Goal: Transaction & Acquisition: Purchase product/service

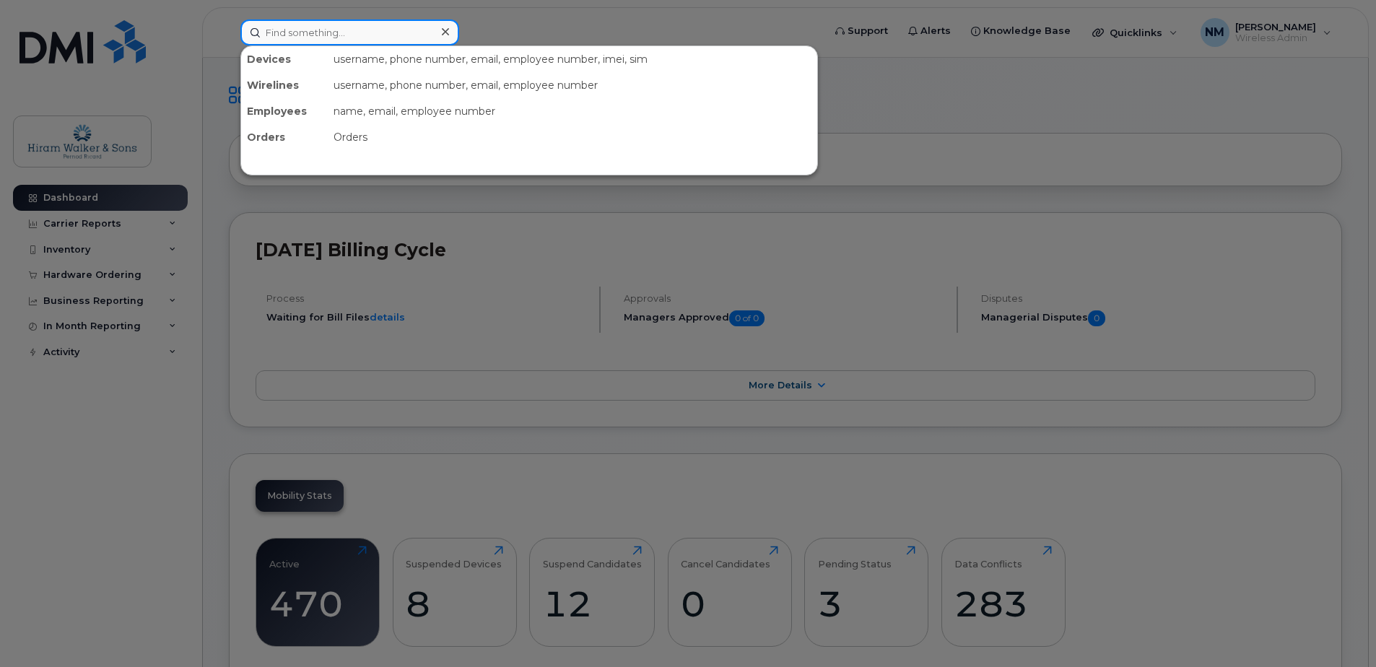
click at [344, 24] on input at bounding box center [349, 32] width 219 height 26
click at [703, 0] on div at bounding box center [688, 333] width 1376 height 667
drag, startPoint x: 334, startPoint y: 0, endPoint x: 318, endPoint y: 27, distance: 31.7
click at [318, 27] on input at bounding box center [349, 32] width 219 height 26
paste input "[PERSON_NAME]"
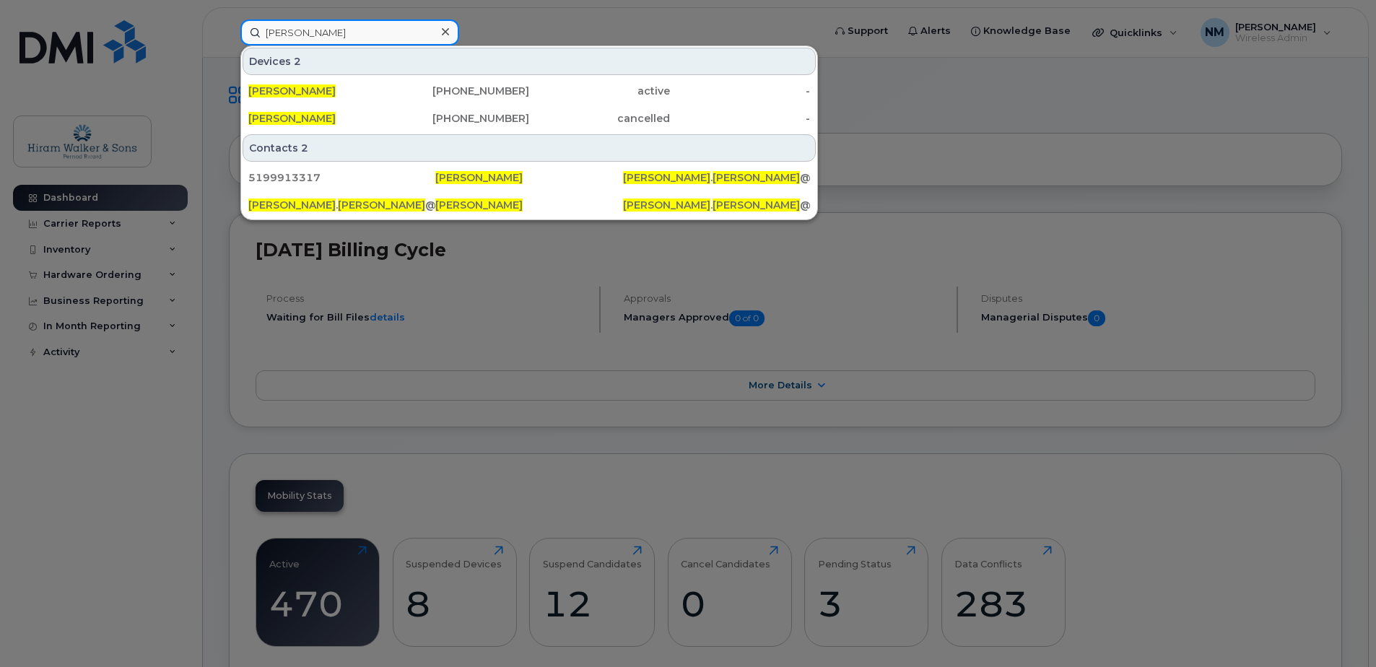
type input "[PERSON_NAME]"
click at [330, 90] on div "[PERSON_NAME]" at bounding box center [318, 91] width 141 height 14
click at [327, 91] on div "[PERSON_NAME]" at bounding box center [318, 91] width 141 height 14
click at [303, 66] on div "Devices 2" at bounding box center [529, 61] width 573 height 27
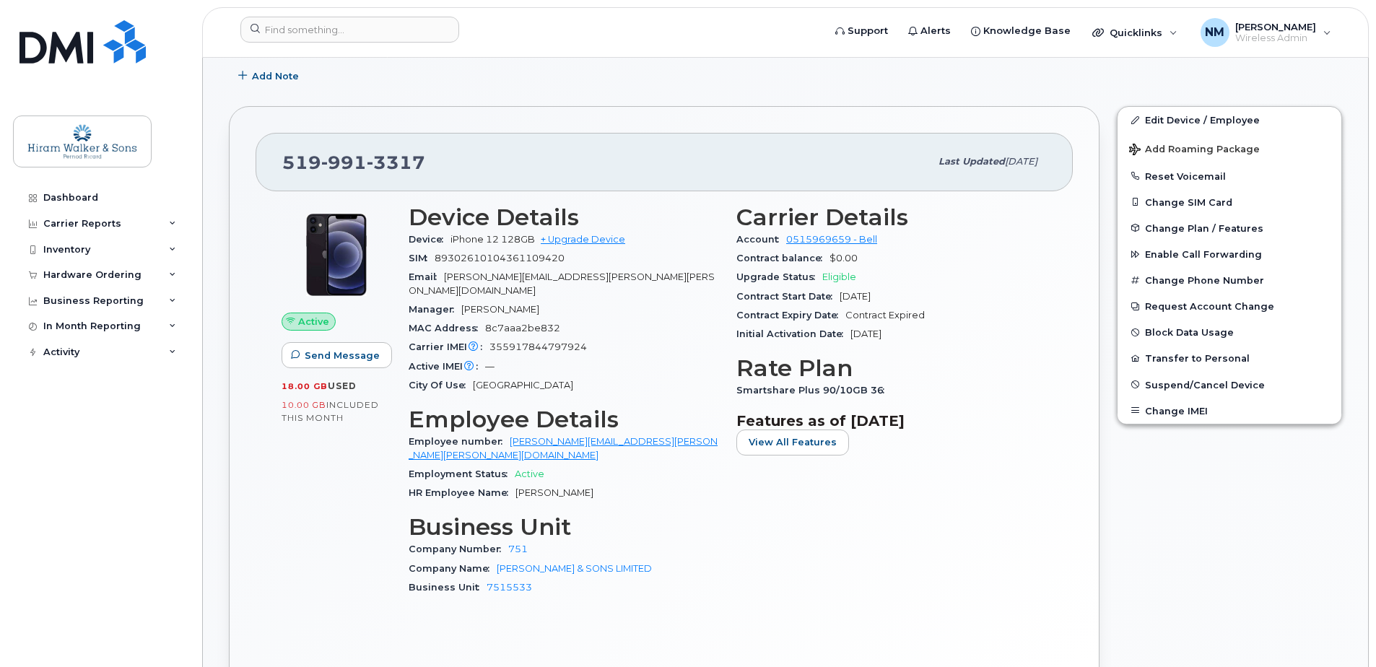
scroll to position [361, 0]
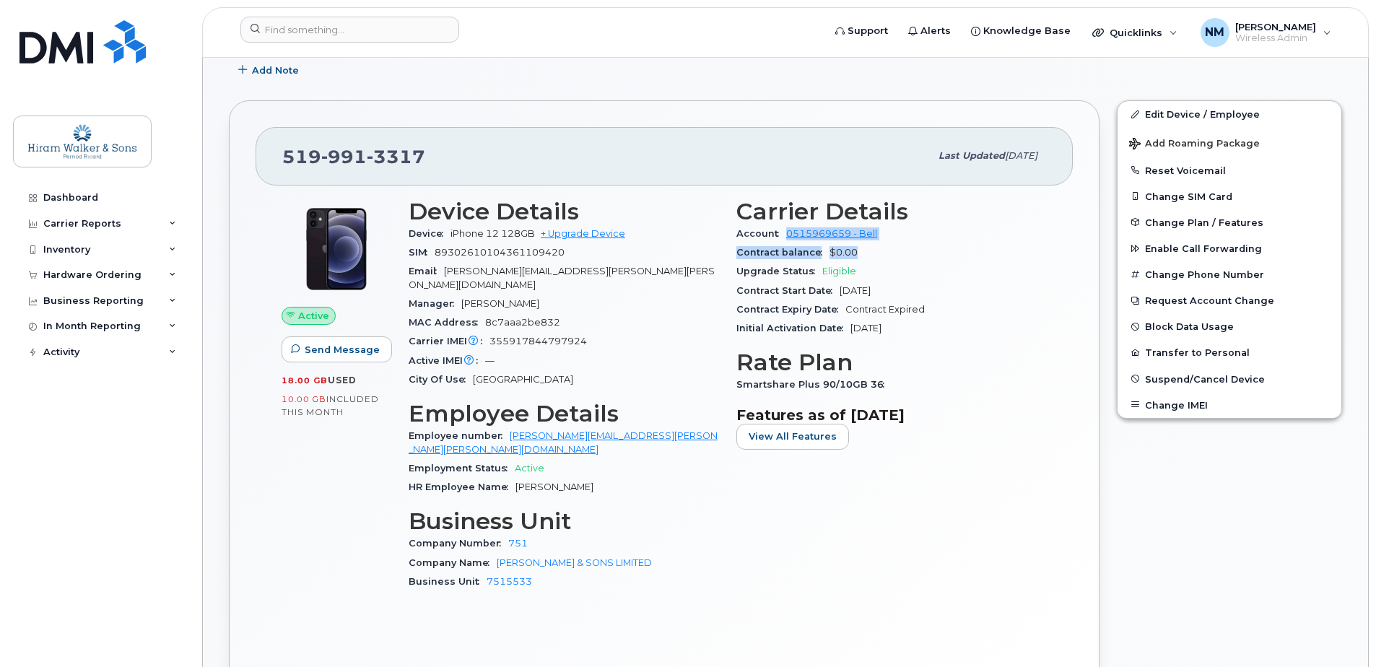
drag, startPoint x: 783, startPoint y: 236, endPoint x: 737, endPoint y: 242, distance: 45.8
click at [786, 245] on section "Carrier Details Account 0515969659 - Bell Contract balance $0.00 Upgrade Status…" at bounding box center [891, 269] width 310 height 140
drag, startPoint x: 588, startPoint y: 290, endPoint x: 627, endPoint y: 287, distance: 38.4
click at [593, 295] on div "Manager Sayali Deshpande" at bounding box center [564, 304] width 310 height 19
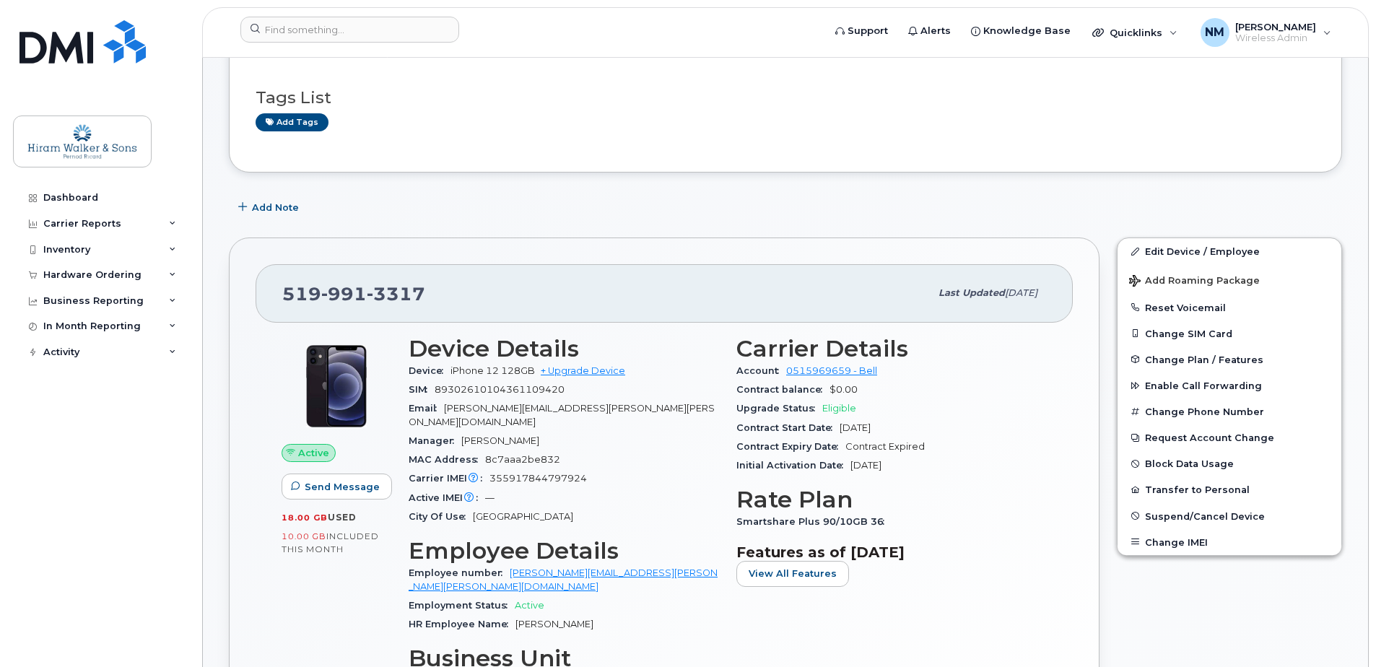
scroll to position [217, 0]
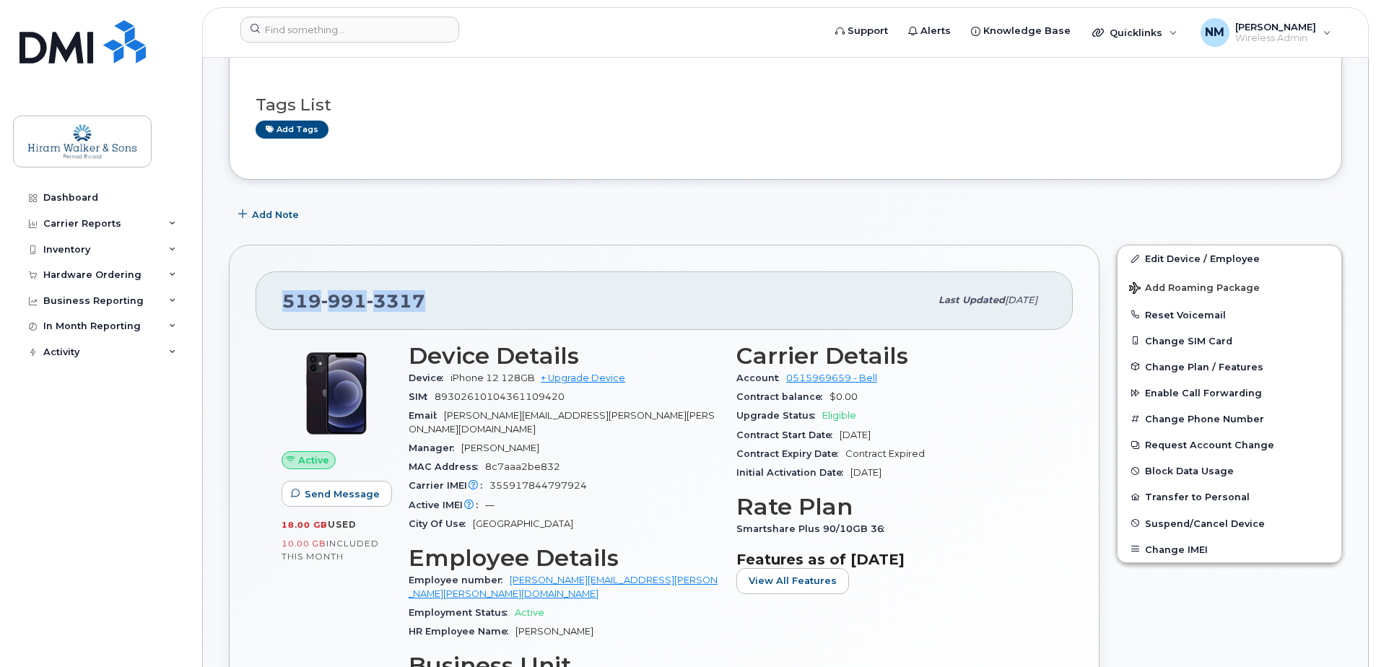
drag, startPoint x: 446, startPoint y: 300, endPoint x: 274, endPoint y: 300, distance: 172.6
click at [274, 300] on div "519 991 3317 Last updated Jun 27, 2025" at bounding box center [664, 300] width 817 height 58
copy span "519 991 3317"
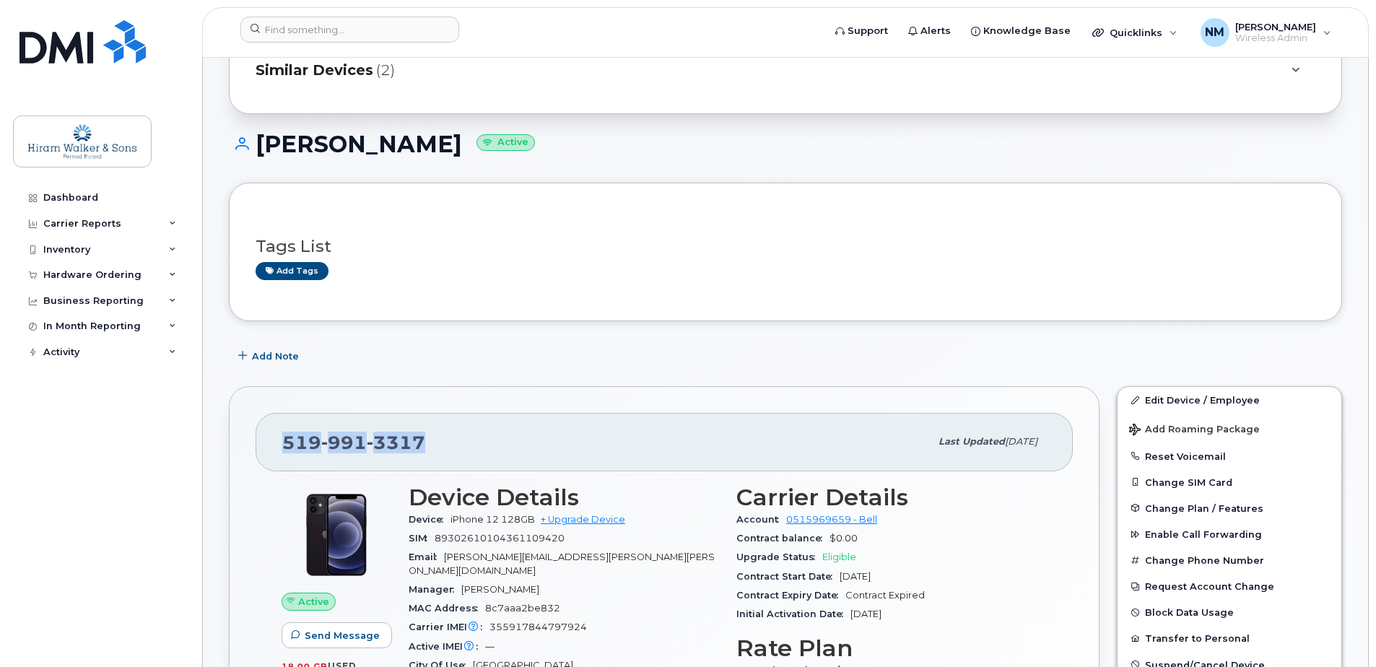
scroll to position [0, 0]
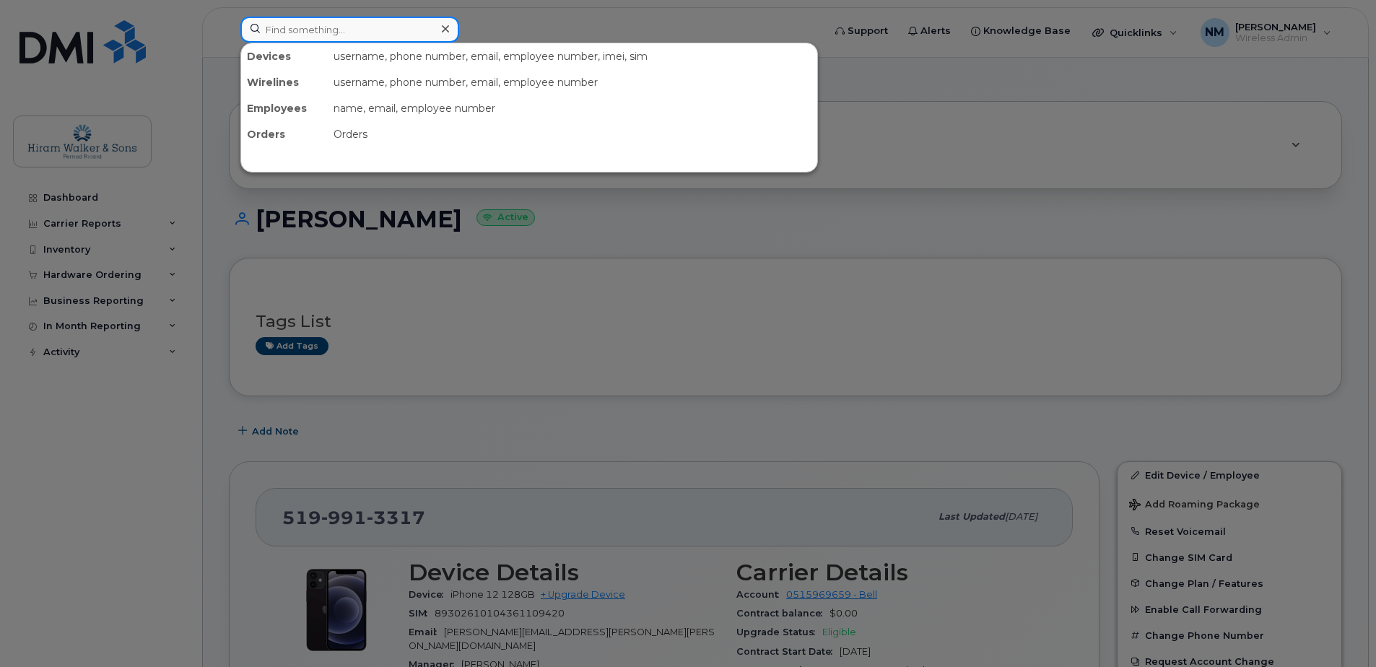
click at [290, 26] on input at bounding box center [349, 30] width 219 height 26
click at [576, 377] on div at bounding box center [688, 333] width 1376 height 667
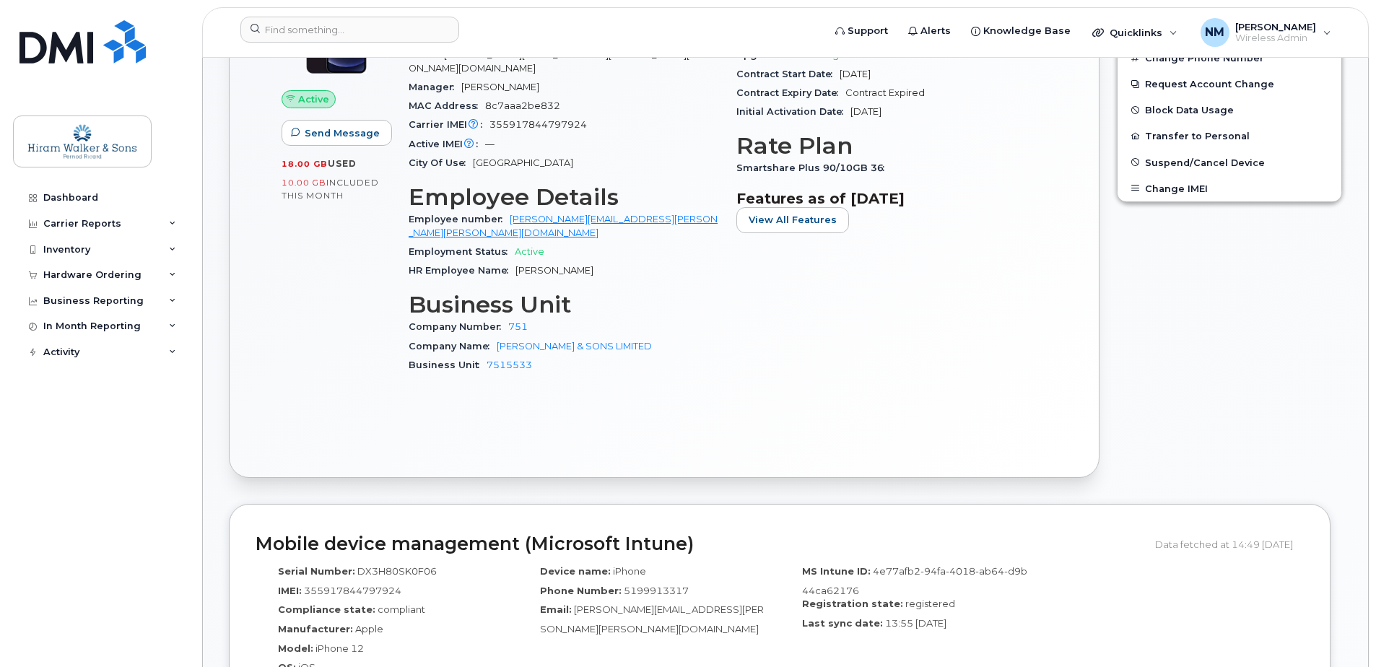
scroll to position [505, 0]
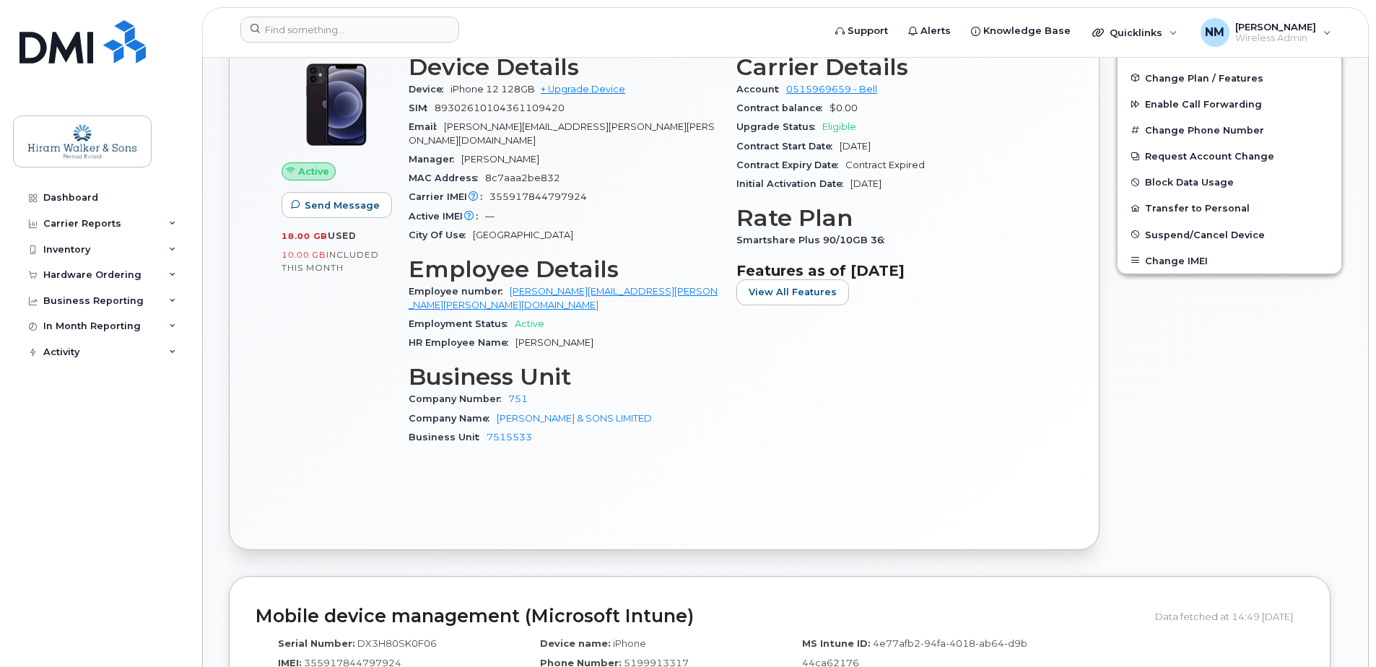
click at [573, 95] on div "Device iPhone 12 128GB + Upgrade Device" at bounding box center [564, 89] width 310 height 19
click at [578, 87] on link "+ Upgrade Device" at bounding box center [583, 89] width 84 height 11
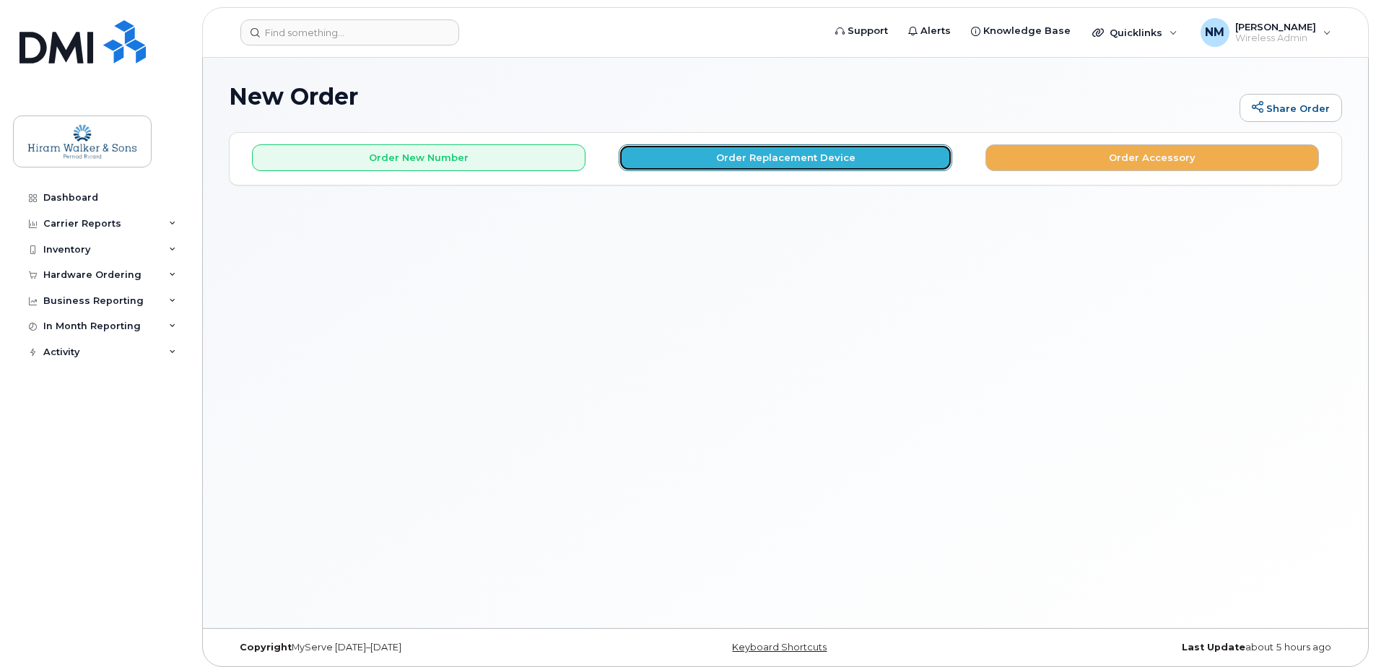
click at [858, 163] on button "Order Replacement Device" at bounding box center [786, 157] width 334 height 27
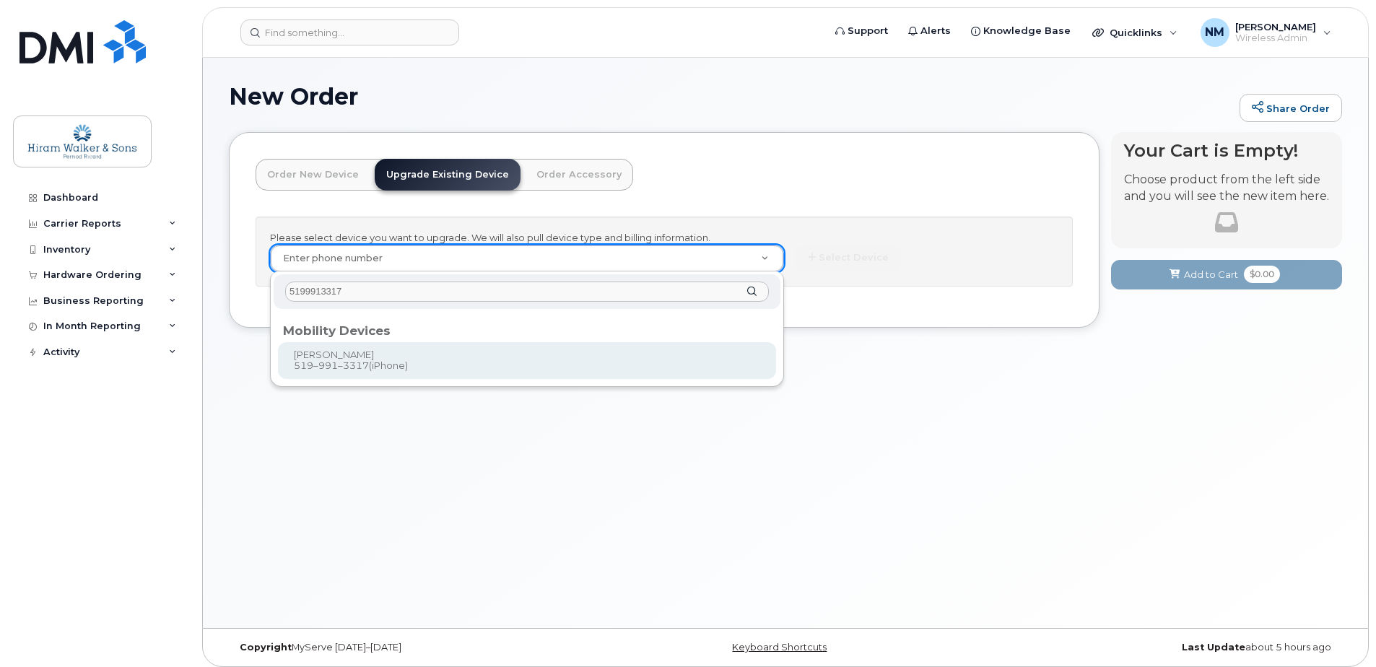
type input "5199913317"
type input "816012"
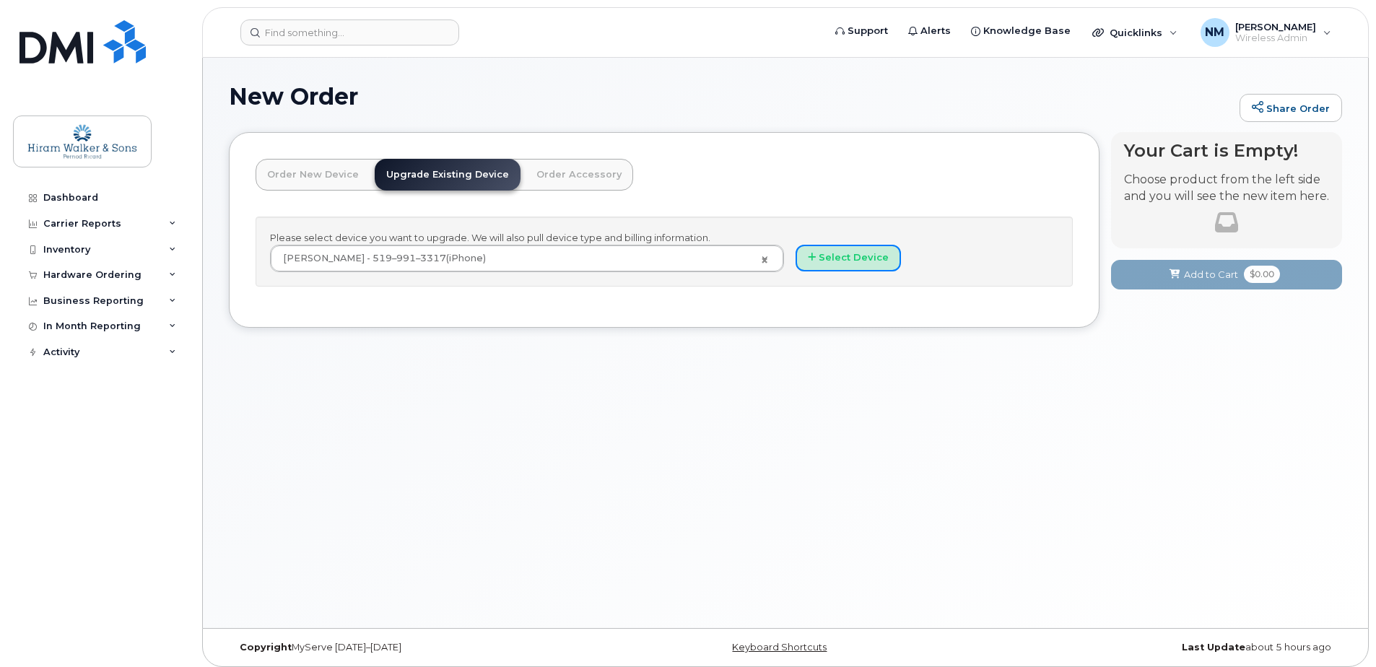
click at [864, 264] on button "Select Device" at bounding box center [848, 258] width 105 height 27
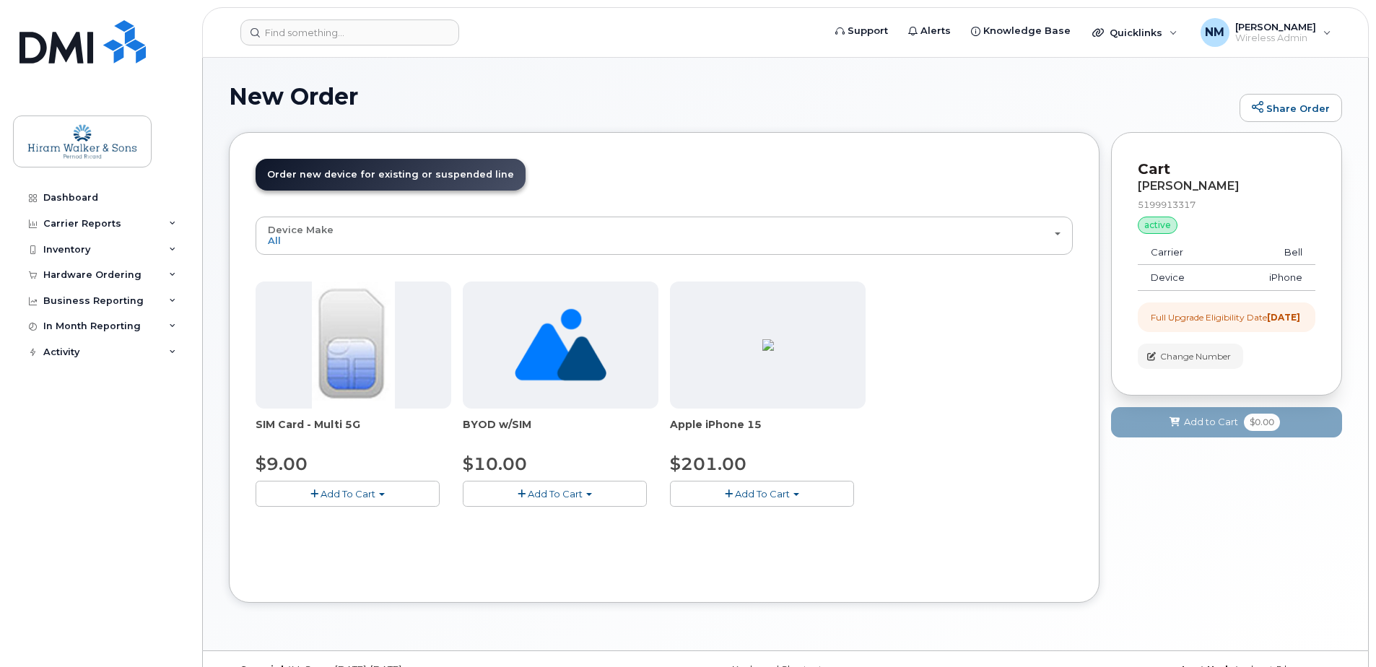
click at [746, 490] on span "Add To Cart" at bounding box center [762, 494] width 55 height 12
click at [747, 533] on link "$201.00 - 3-year upgrade (128GB model)" at bounding box center [787, 538] width 227 height 18
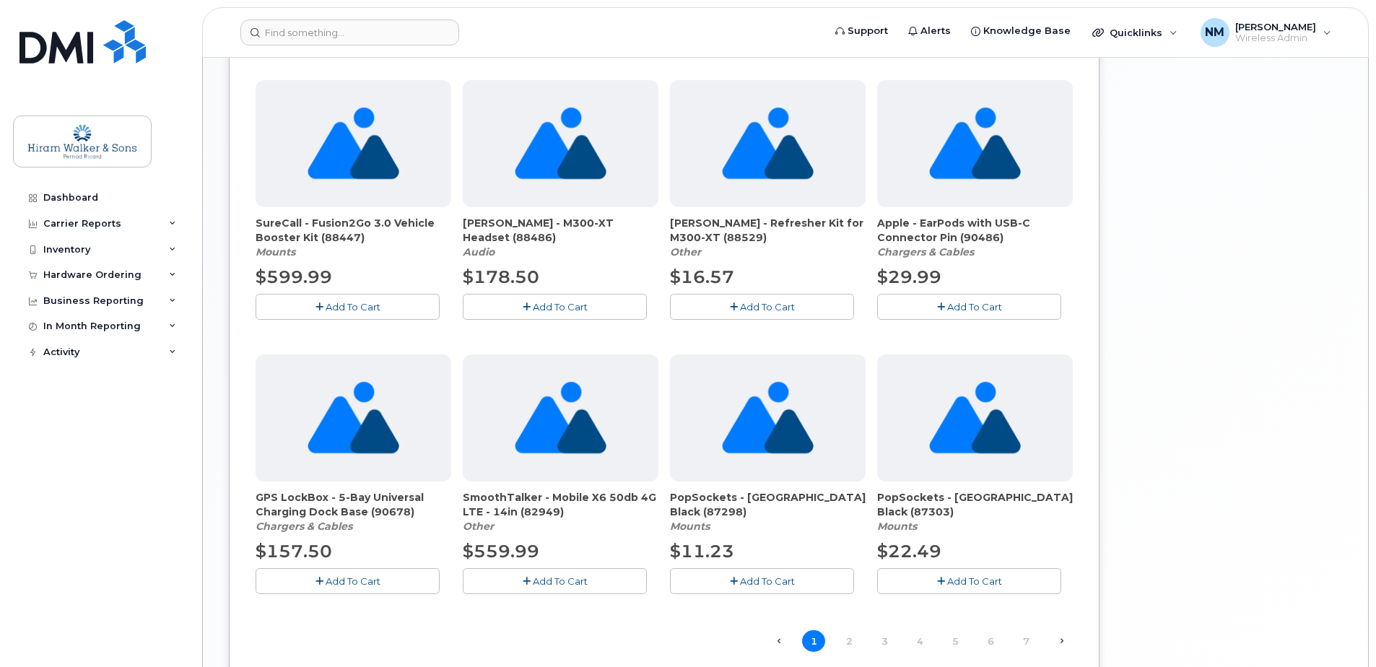
scroll to position [505, 0]
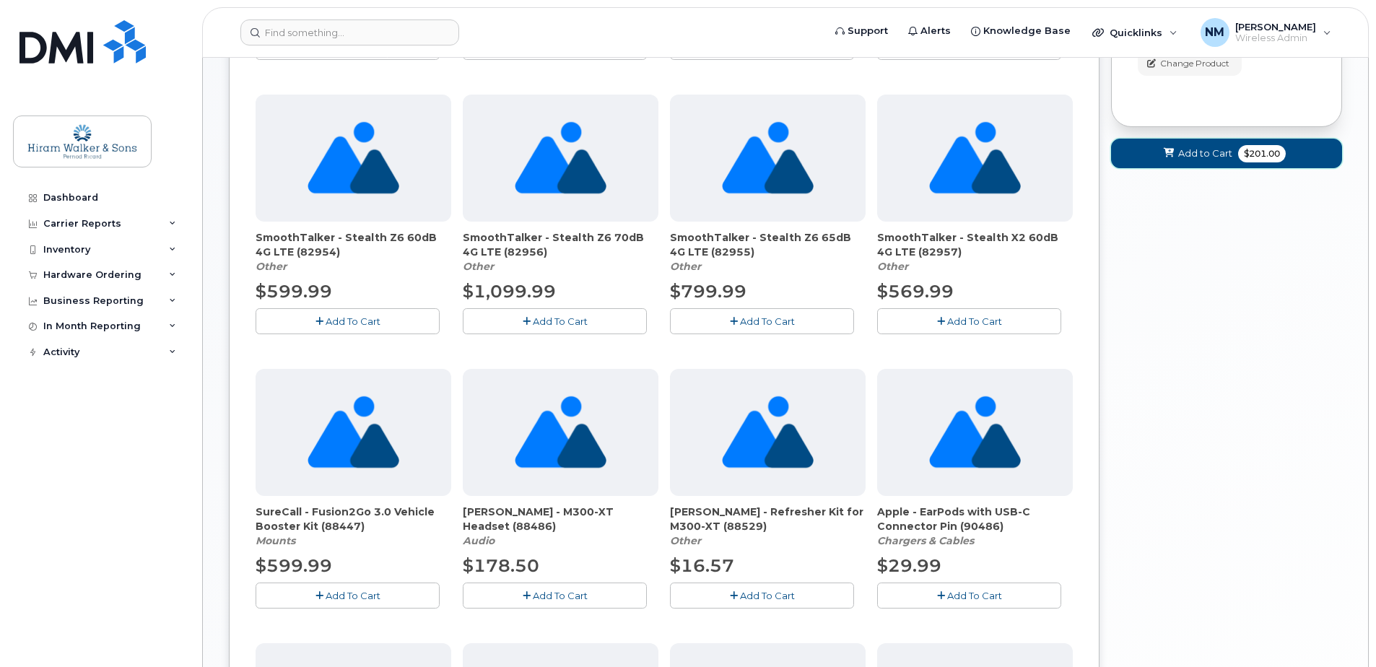
click at [1297, 168] on button "Add to Cart $201.00" at bounding box center [1226, 154] width 231 height 30
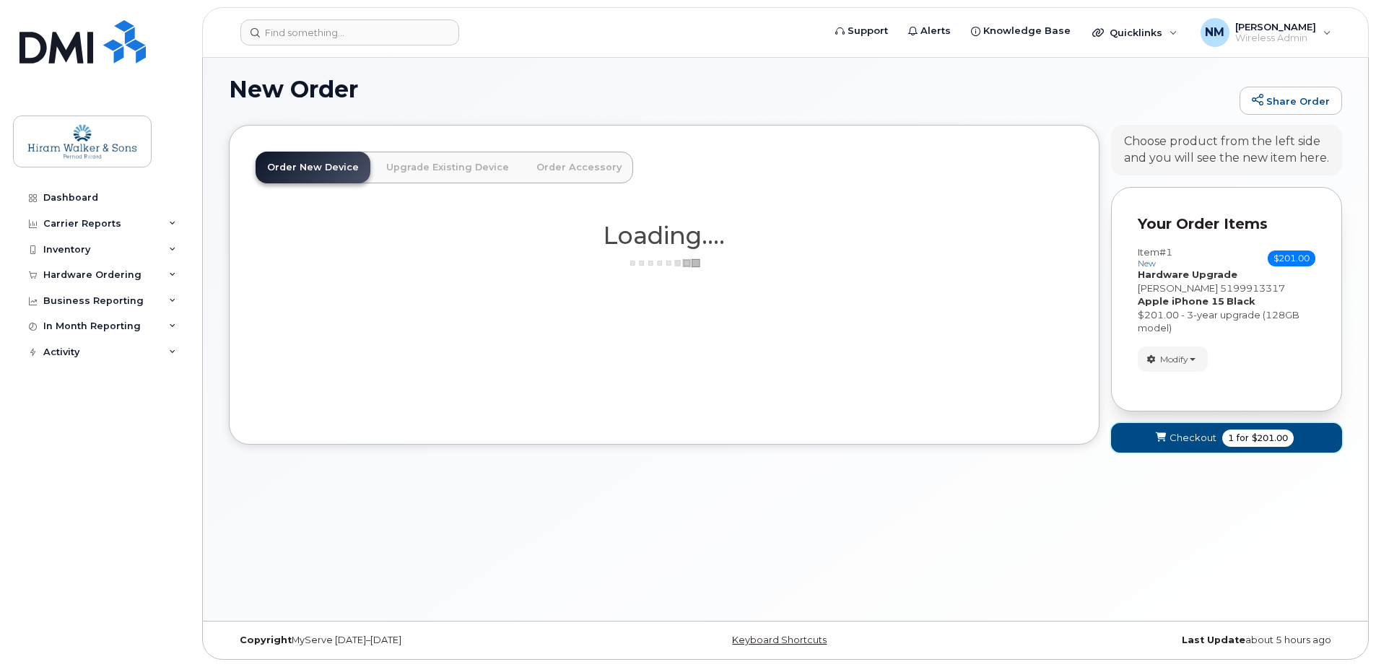
click at [1185, 437] on span "Checkout" at bounding box center [1193, 438] width 47 height 14
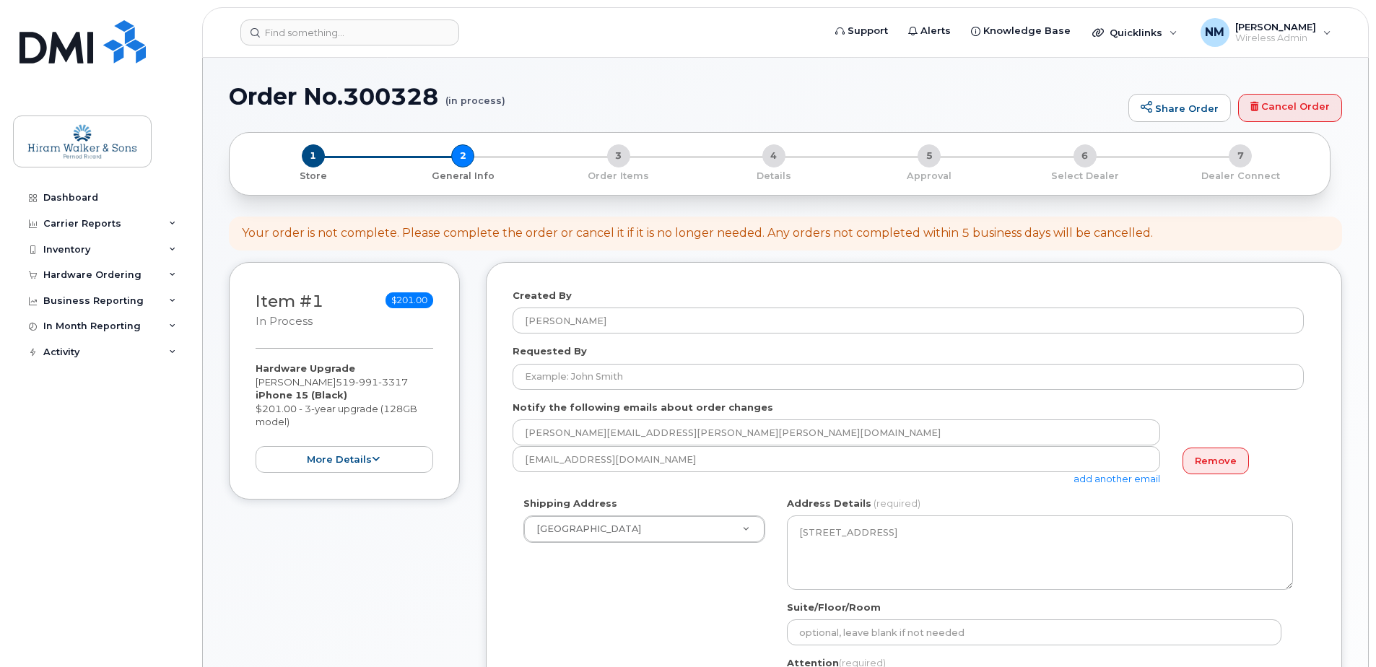
select select
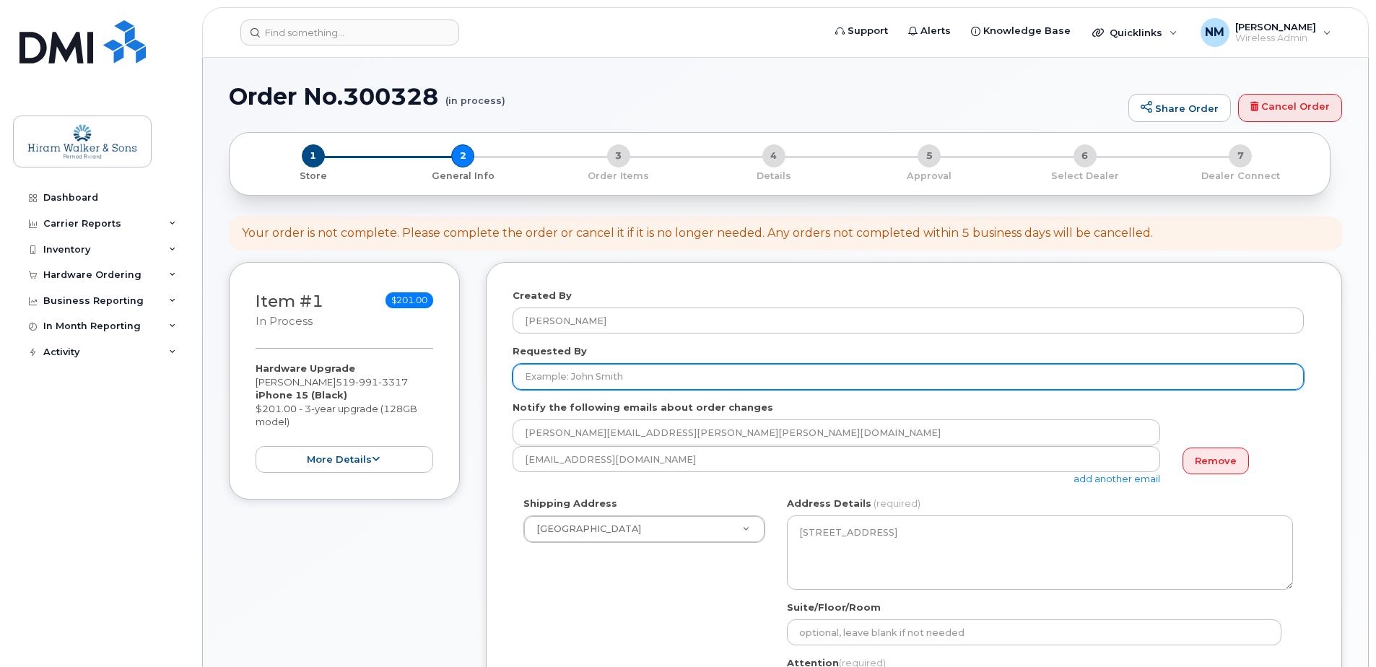
click at [684, 380] on input "Requested By" at bounding box center [908, 377] width 791 height 26
paste input "5199913317"
type input "5199913317"
drag, startPoint x: 685, startPoint y: 382, endPoint x: 554, endPoint y: 383, distance: 131.4
click at [413, 367] on div "Item #1 in process $201.00 Hardware Upgrade Brunilda Gjini 519 991 3317 iPhone …" at bounding box center [785, 642] width 1113 height 760
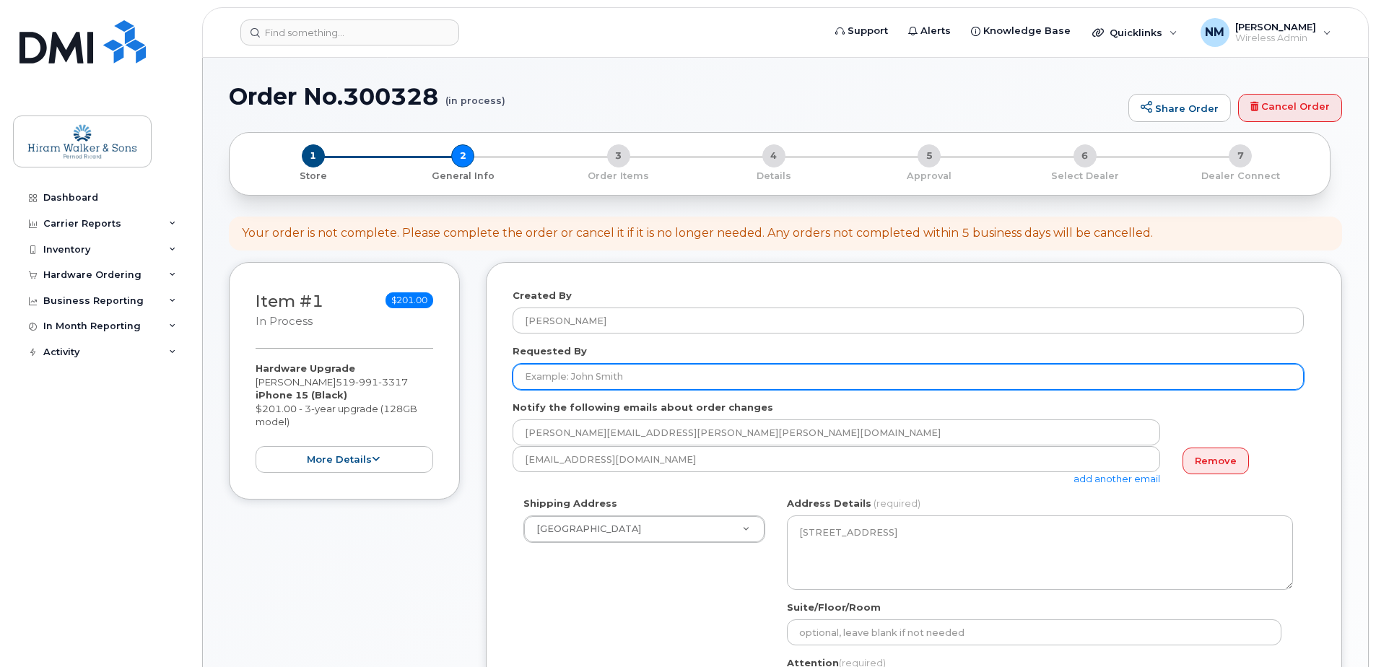
click at [618, 380] on input "Requested By" at bounding box center [908, 377] width 791 height 26
paste input "[PERSON_NAME]"
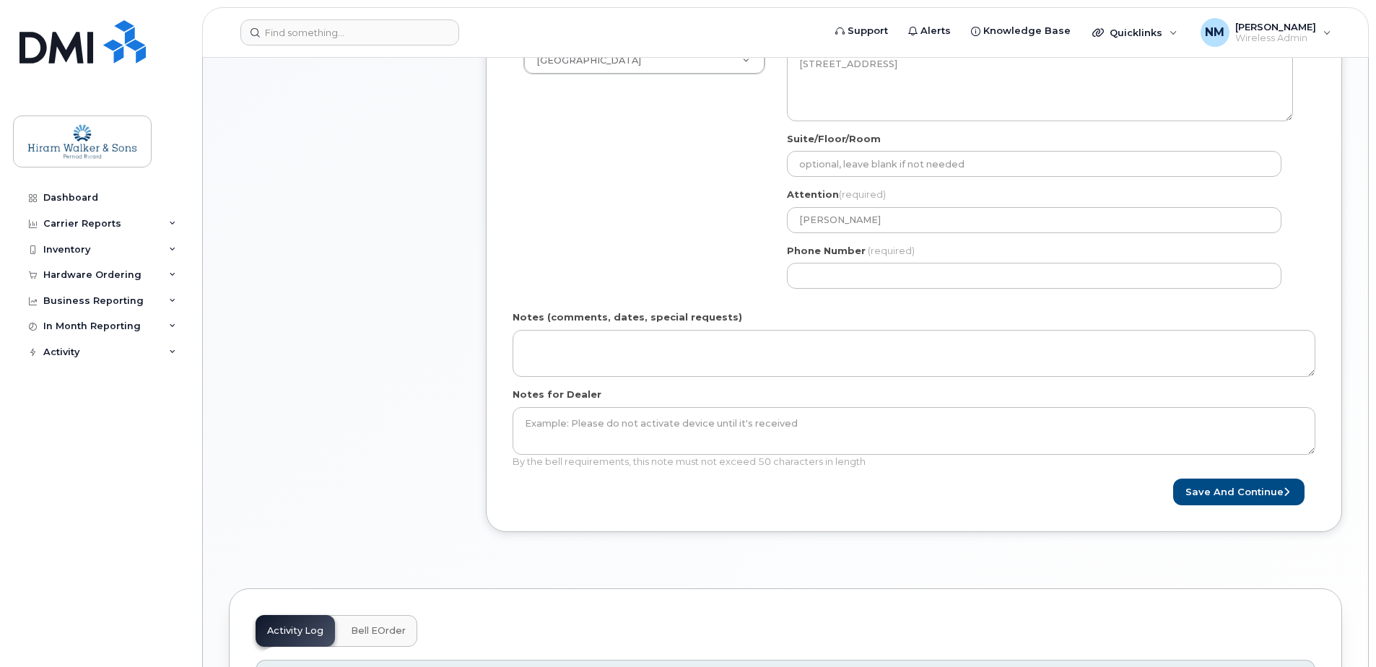
scroll to position [505, 0]
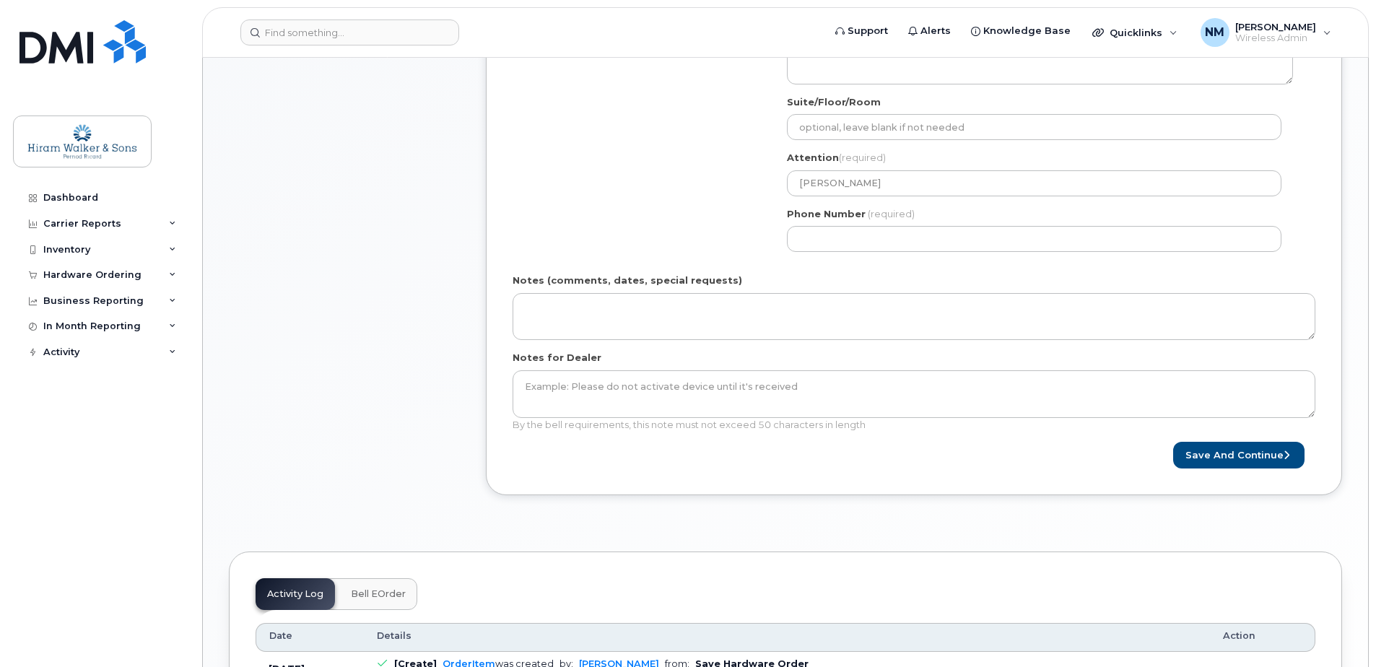
type input "[PERSON_NAME]"
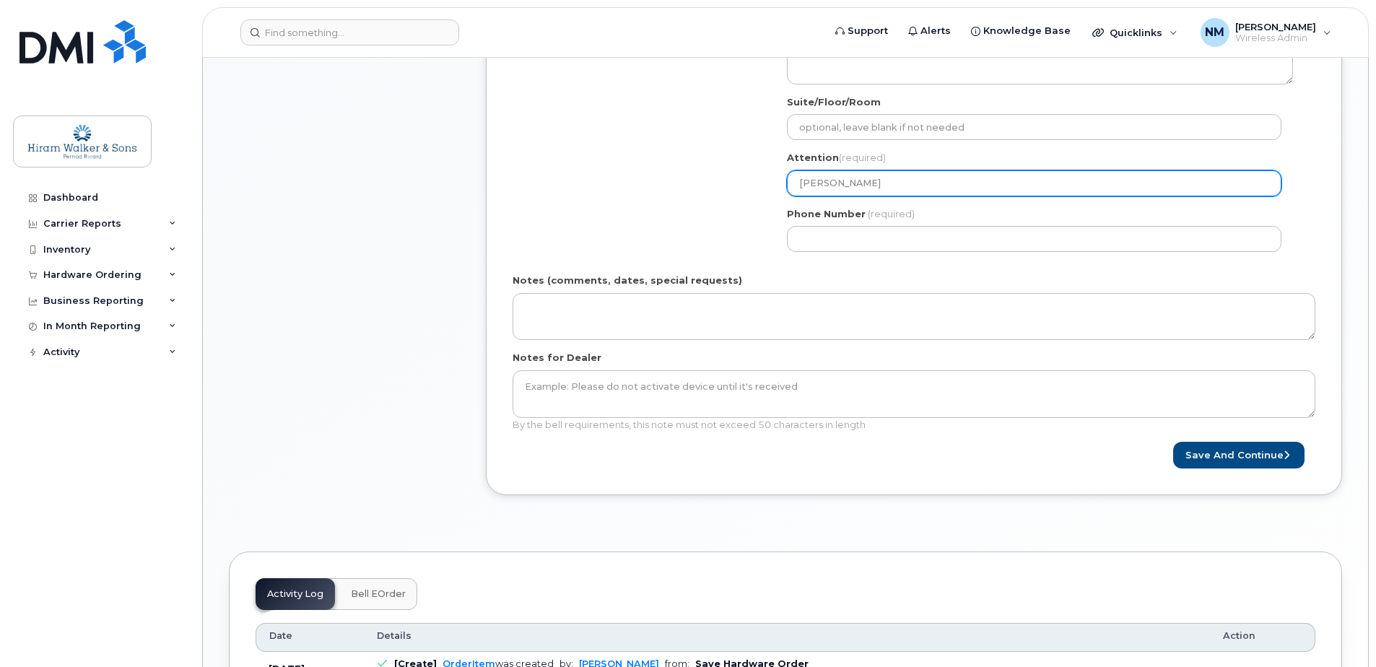
drag, startPoint x: 893, startPoint y: 176, endPoint x: 689, endPoint y: 202, distance: 205.3
click at [689, 202] on div "Shipping Address Windsor New Address Calgary Cowansville (Ungava) Halifax Regin…" at bounding box center [908, 126] width 791 height 271
select select
type input "A"
select select
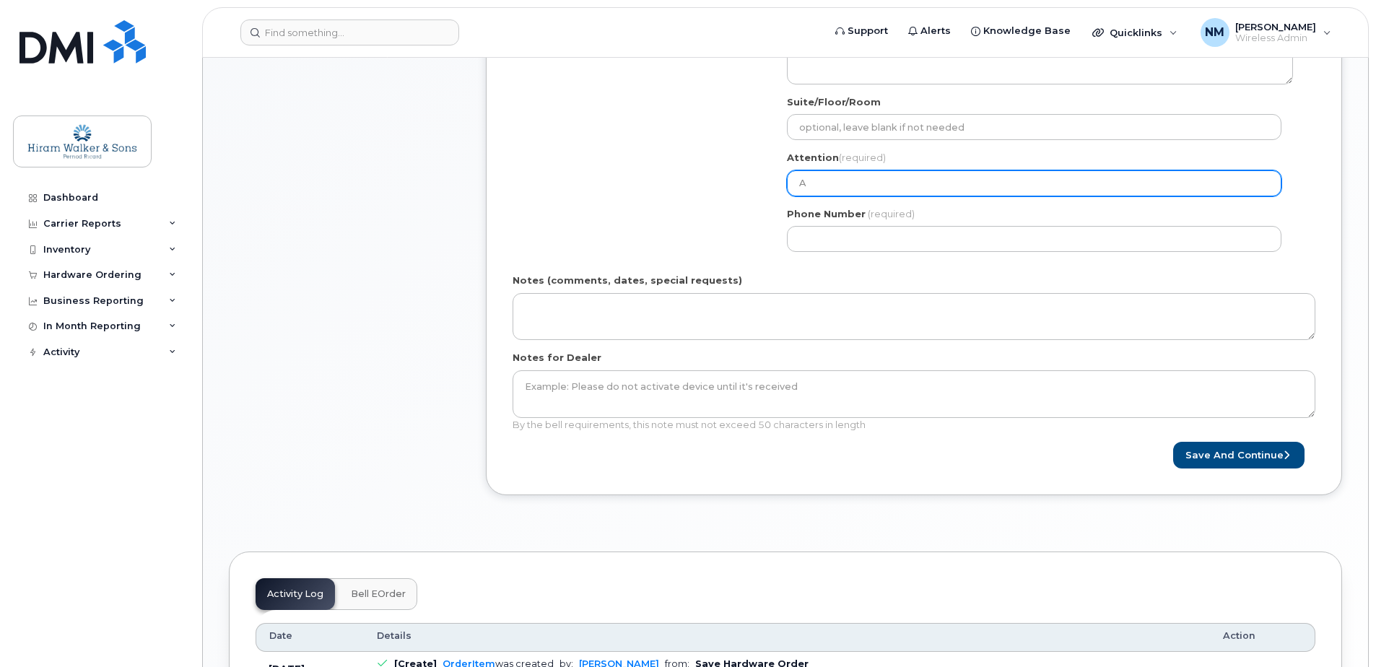
type input "An"
select select
type input "Ann"
select select
type input "Anno"
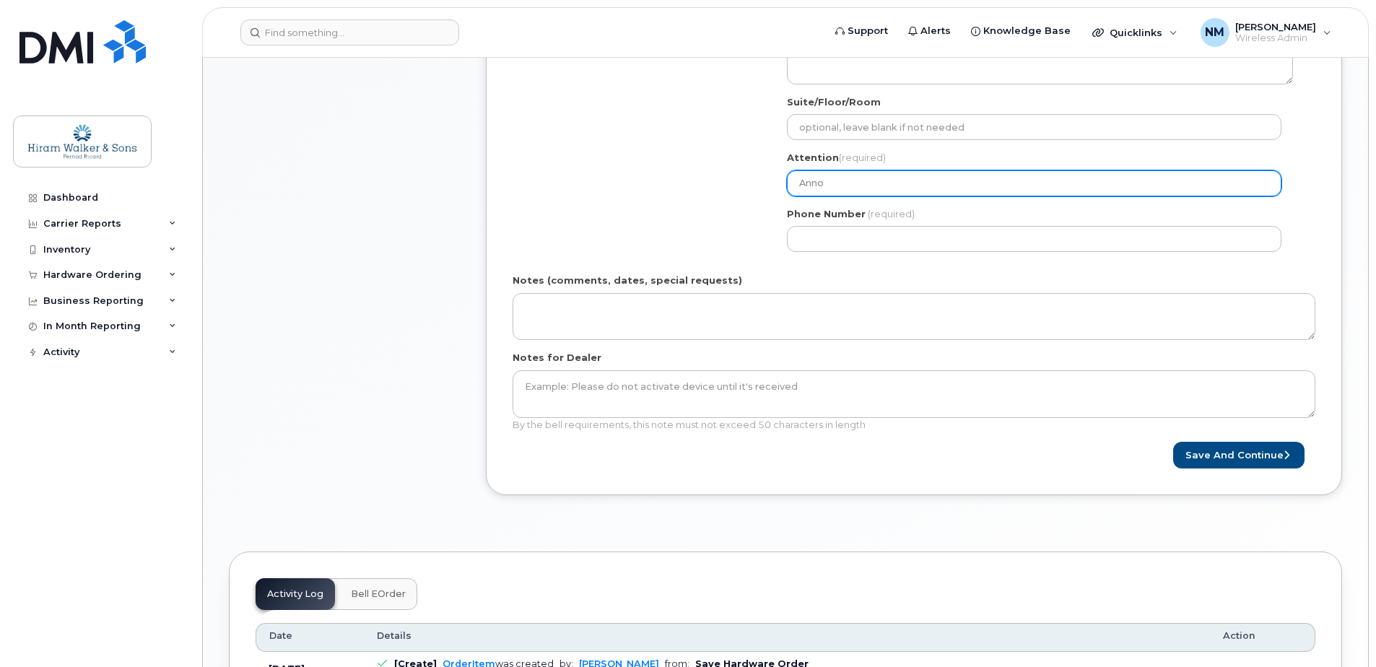
select select
type input "Annop"
select select
type input "Anno"
select select
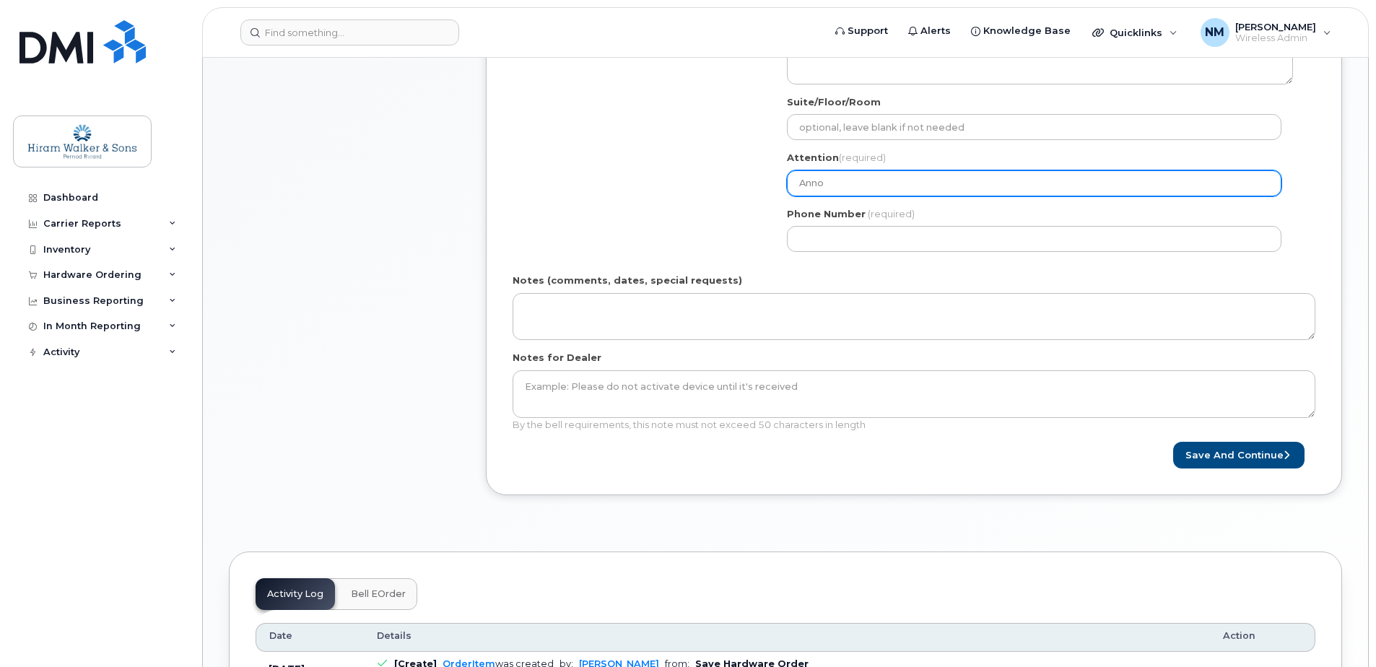
type input "Ann"
select select
type input "An"
select select
type input "Ano"
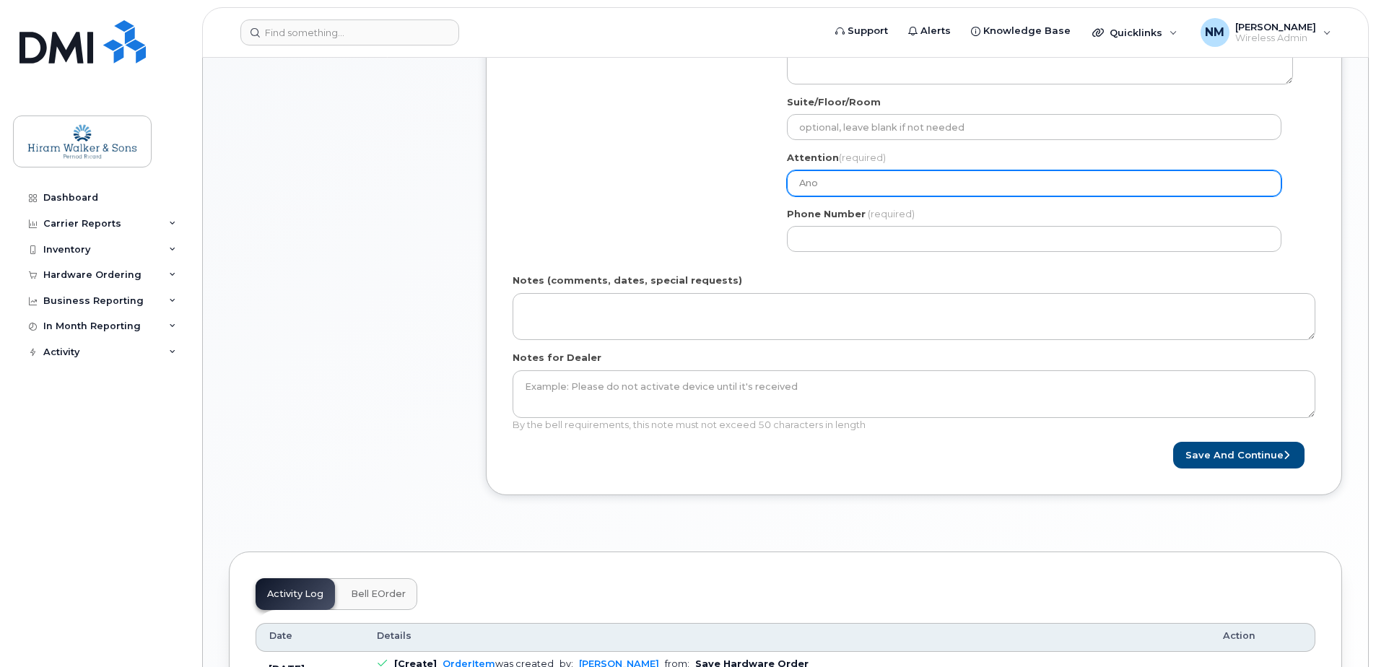
select select
type input "Anoo"
select select
type input "Anoop"
select select
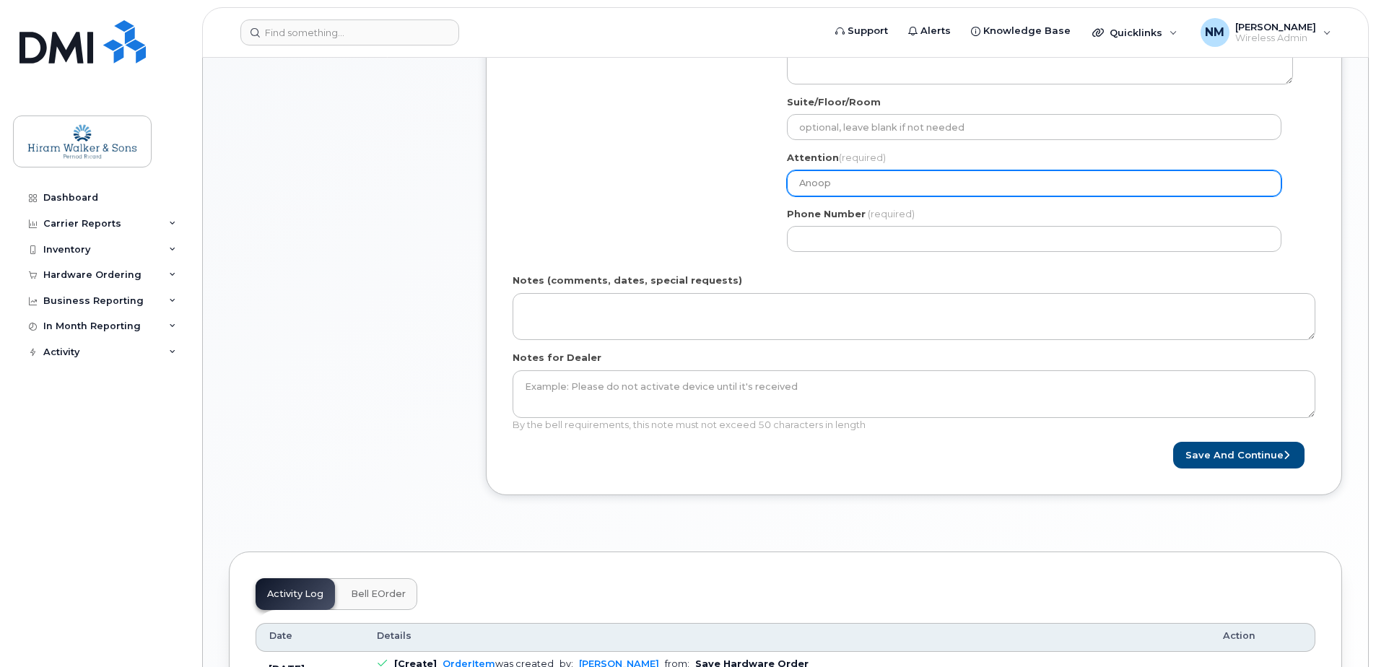
type input "Anoop S"
select select
type input "Anoop Su"
select select
type input "Anoop Sub"
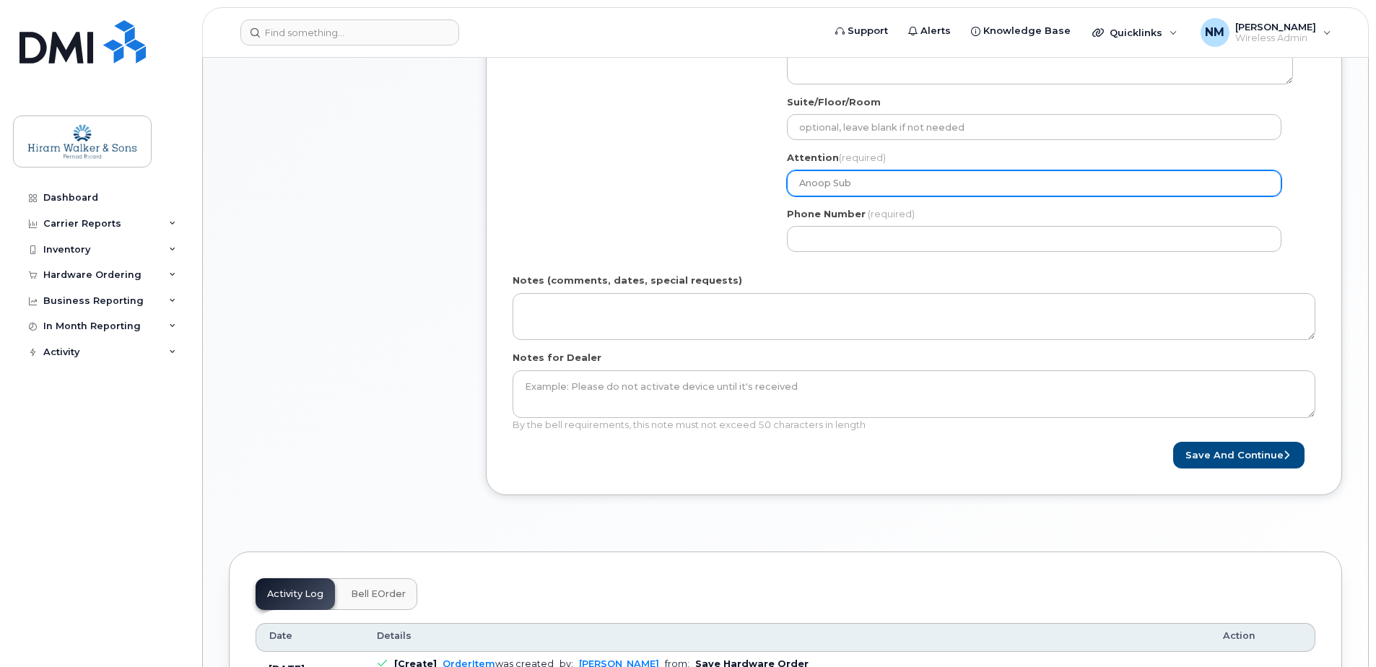
select select
type input "Anoop Subr"
select select
type input "Anoop Subra"
select select
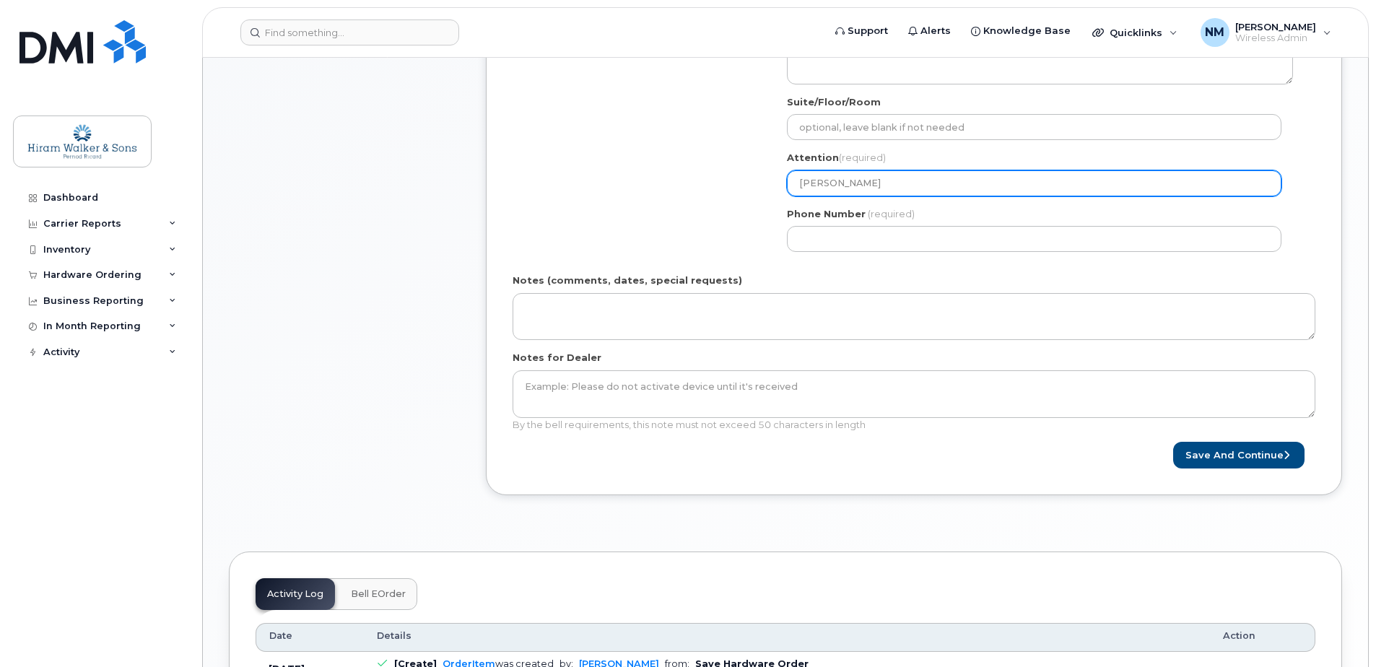
type input "Anoop Subram"
select select
type input "Anoop Subrama"
select select
type input "Anoop Subraman"
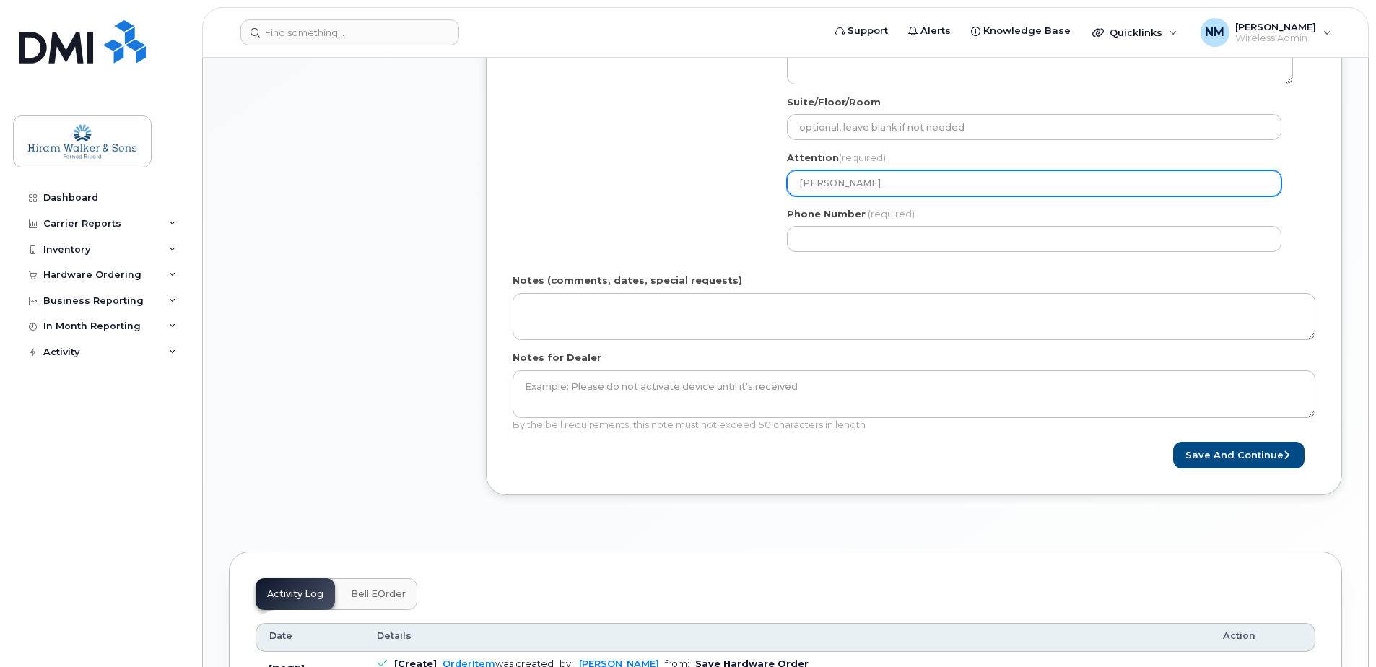
select select
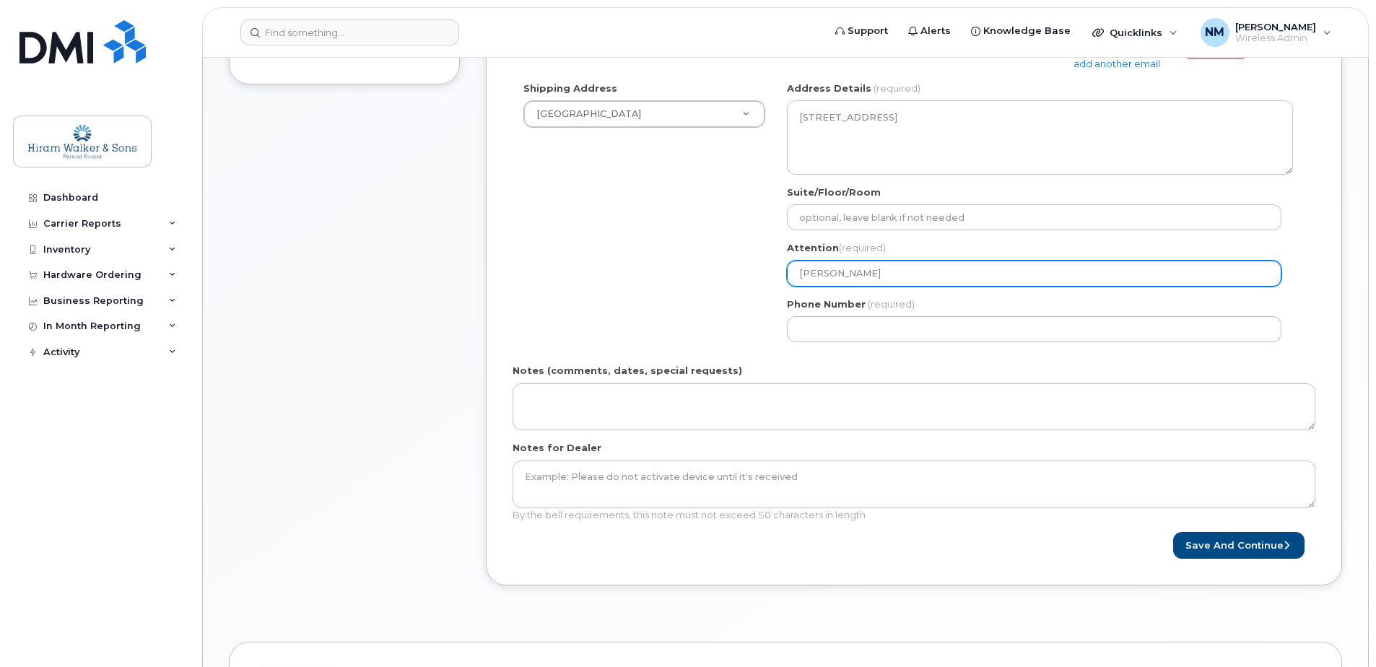
scroll to position [433, 0]
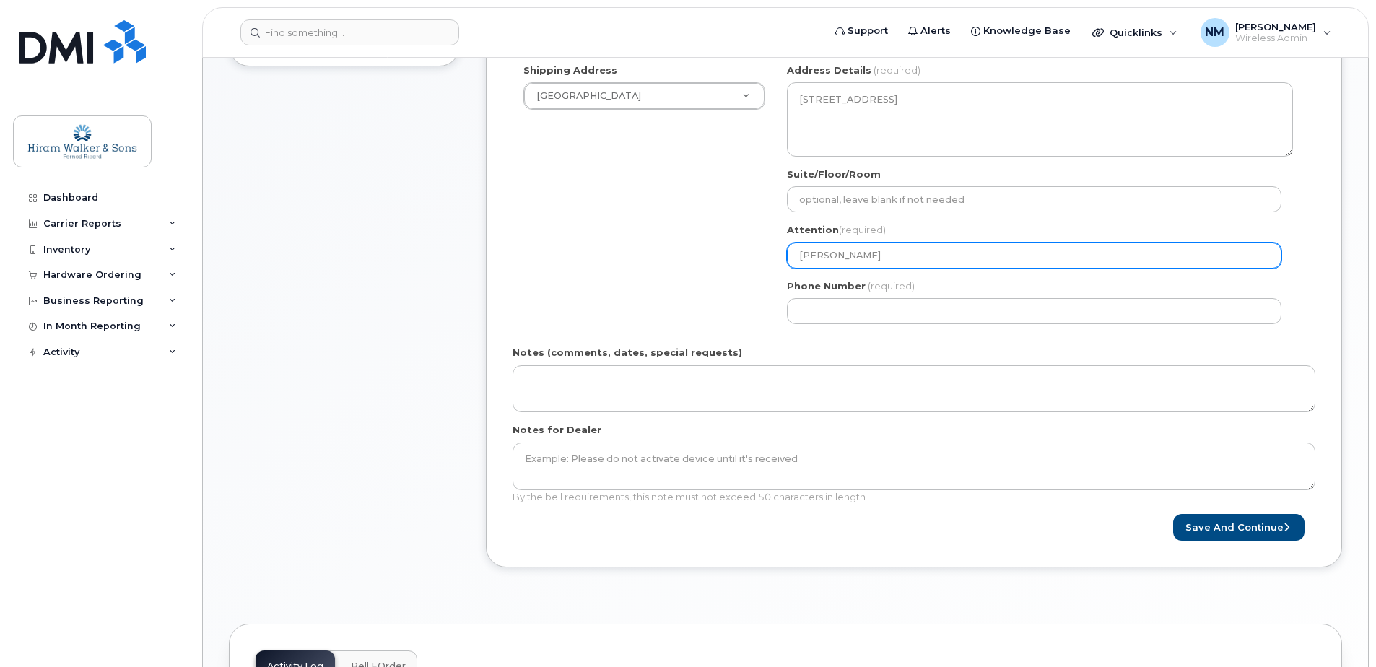
type input "[PERSON_NAME]"
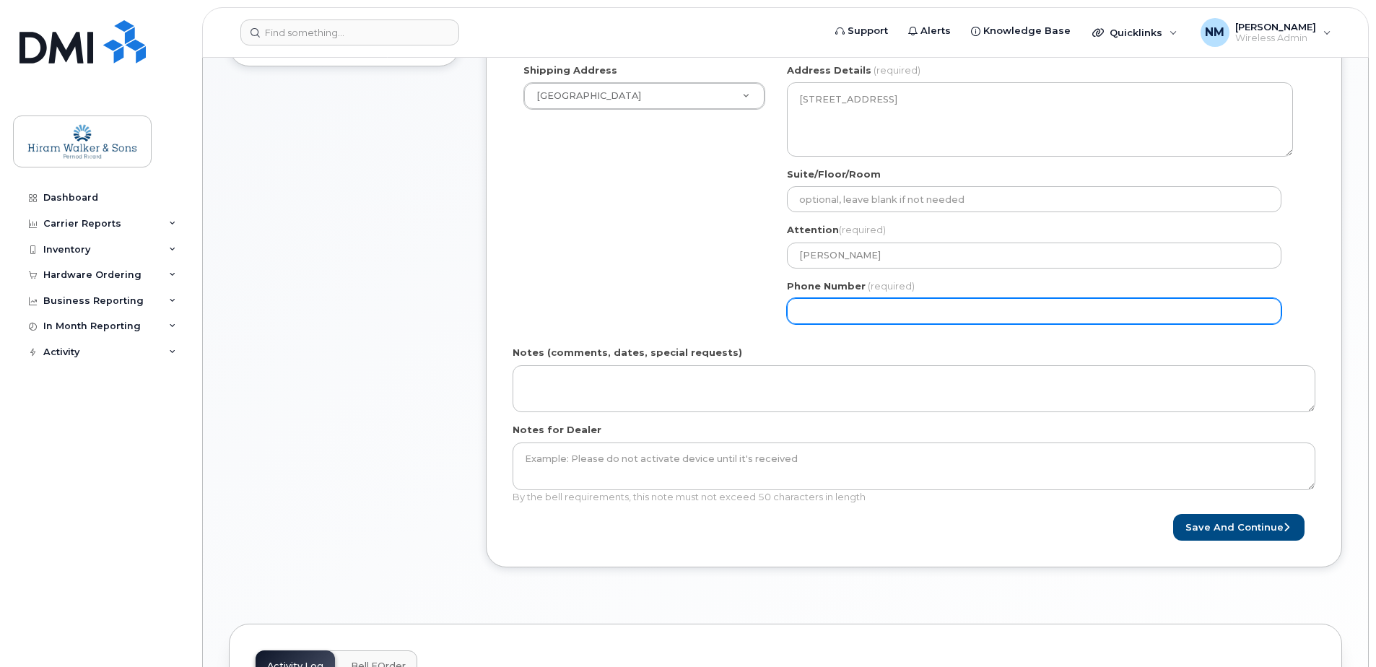
click at [872, 307] on input "Phone Number" at bounding box center [1034, 311] width 495 height 26
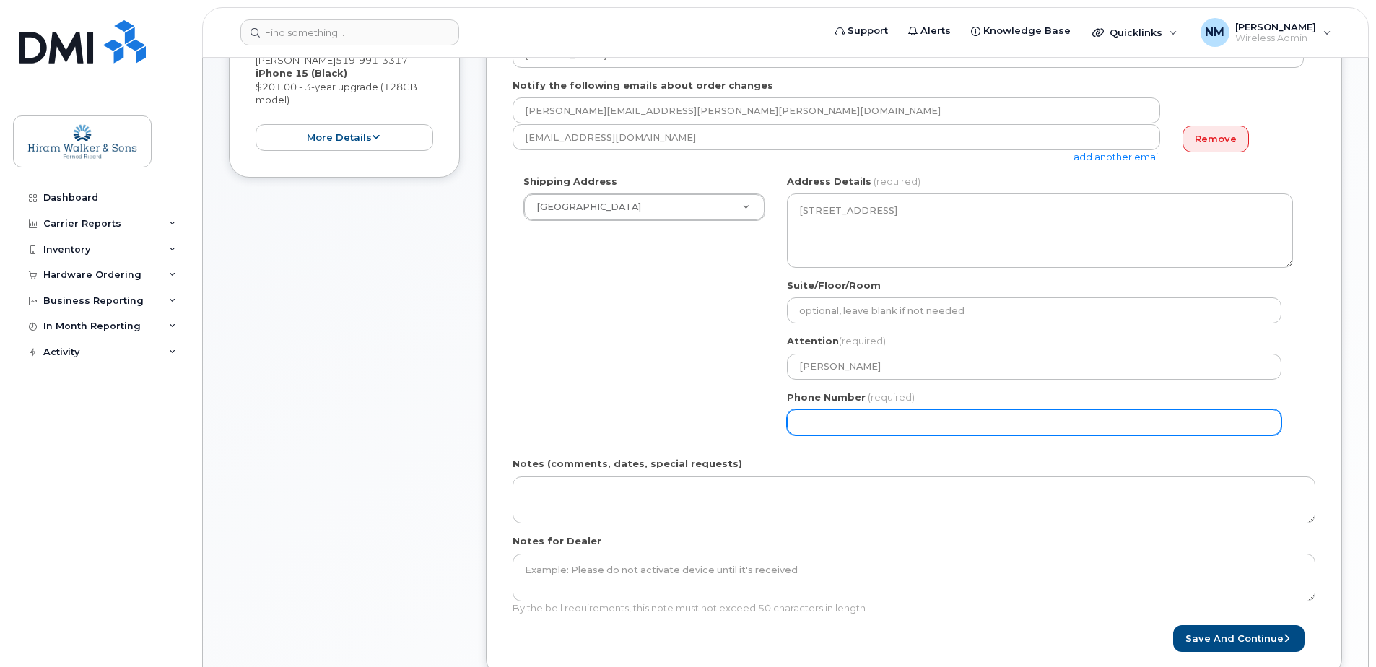
scroll to position [144, 0]
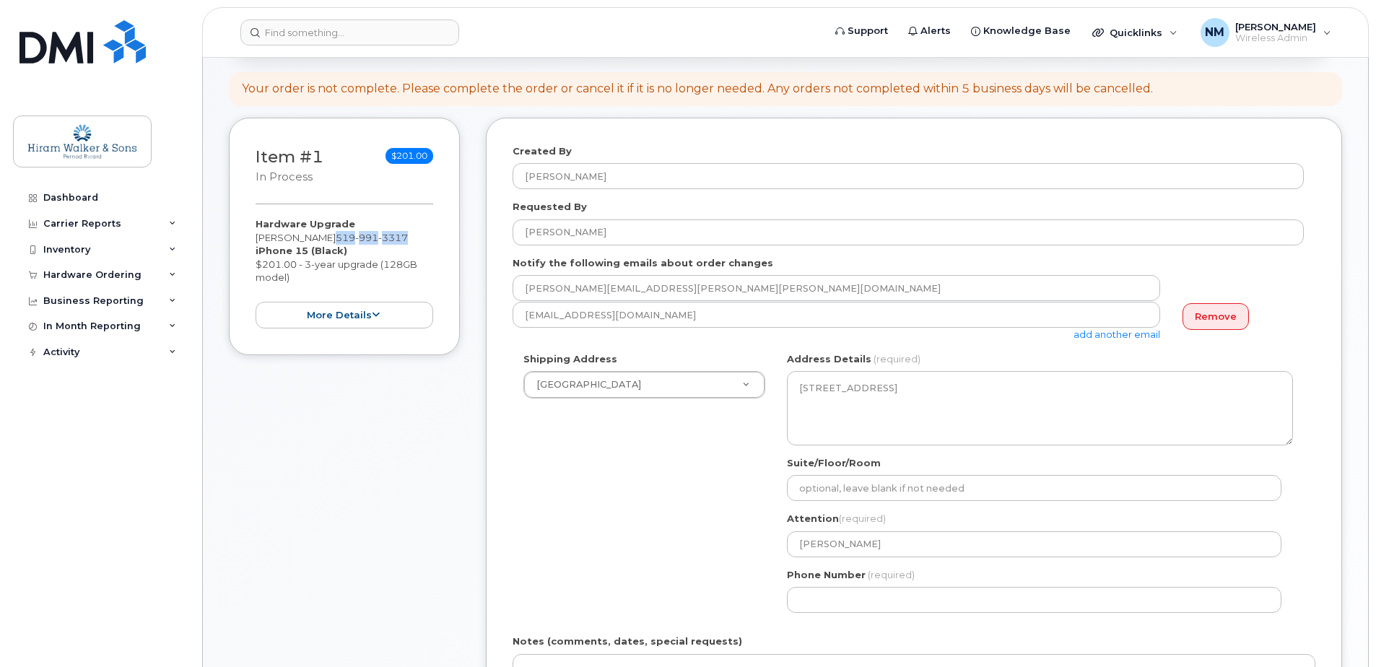
drag, startPoint x: 402, startPoint y: 240, endPoint x: 323, endPoint y: 235, distance: 78.9
click at [323, 235] on div "Hardware Upgrade Brunilda Gjini 519 991 3317 iPhone 15 (Black) $201.00 - 3-year…" at bounding box center [345, 272] width 178 height 111
copy span "519 991 3317"
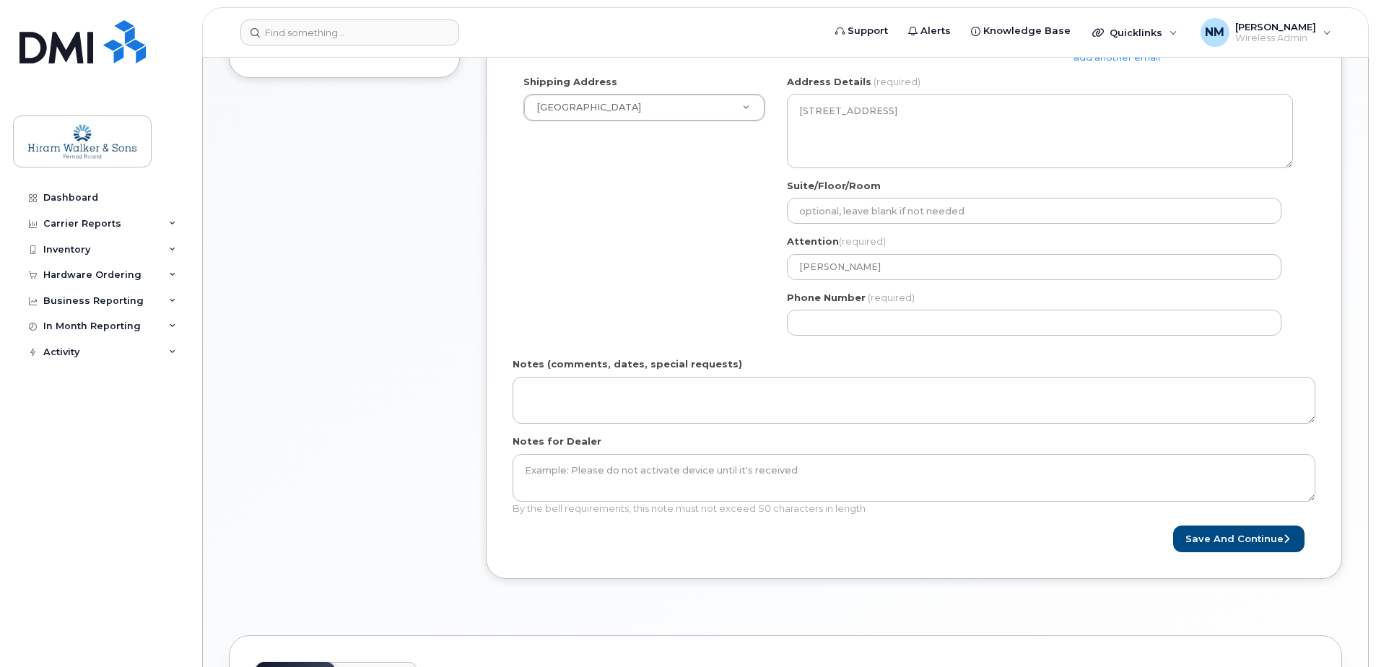
scroll to position [433, 0]
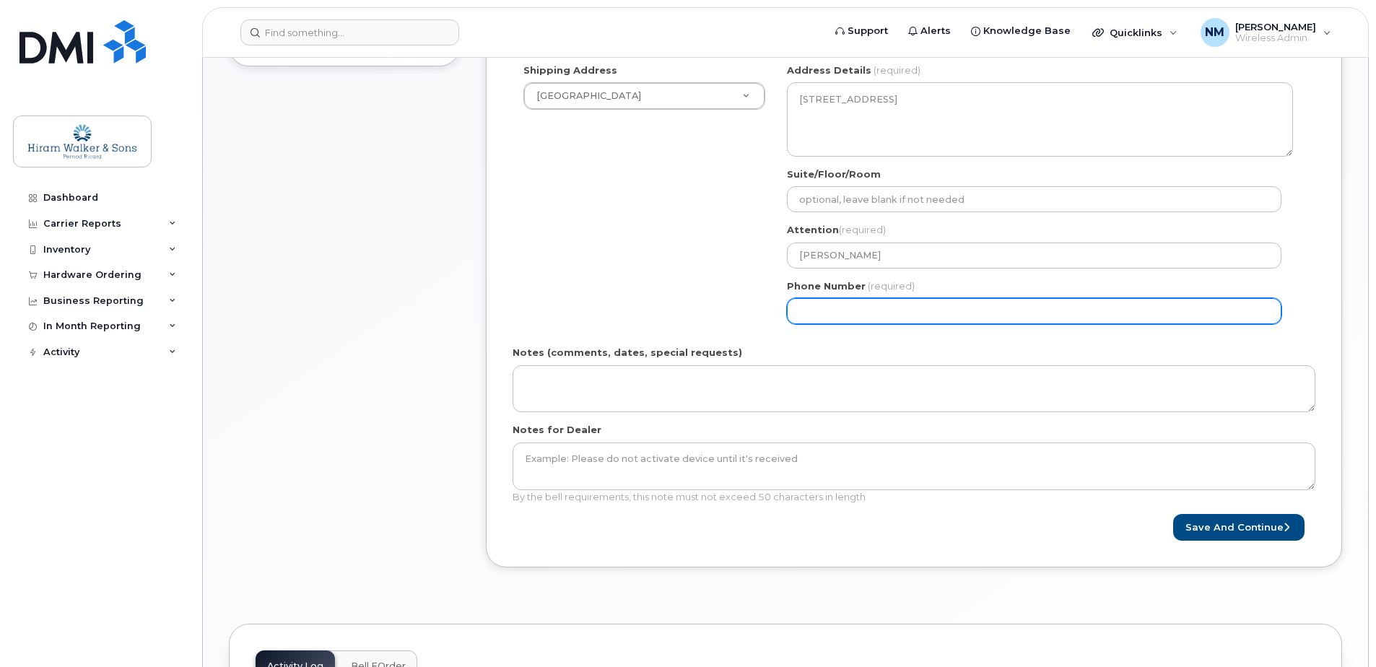
click at [875, 310] on input "Phone Number" at bounding box center [1034, 311] width 495 height 26
paste input "5199913317"
select select
type input "5199913317"
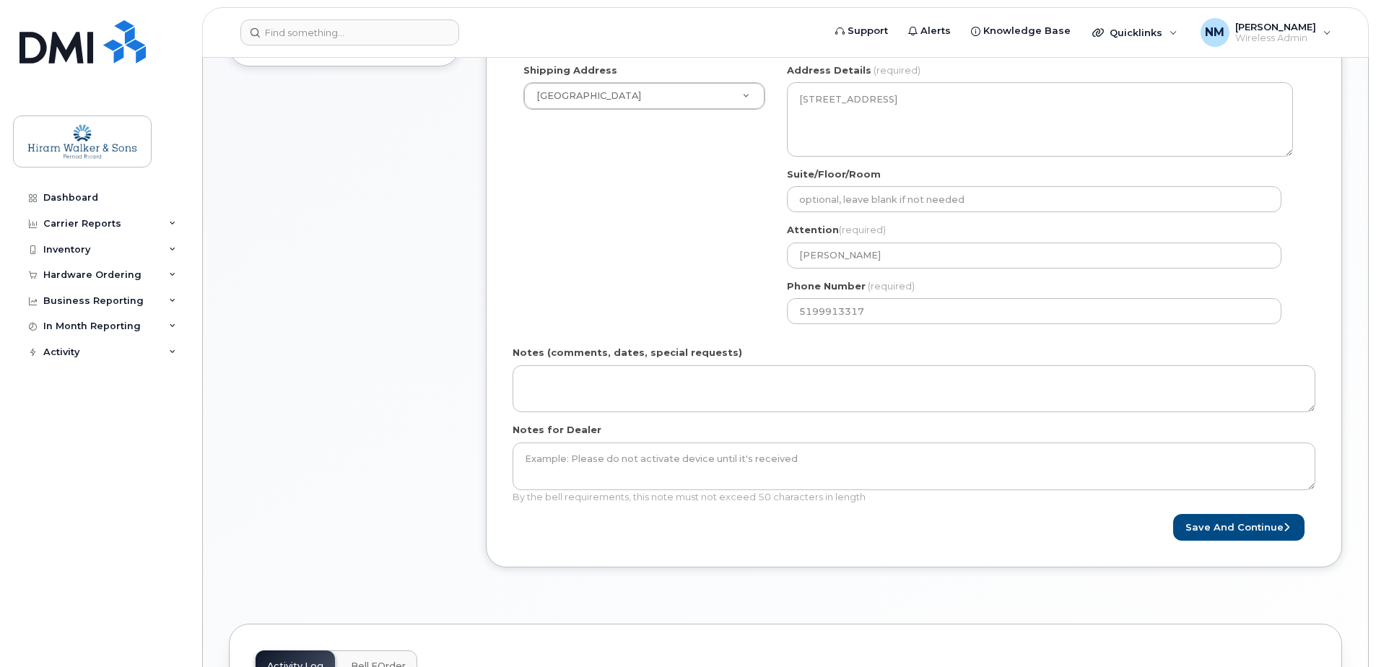
click at [453, 272] on div "Item #1 in process $201.00 Hardware Upgrade Brunilda Gjini 519 991 3317 iPhone …" at bounding box center [344, 209] width 231 height 760
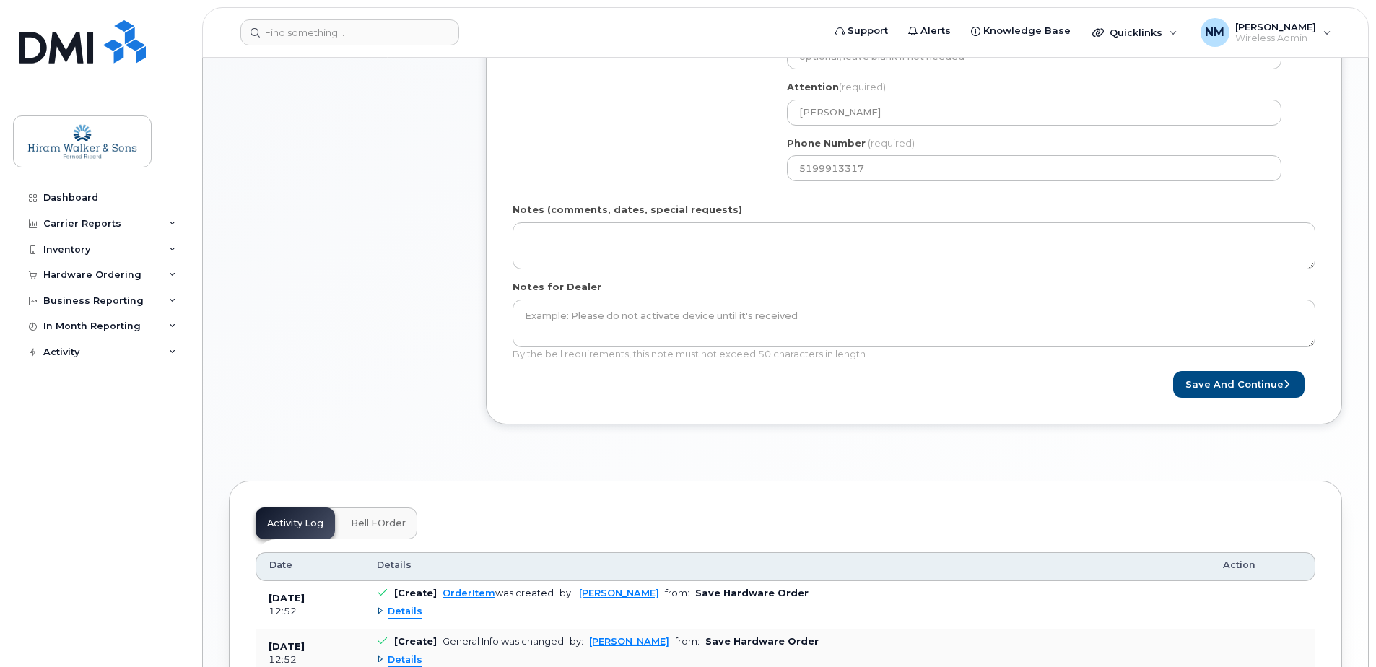
scroll to position [578, 0]
click at [1223, 391] on button "Save and Continue" at bounding box center [1238, 383] width 131 height 27
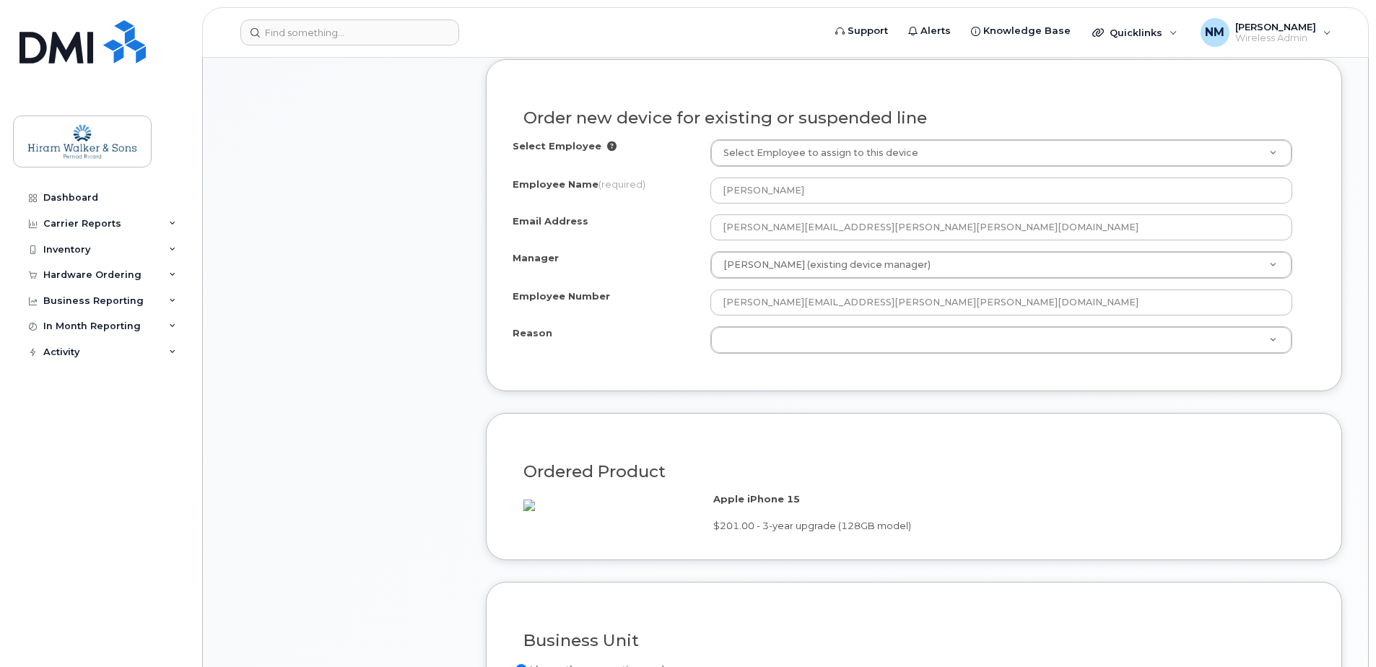
scroll to position [722, 0]
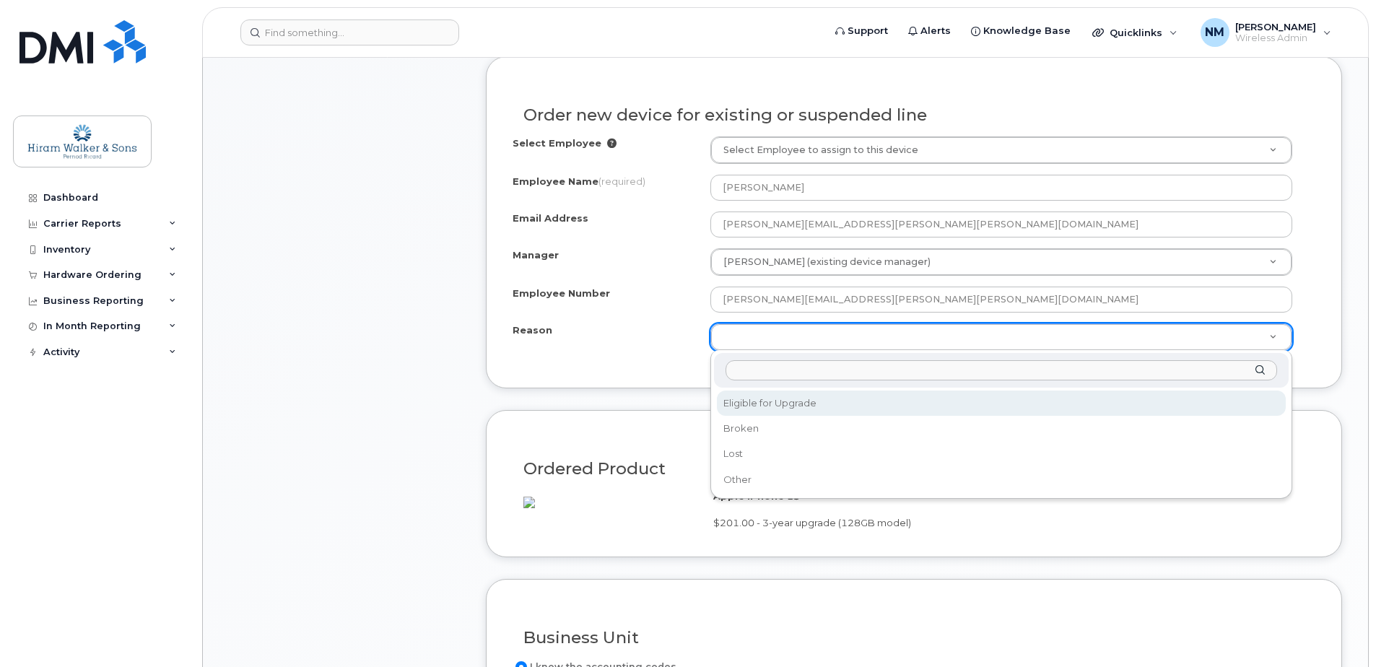
click at [780, 382] on div "Reason" at bounding box center [1001, 370] width 575 height 35
select select "eligible_for_upgrade"
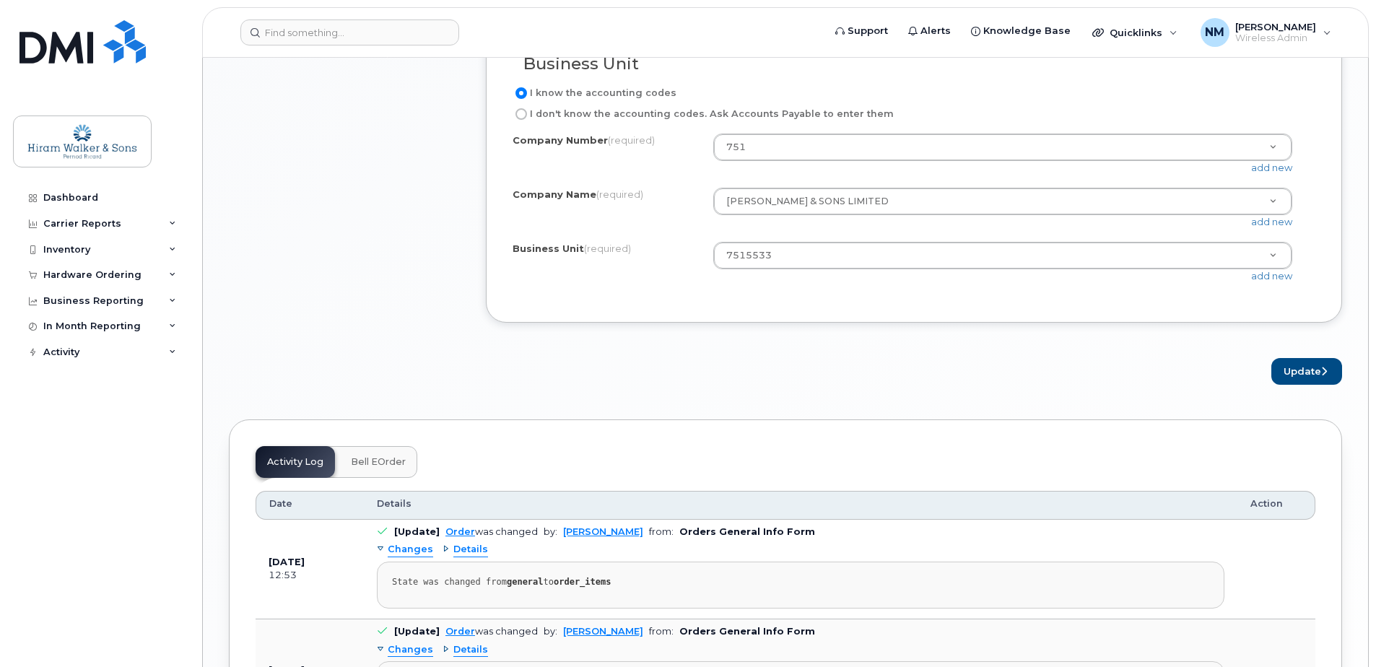
scroll to position [1372, 0]
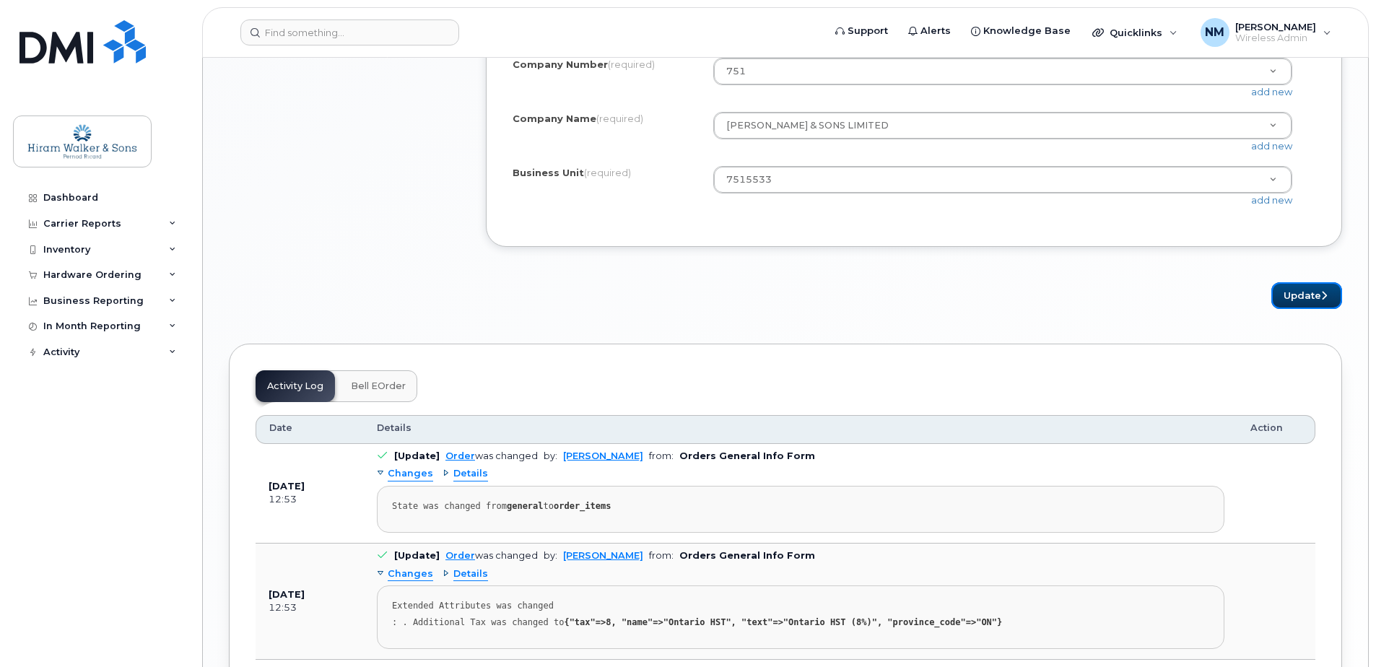
click at [1316, 309] on button "Update" at bounding box center [1306, 295] width 71 height 27
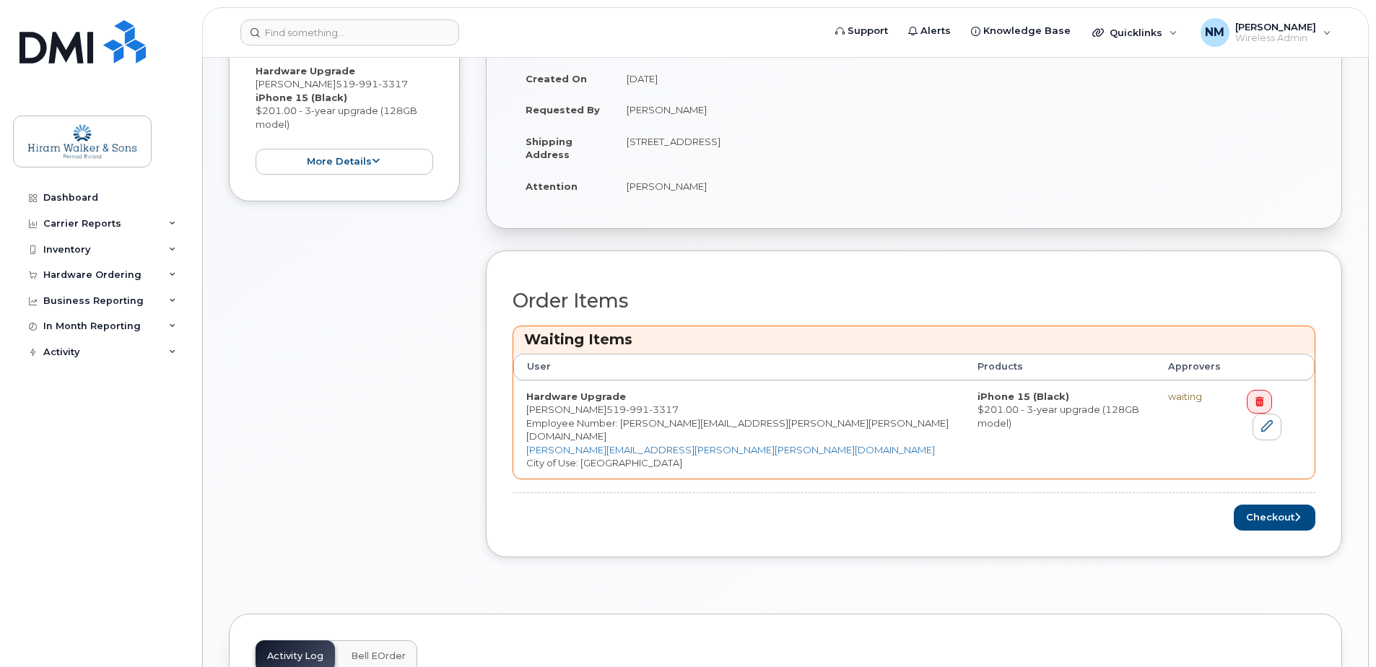
scroll to position [433, 0]
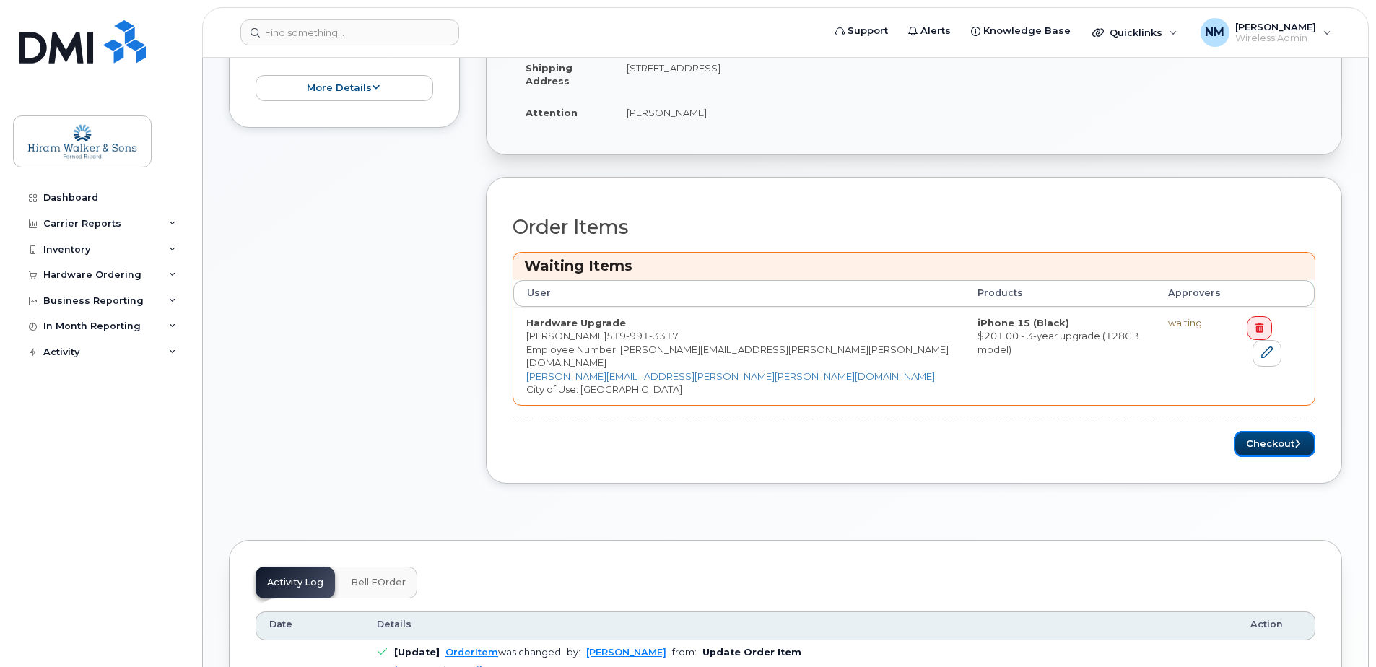
click at [1268, 439] on button "Checkout" at bounding box center [1275, 444] width 82 height 27
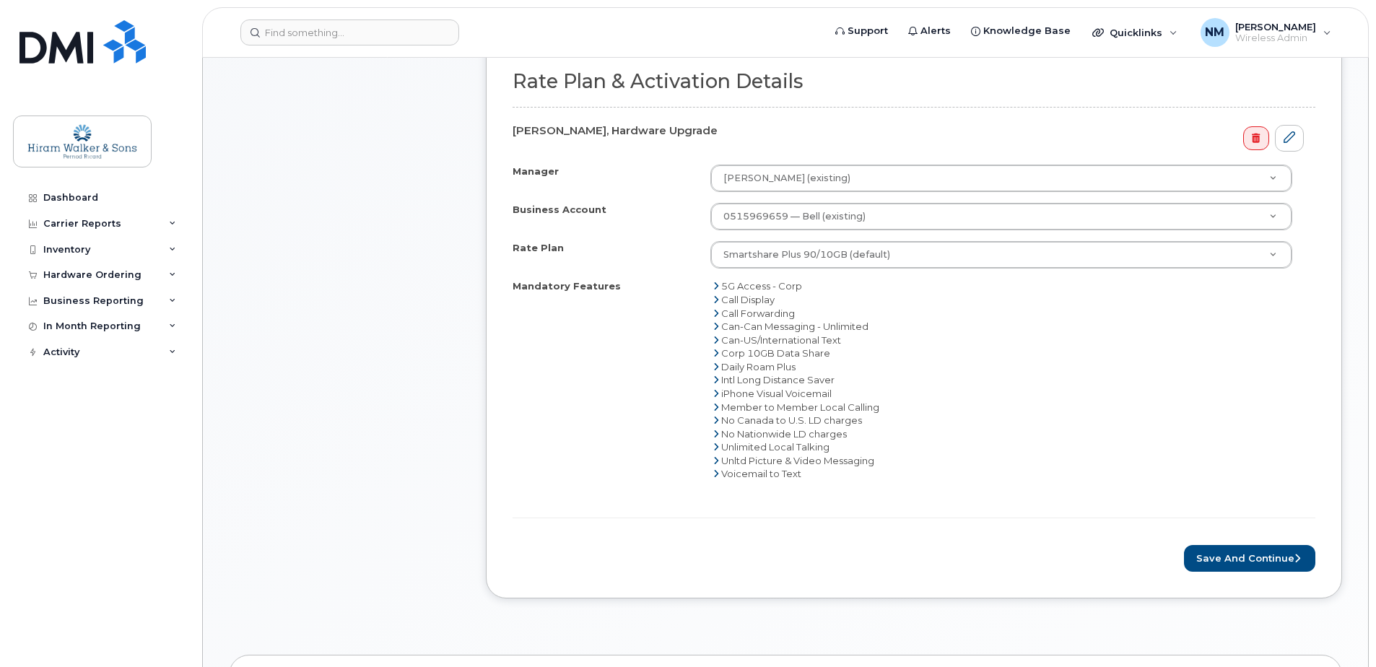
scroll to position [505, 0]
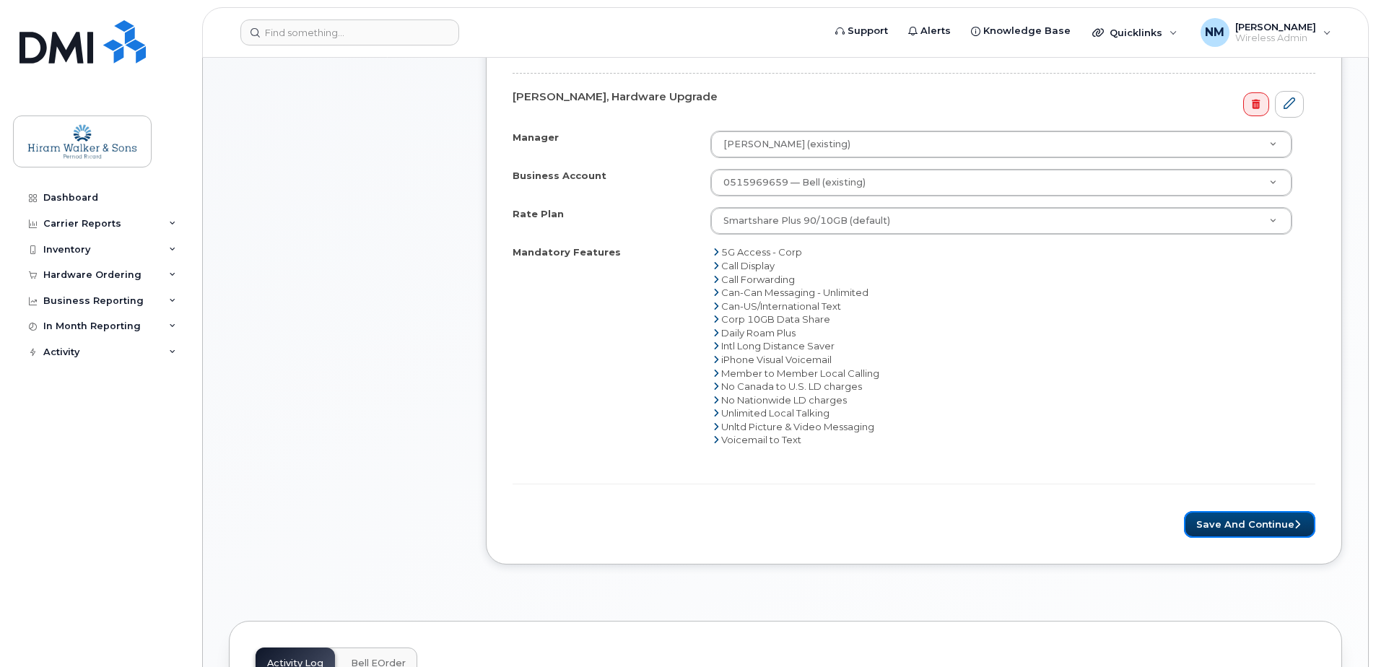
click at [1198, 513] on button "Save and Continue" at bounding box center [1249, 524] width 131 height 27
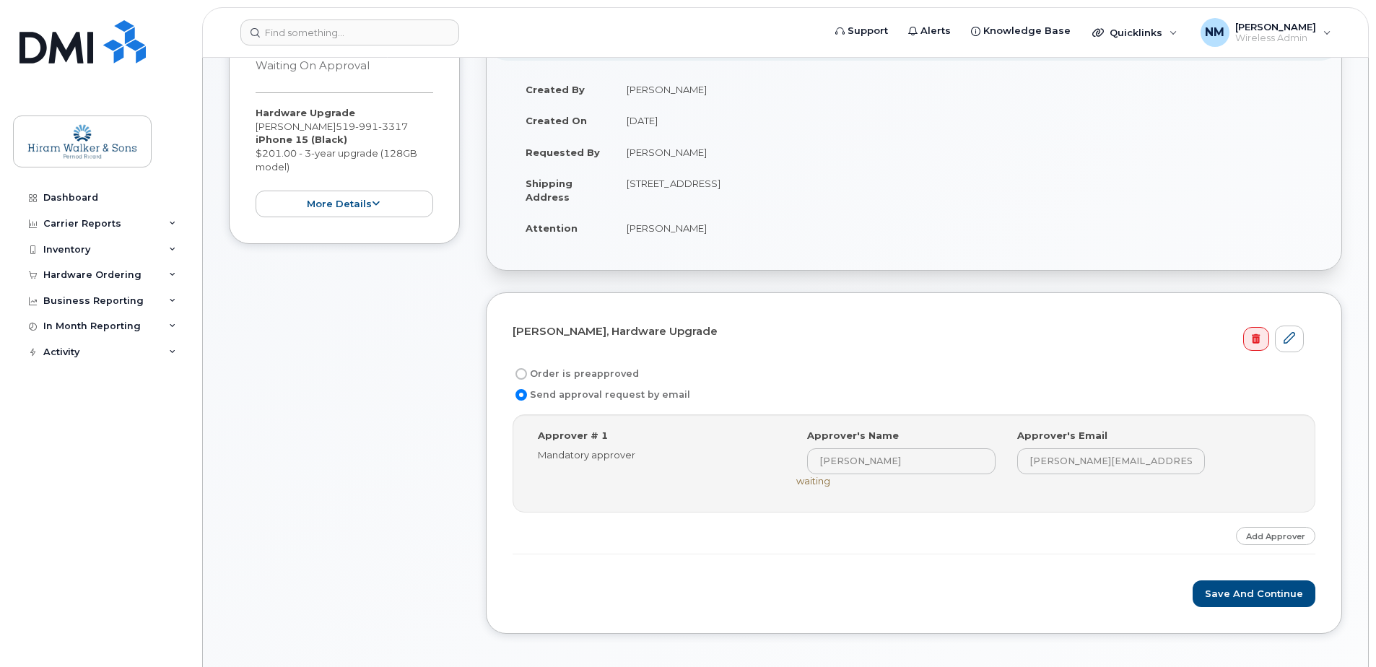
scroll to position [217, 0]
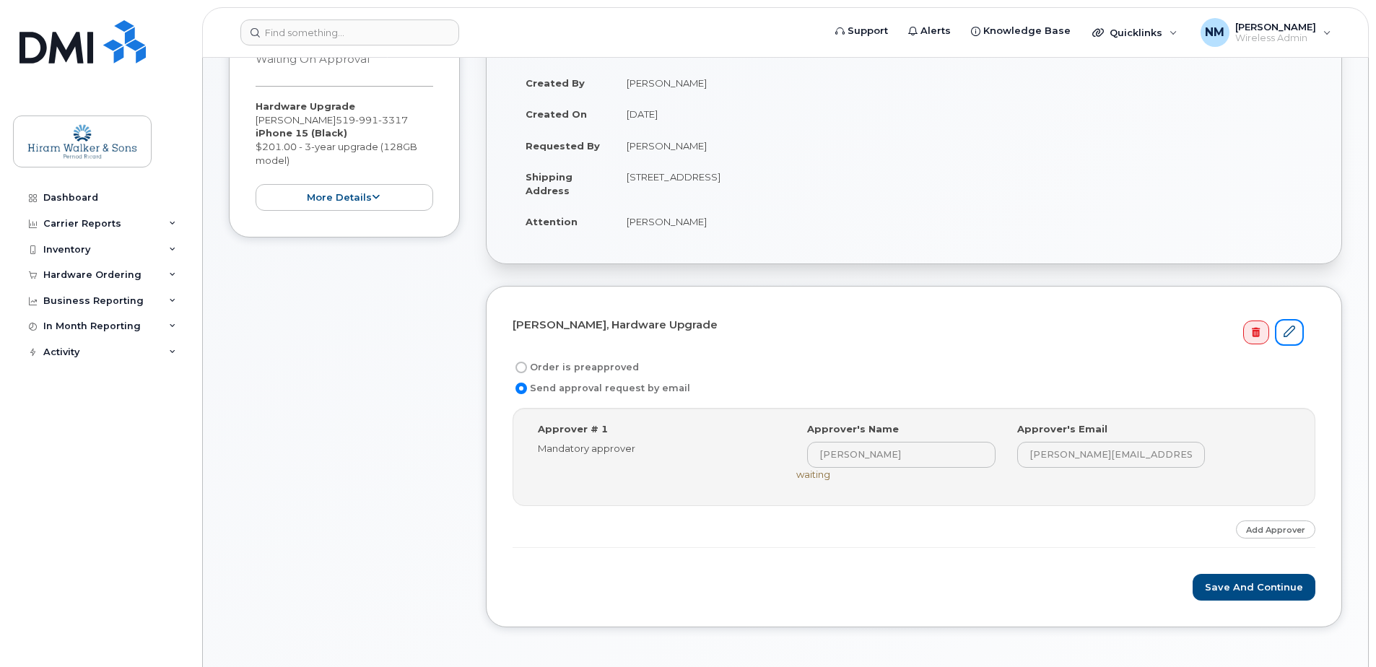
drag, startPoint x: 1285, startPoint y: 333, endPoint x: 1261, endPoint y: 370, distance: 44.5
click at [1285, 333] on icon at bounding box center [1290, 332] width 12 height 12
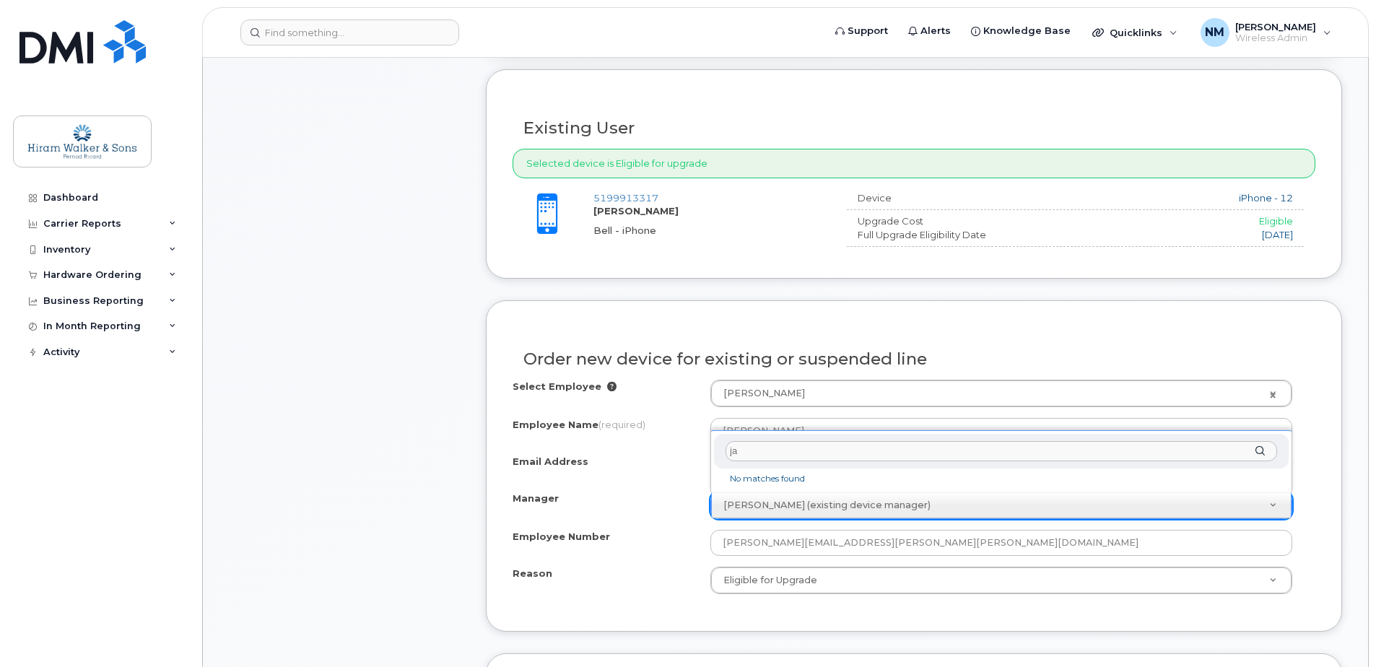
type input "j"
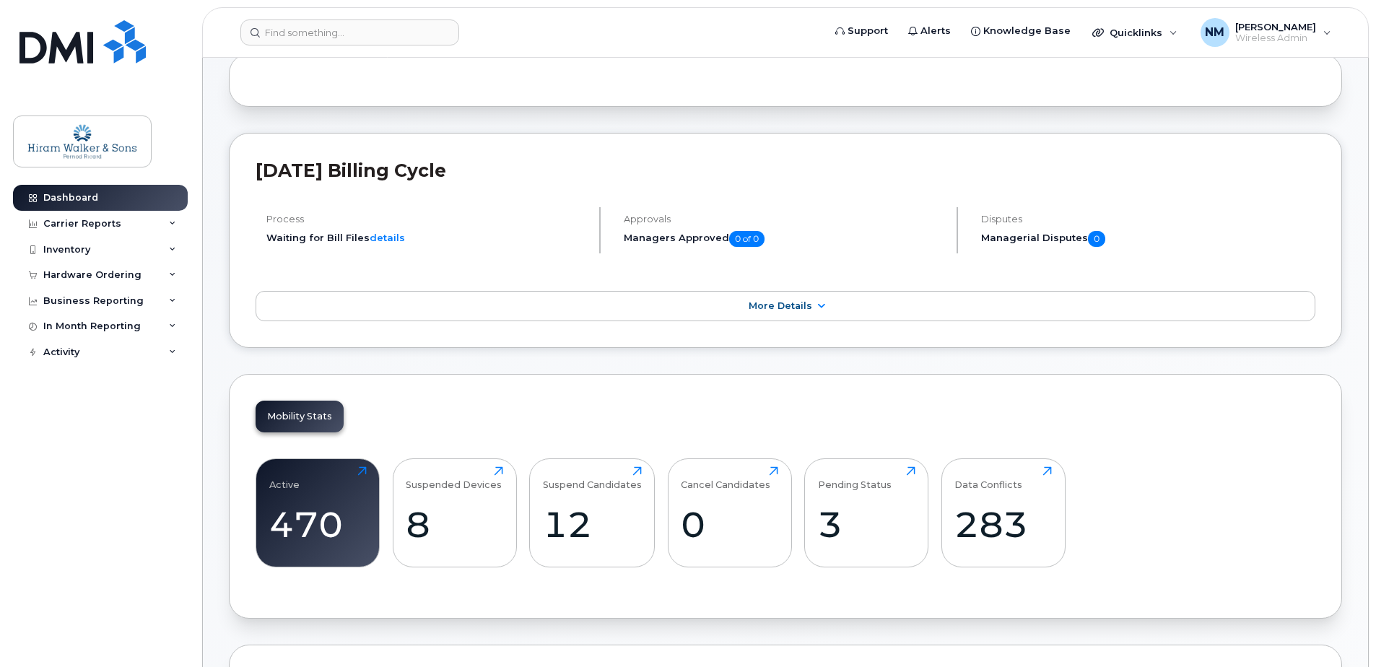
scroll to position [289, 0]
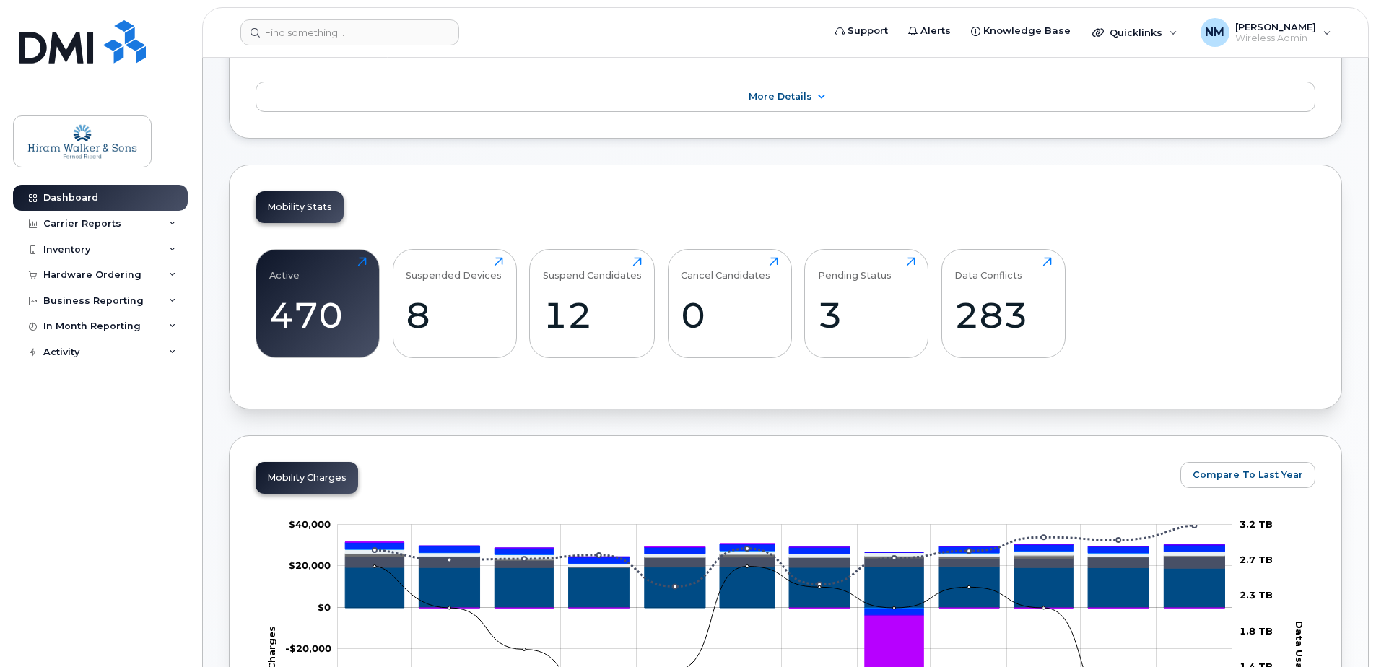
click at [162, 220] on div "Carrier Reports" at bounding box center [100, 224] width 175 height 26
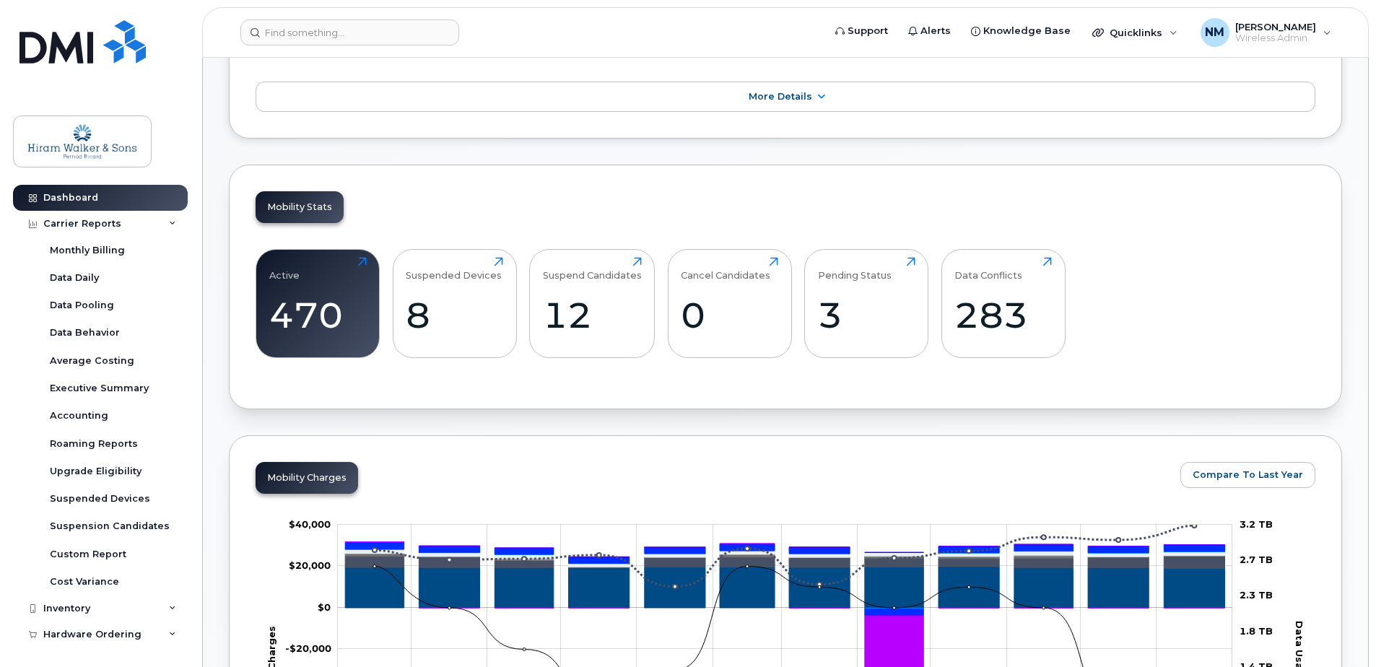
click at [162, 220] on div "Carrier Reports" at bounding box center [100, 224] width 175 height 26
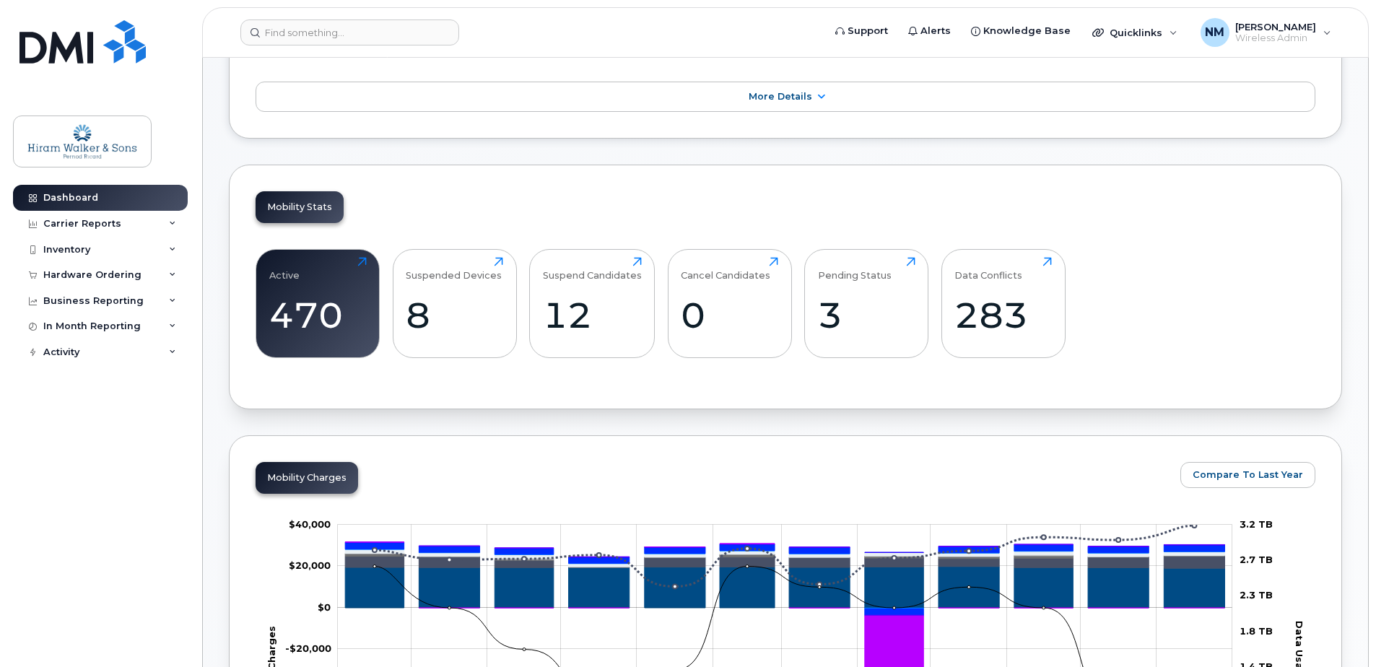
click at [155, 275] on div "Hardware Ordering" at bounding box center [100, 275] width 175 height 26
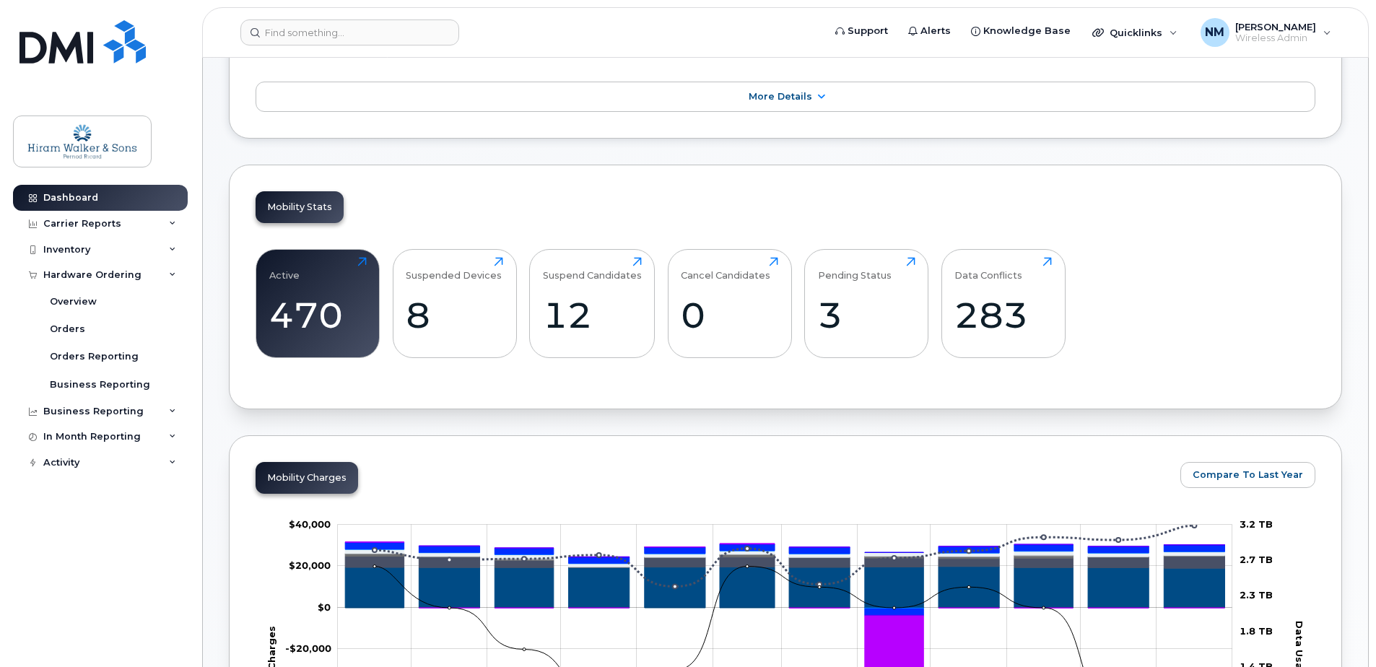
click at [147, 409] on div "Business Reporting" at bounding box center [100, 412] width 175 height 26
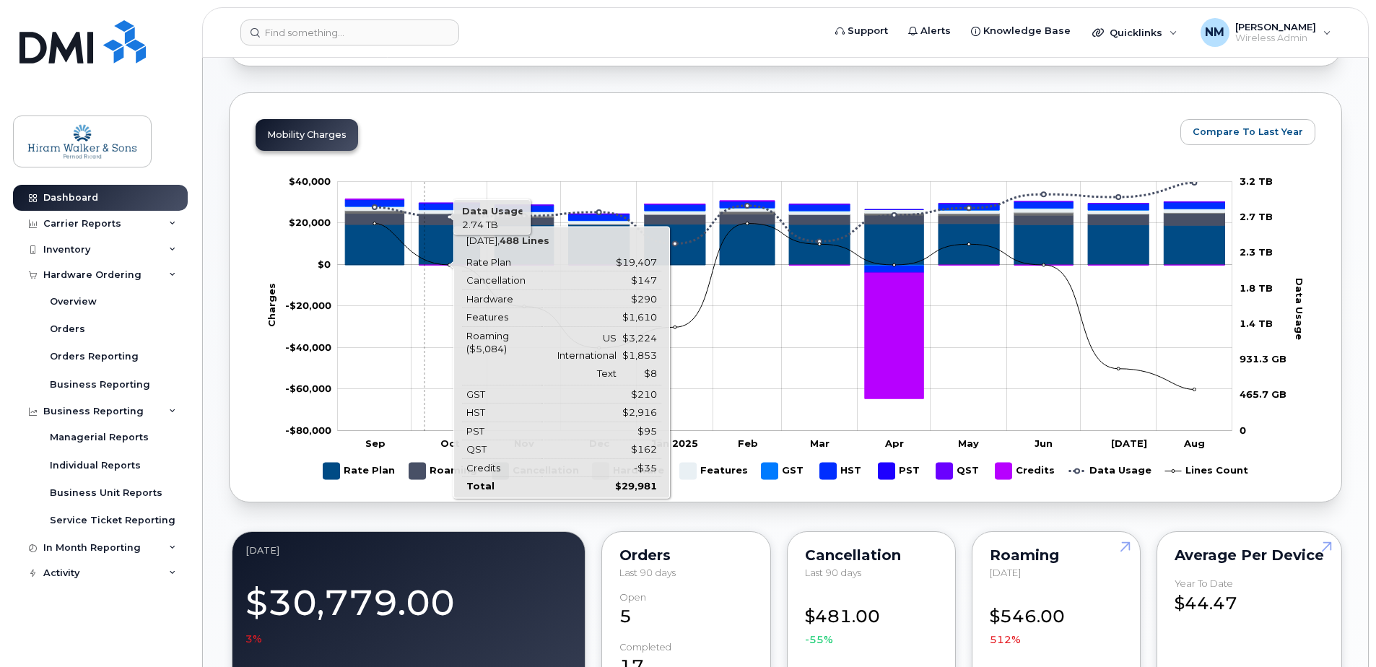
scroll to position [794, 0]
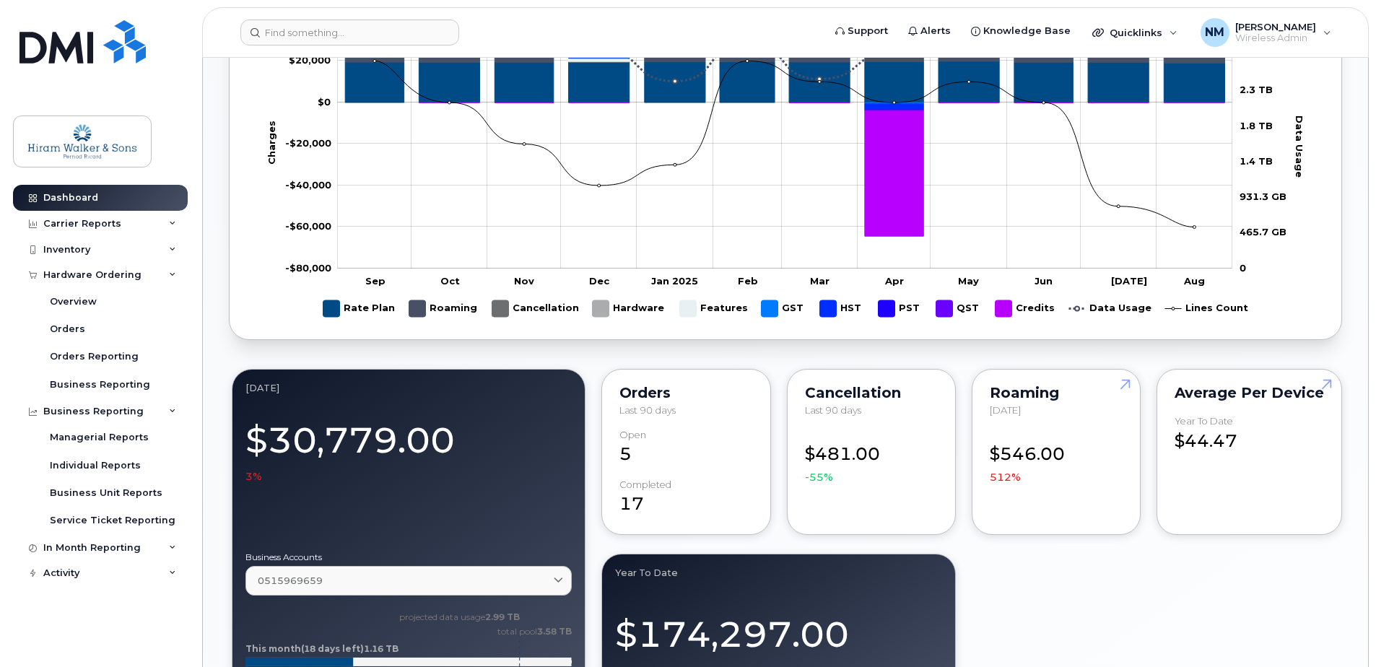
click at [165, 273] on div "Hardware Ordering" at bounding box center [100, 275] width 175 height 26
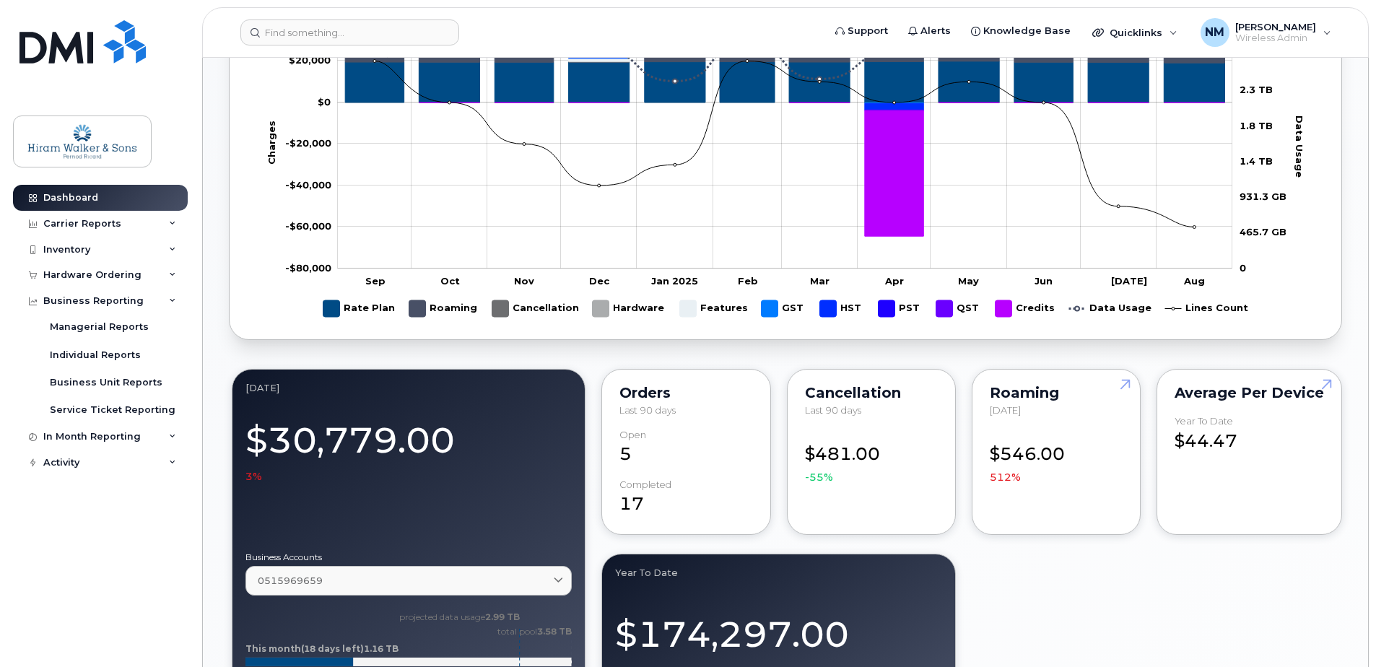
click at [158, 296] on div "Business Reporting" at bounding box center [100, 301] width 175 height 26
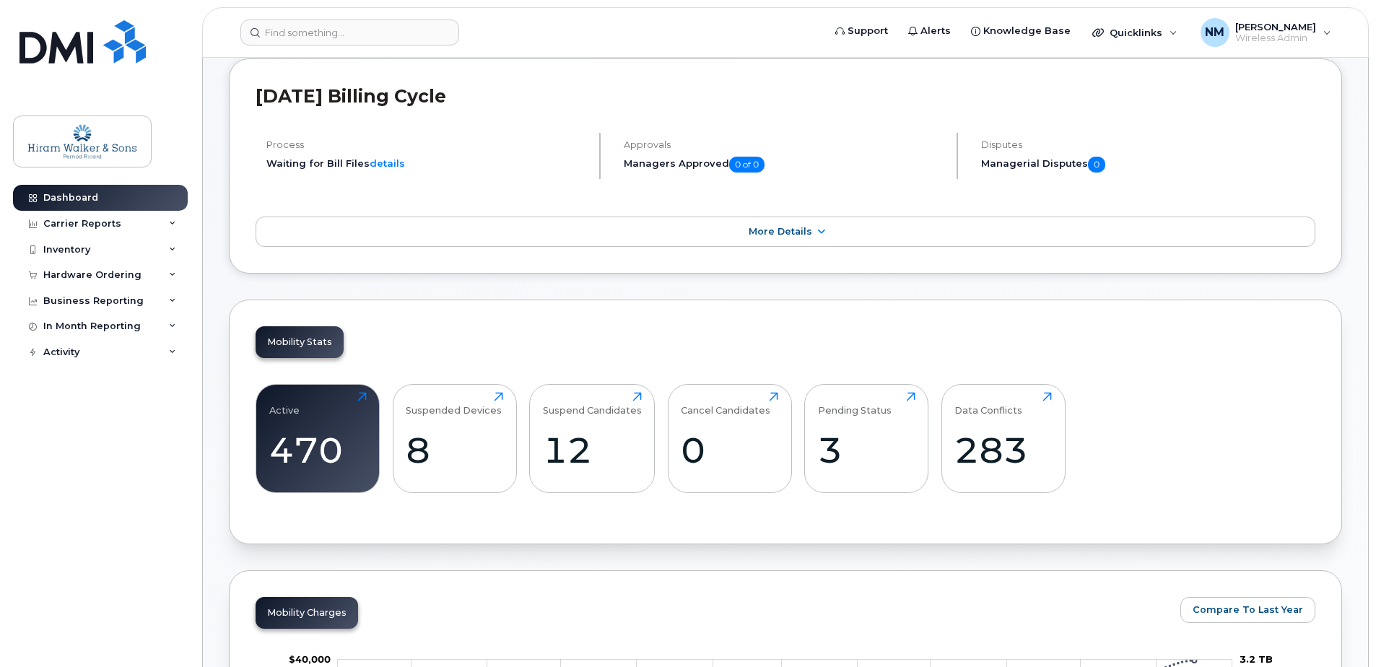
scroll to position [0, 0]
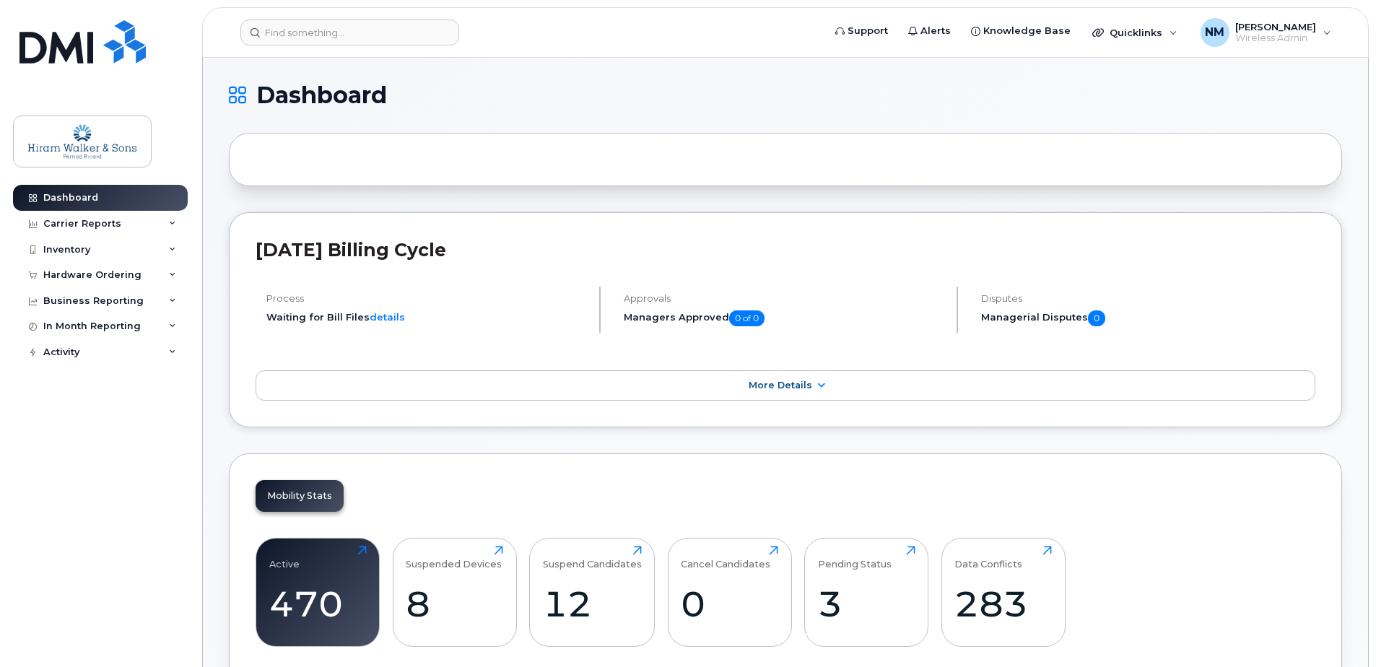
click at [819, 386] on icon at bounding box center [821, 385] width 12 height 9
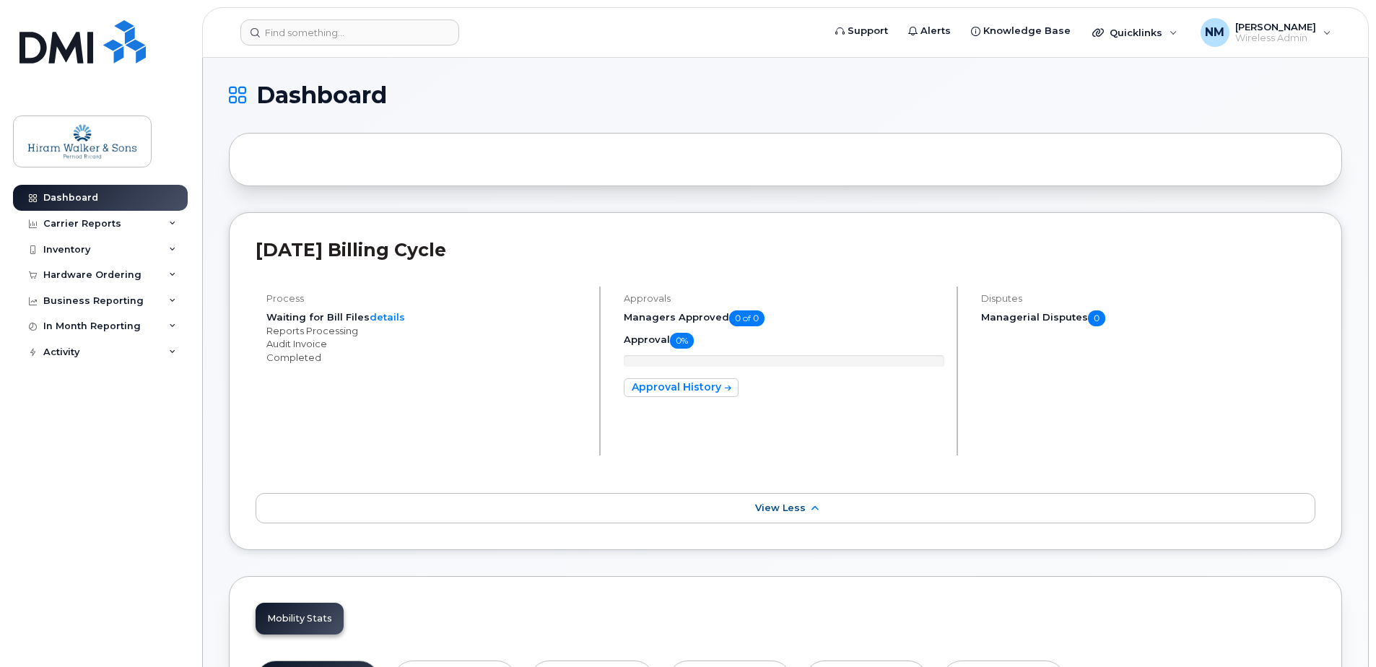
click at [1274, 41] on span "Wireless Admin" at bounding box center [1275, 38] width 81 height 12
click at [167, 218] on div "Carrier Reports" at bounding box center [100, 224] width 175 height 26
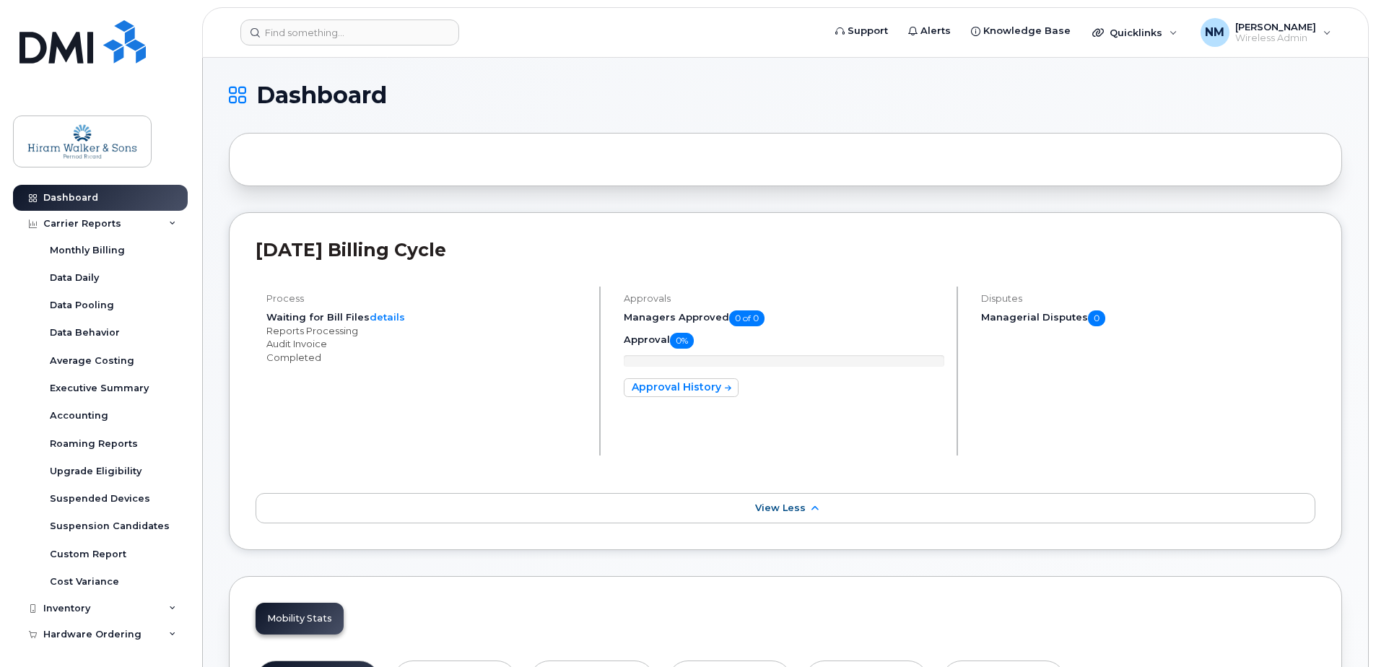
click at [167, 218] on div "Carrier Reports" at bounding box center [100, 224] width 175 height 26
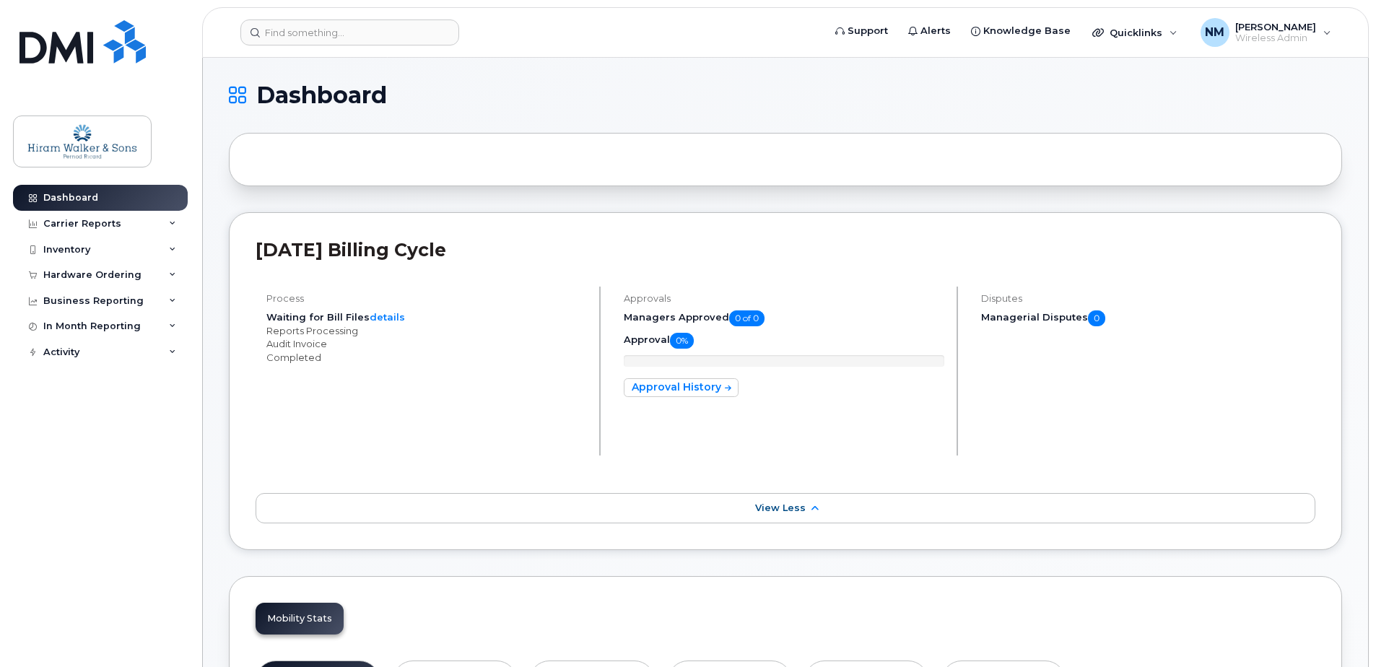
click at [167, 217] on div "Carrier Reports" at bounding box center [100, 224] width 175 height 26
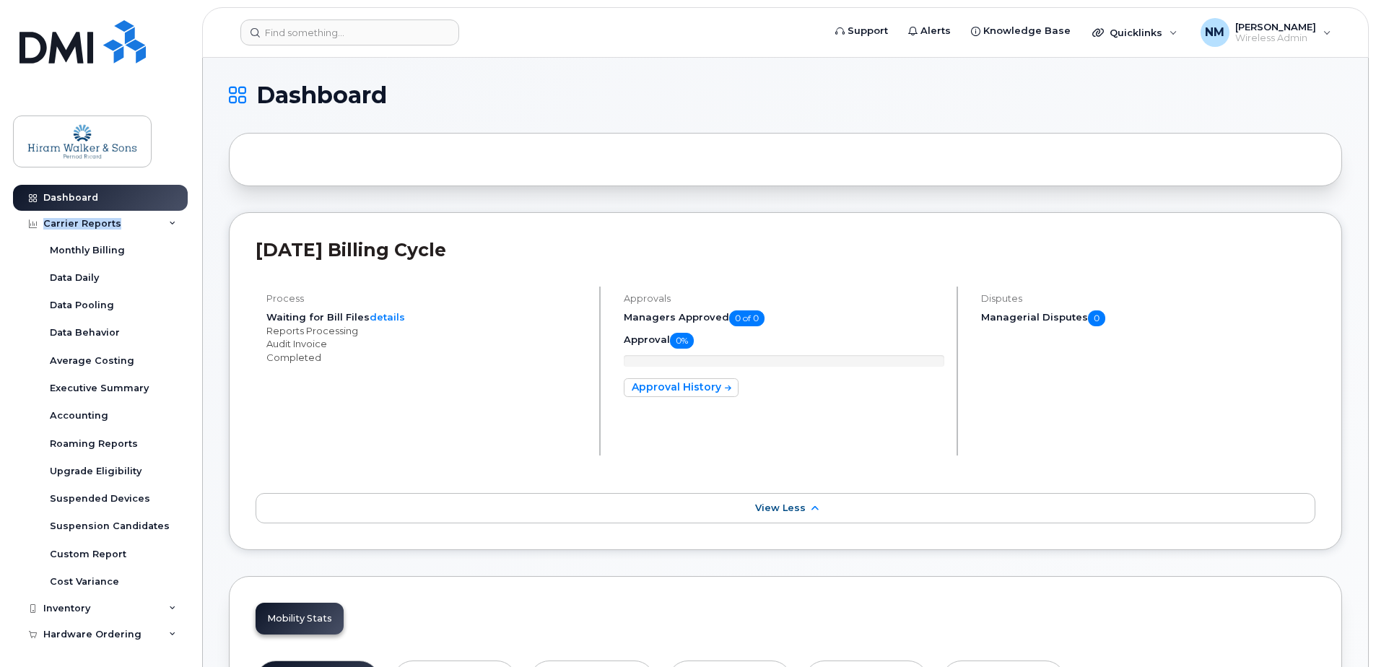
click at [167, 217] on div "Carrier Reports" at bounding box center [100, 224] width 175 height 26
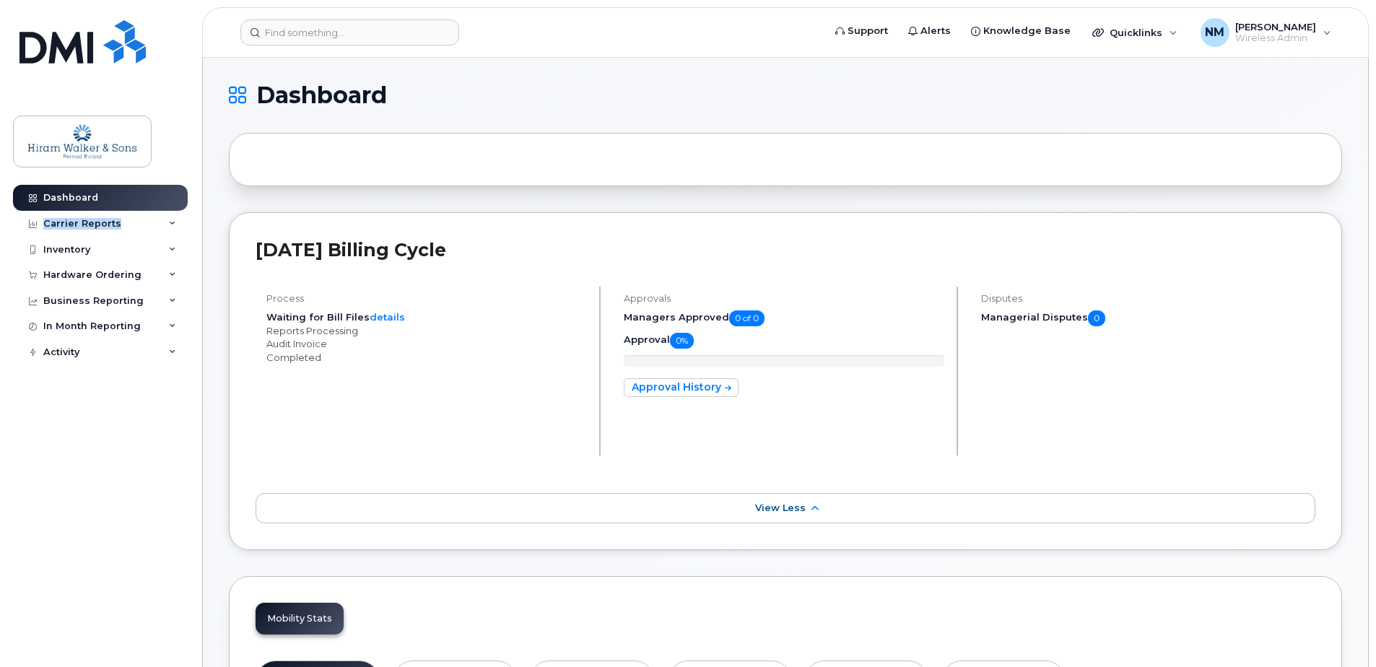
click at [167, 217] on div "Carrier Reports" at bounding box center [100, 224] width 175 height 26
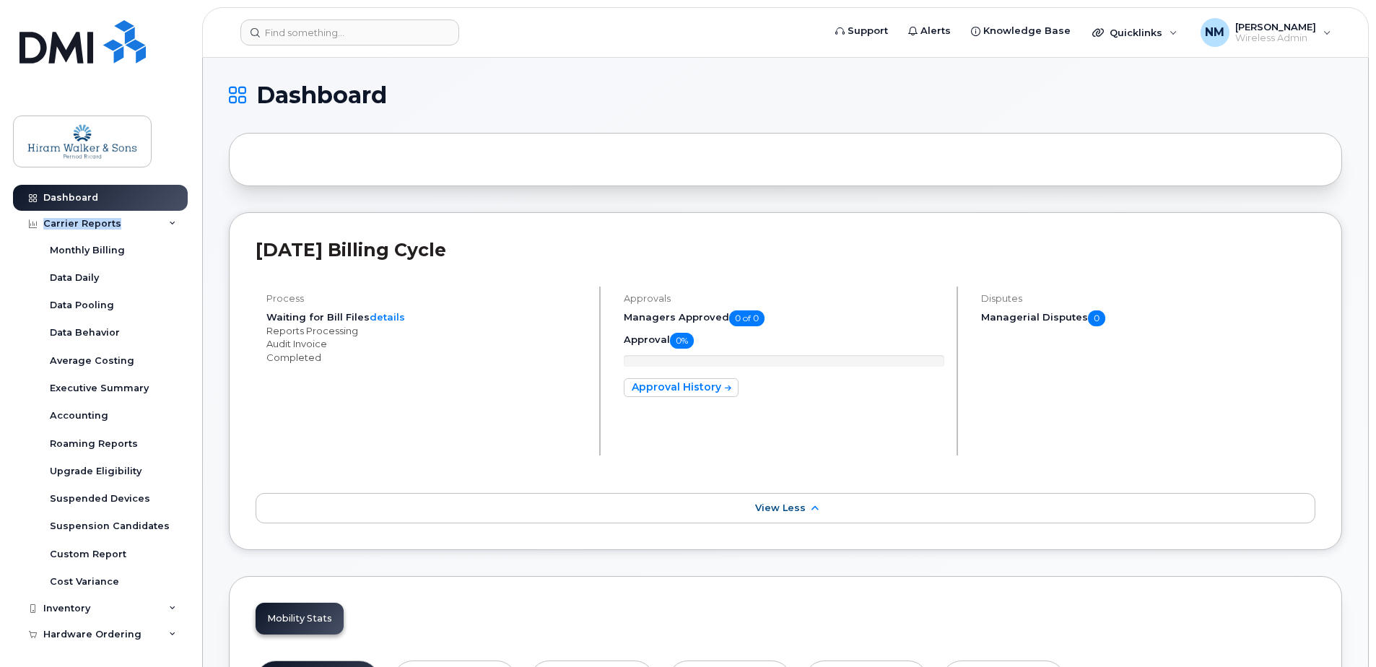
drag, startPoint x: 167, startPoint y: 217, endPoint x: 131, endPoint y: 226, distance: 37.1
click at [131, 226] on div "Carrier Reports" at bounding box center [100, 224] width 175 height 26
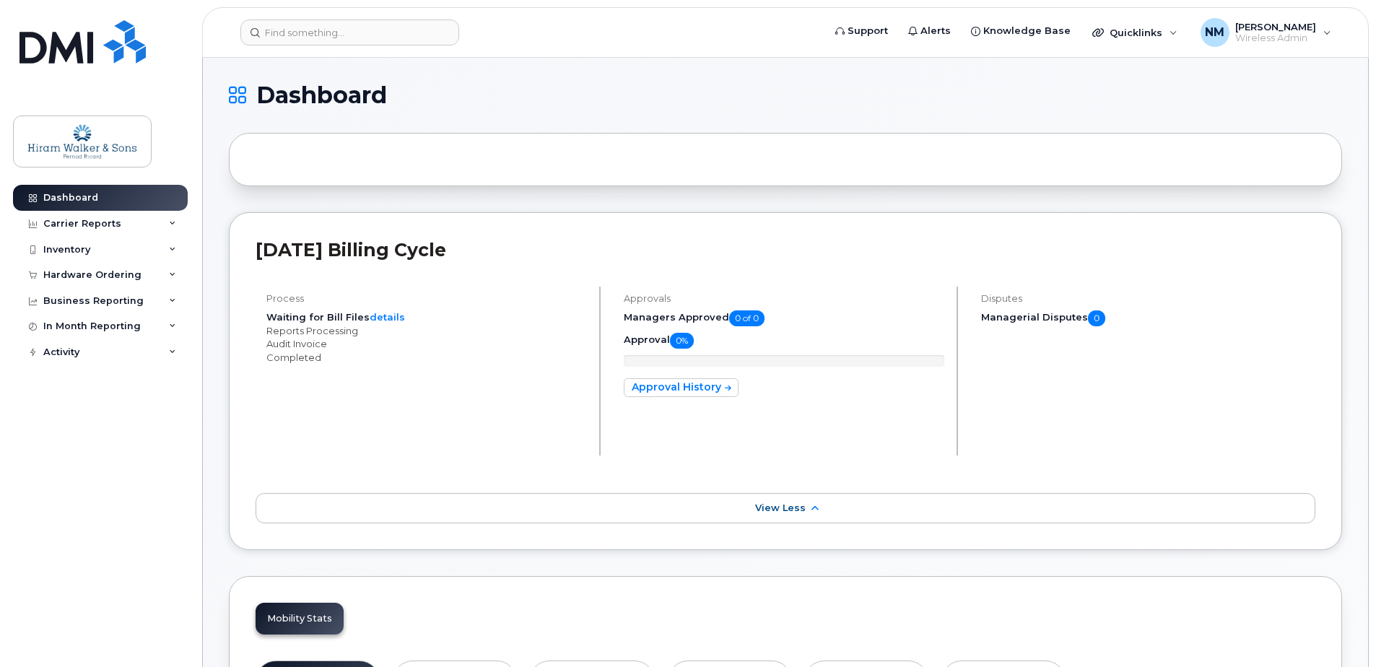
click at [144, 248] on div "Inventory" at bounding box center [100, 250] width 175 height 26
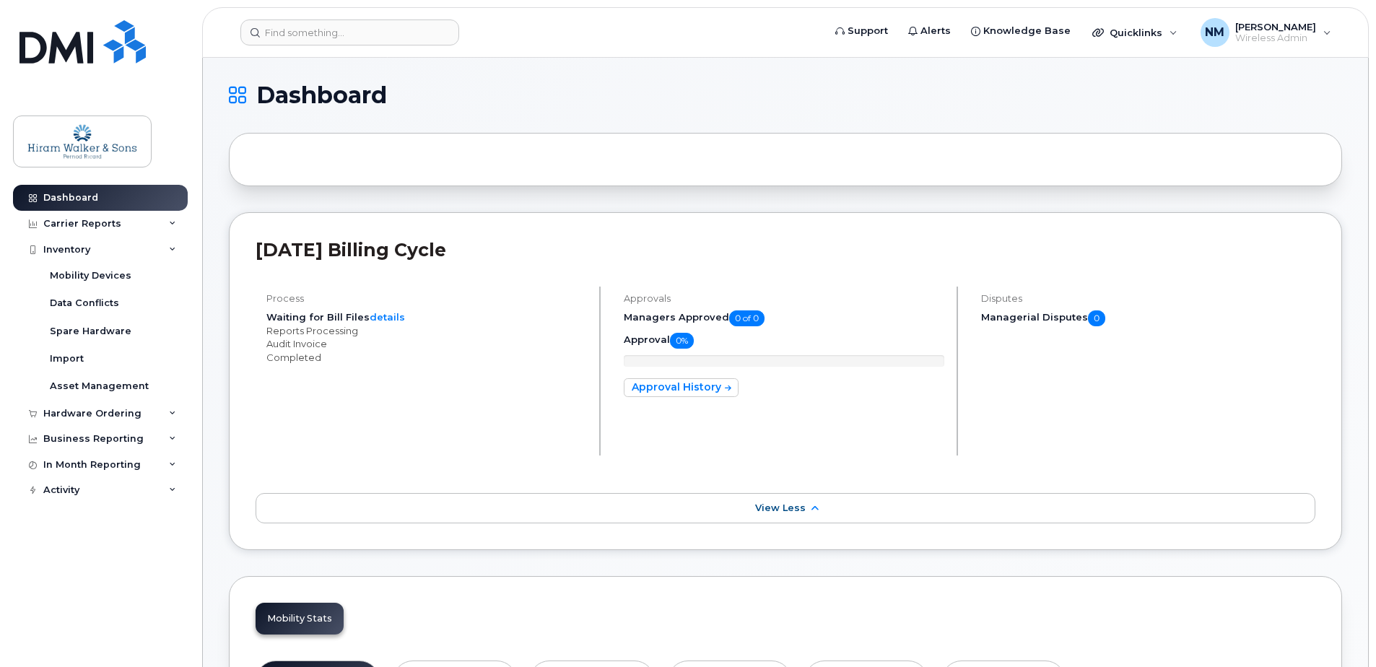
click at [144, 248] on div "Inventory" at bounding box center [100, 250] width 175 height 26
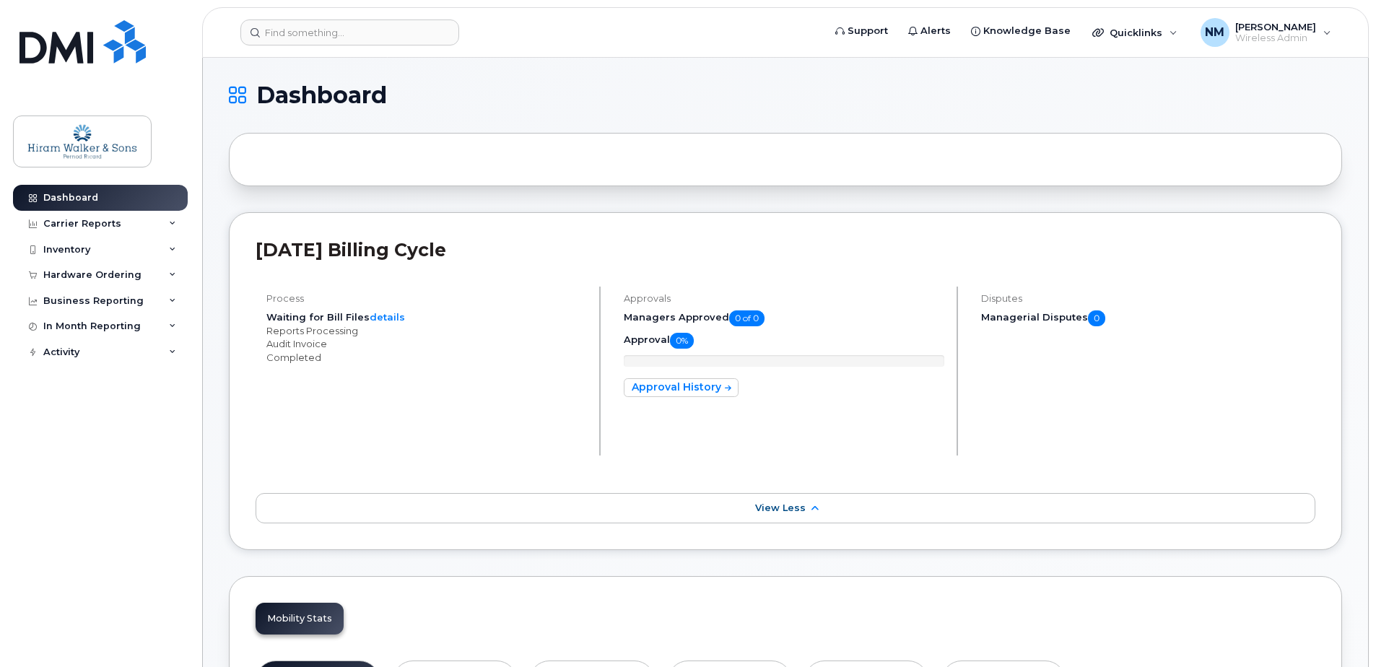
click at [151, 276] on div "Hardware Ordering" at bounding box center [100, 275] width 175 height 26
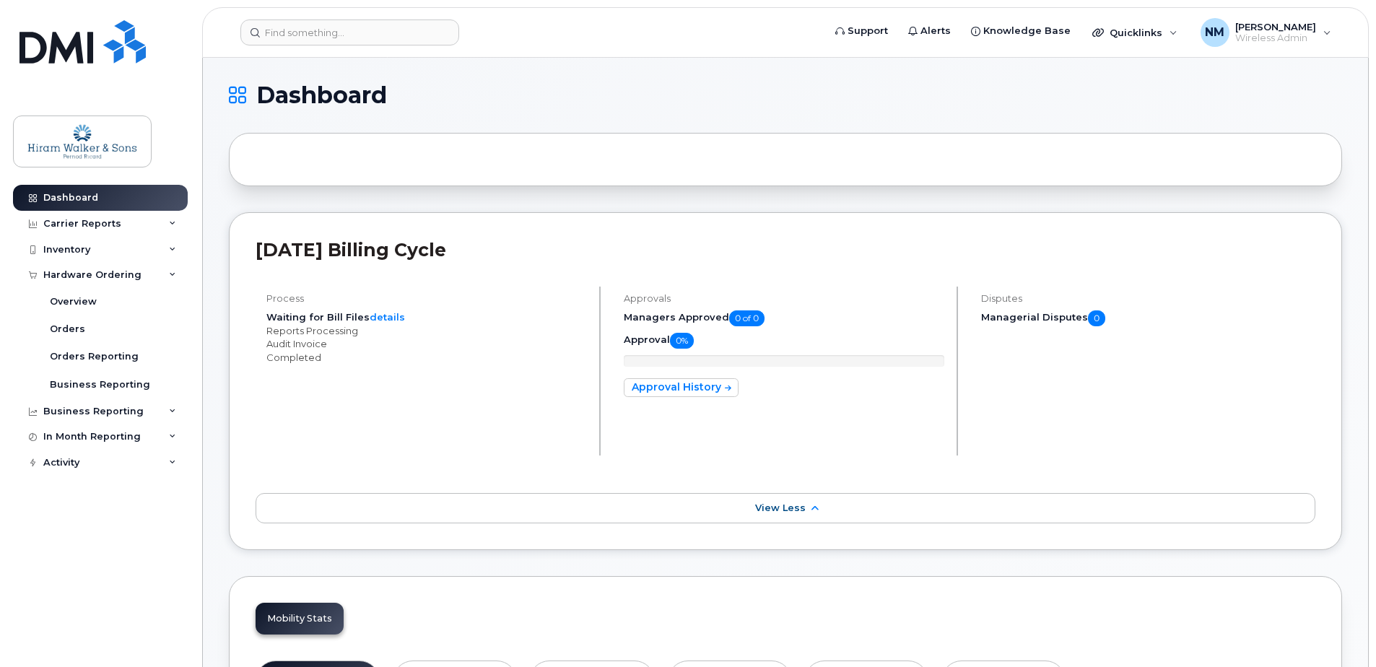
click at [151, 276] on div "Hardware Ordering" at bounding box center [100, 275] width 175 height 26
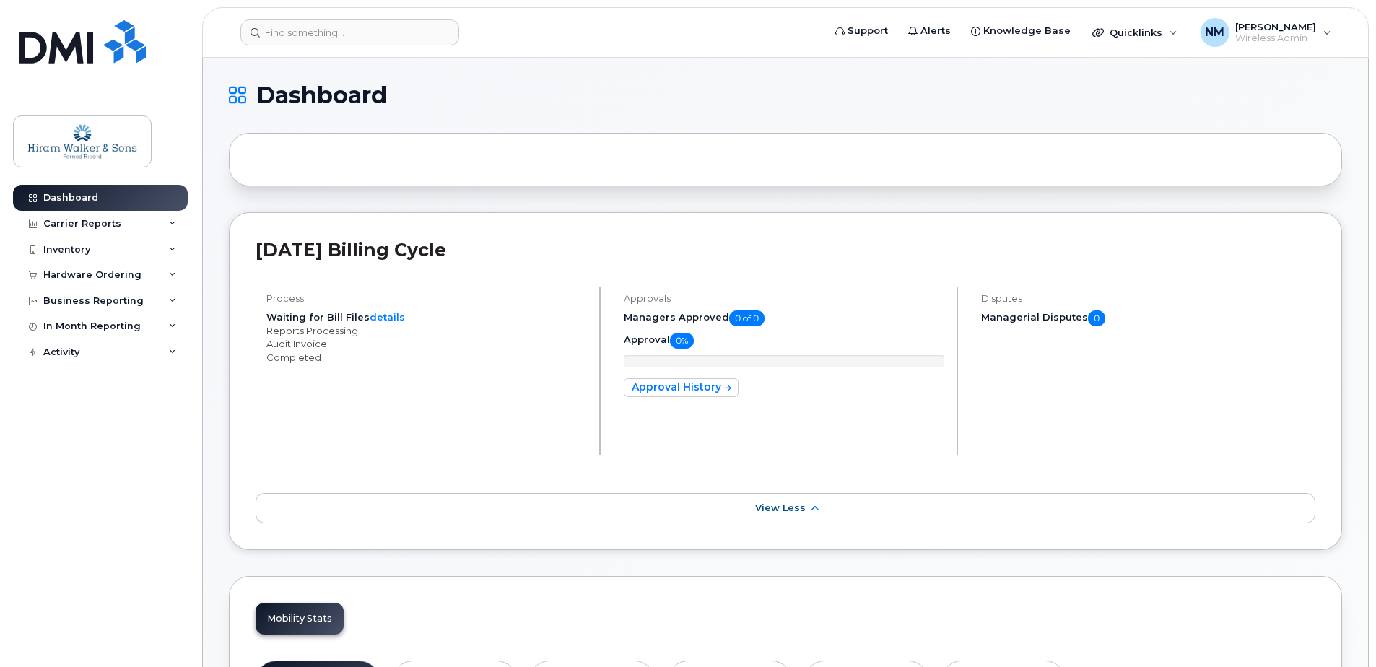
click at [155, 303] on div "Business Reporting" at bounding box center [100, 301] width 175 height 26
click at [168, 326] on div "In Month Reporting" at bounding box center [100, 326] width 175 height 26
click at [173, 350] on icon at bounding box center [172, 352] width 7 height 7
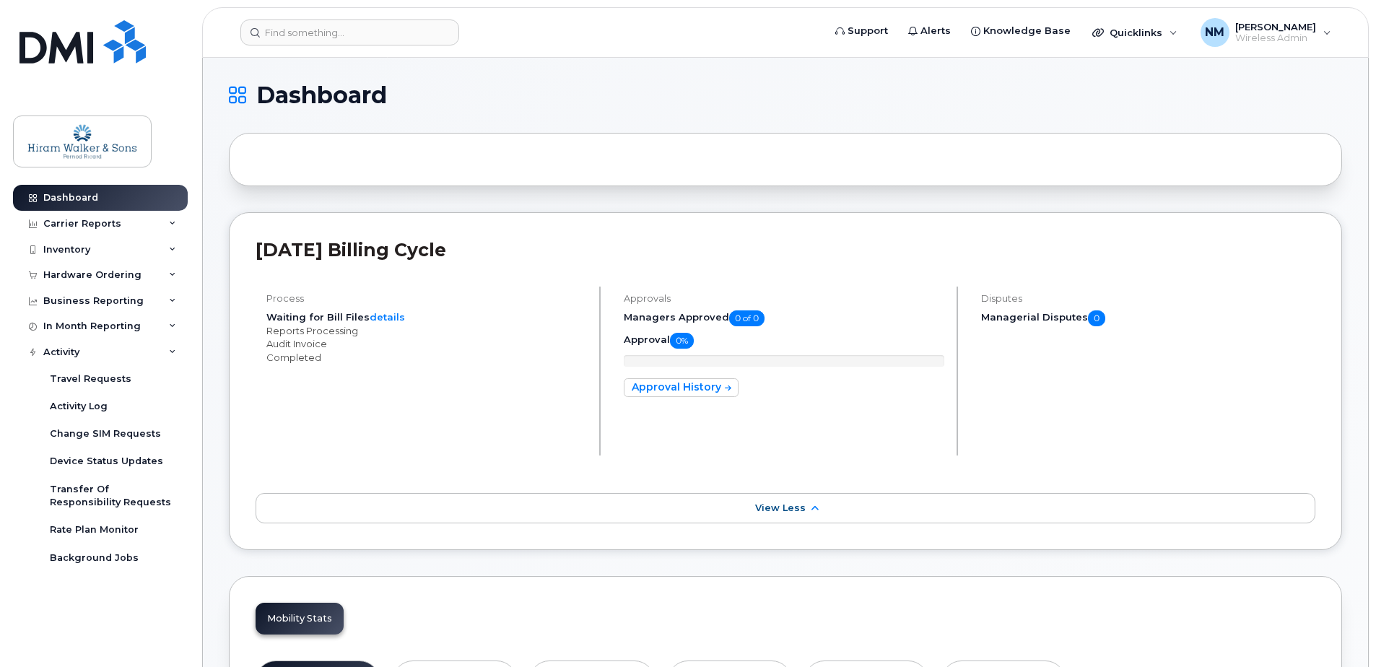
click at [173, 350] on icon at bounding box center [172, 352] width 7 height 7
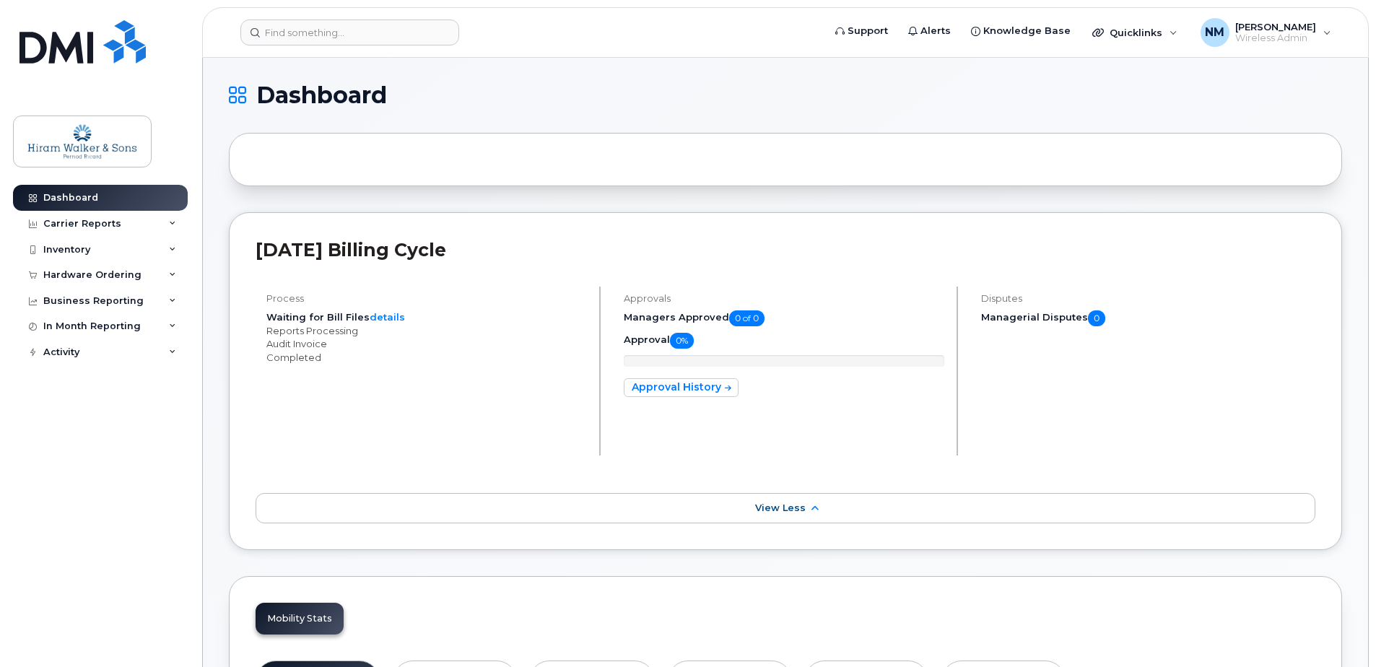
drag, startPoint x: 185, startPoint y: 515, endPoint x: 191, endPoint y: 534, distance: 19.9
click at [191, 534] on div "Dashboard Carrier Reports Monthly Billing Data Daily Data Pooling Data Behavior…" at bounding box center [98, 333] width 196 height 667
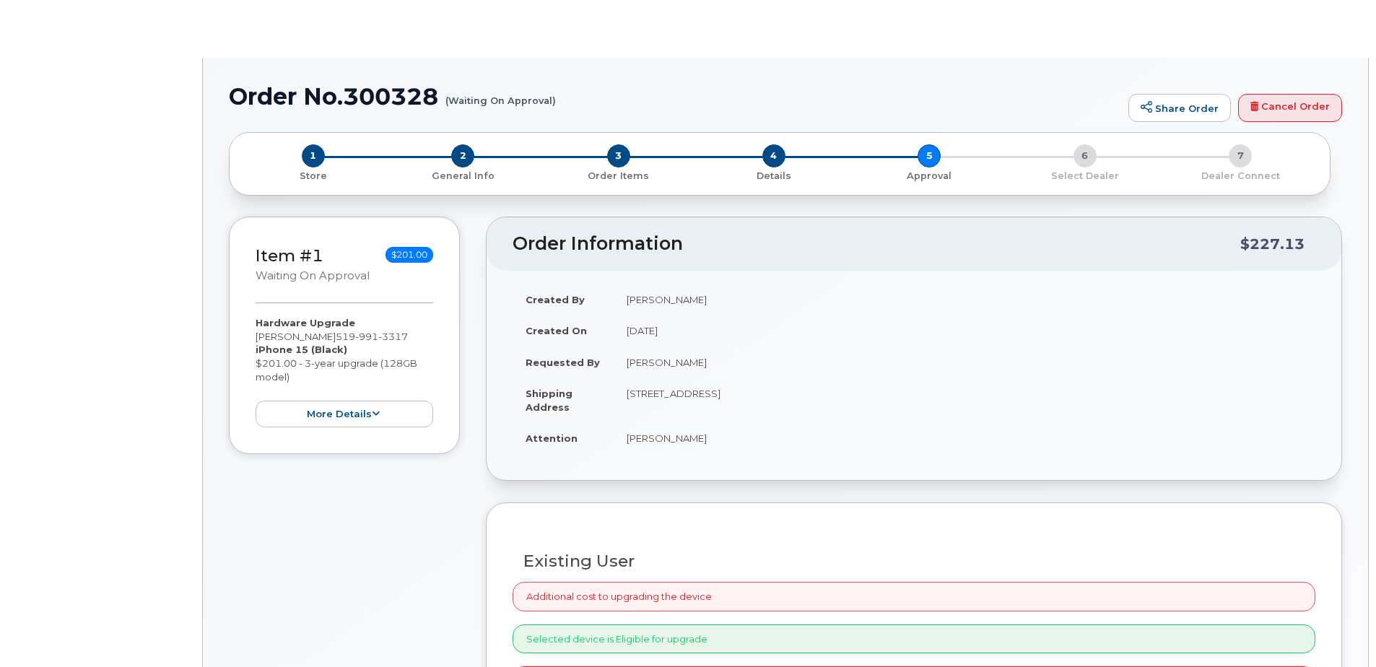
select select "1581656"
select select "eligible_for_upgrade"
radio input "true"
type input "2976155"
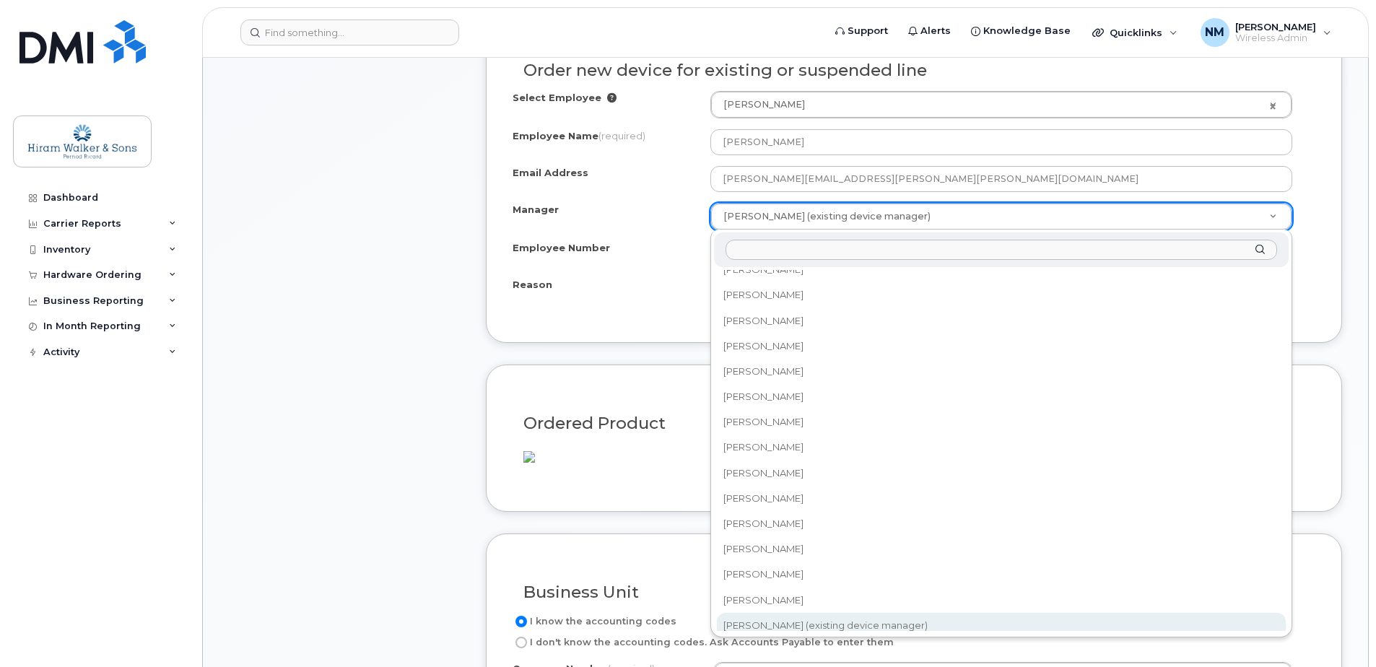
scroll to position [5006, 0]
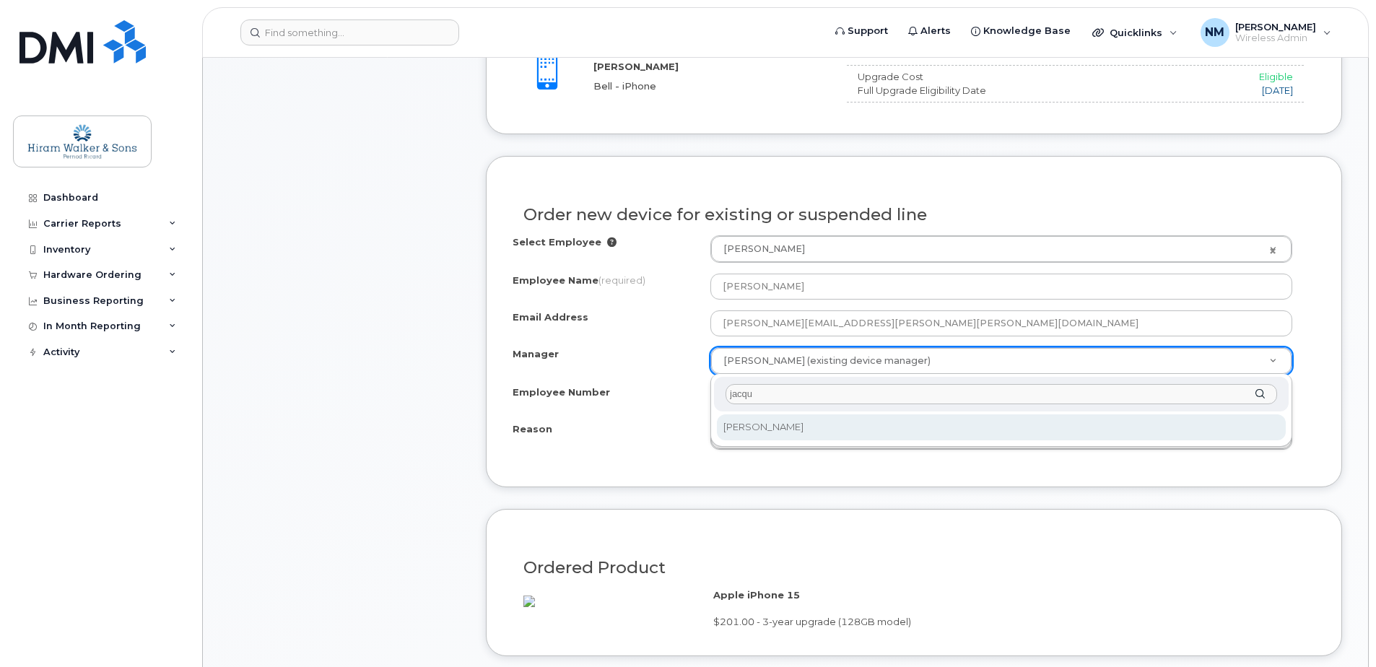
type input "jacqu"
select select "3001429"
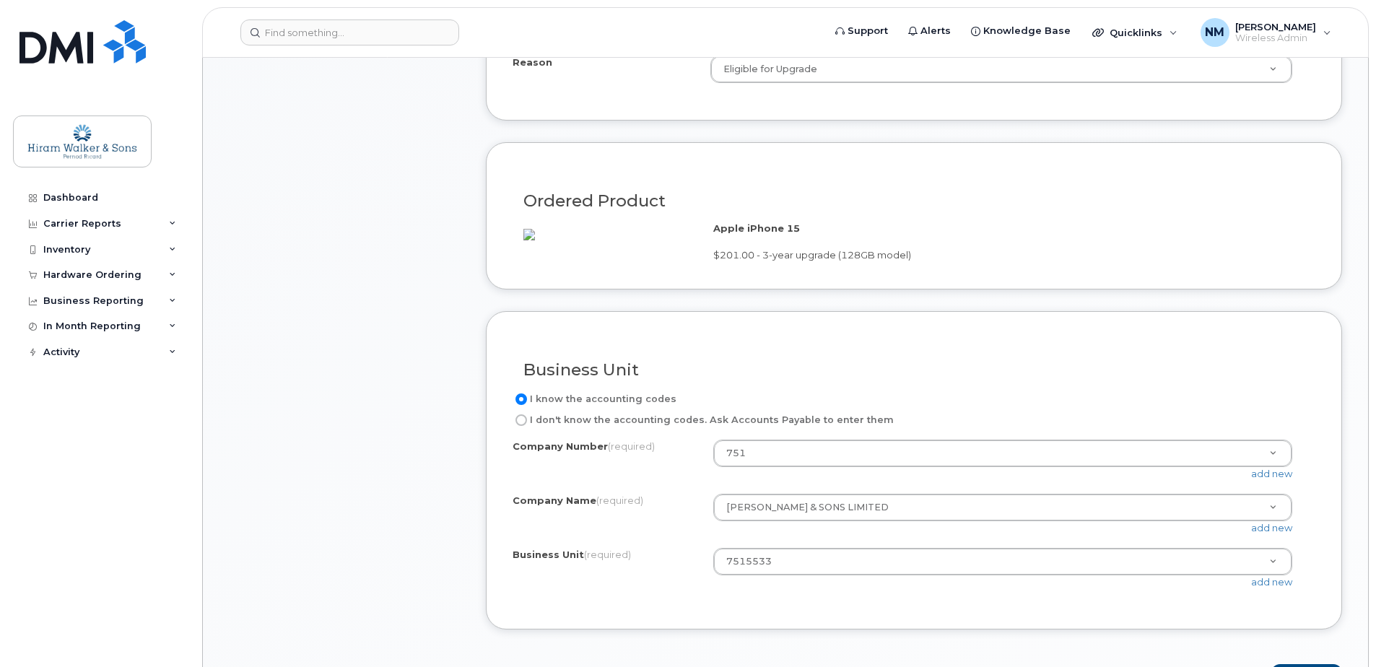
scroll to position [1083, 0]
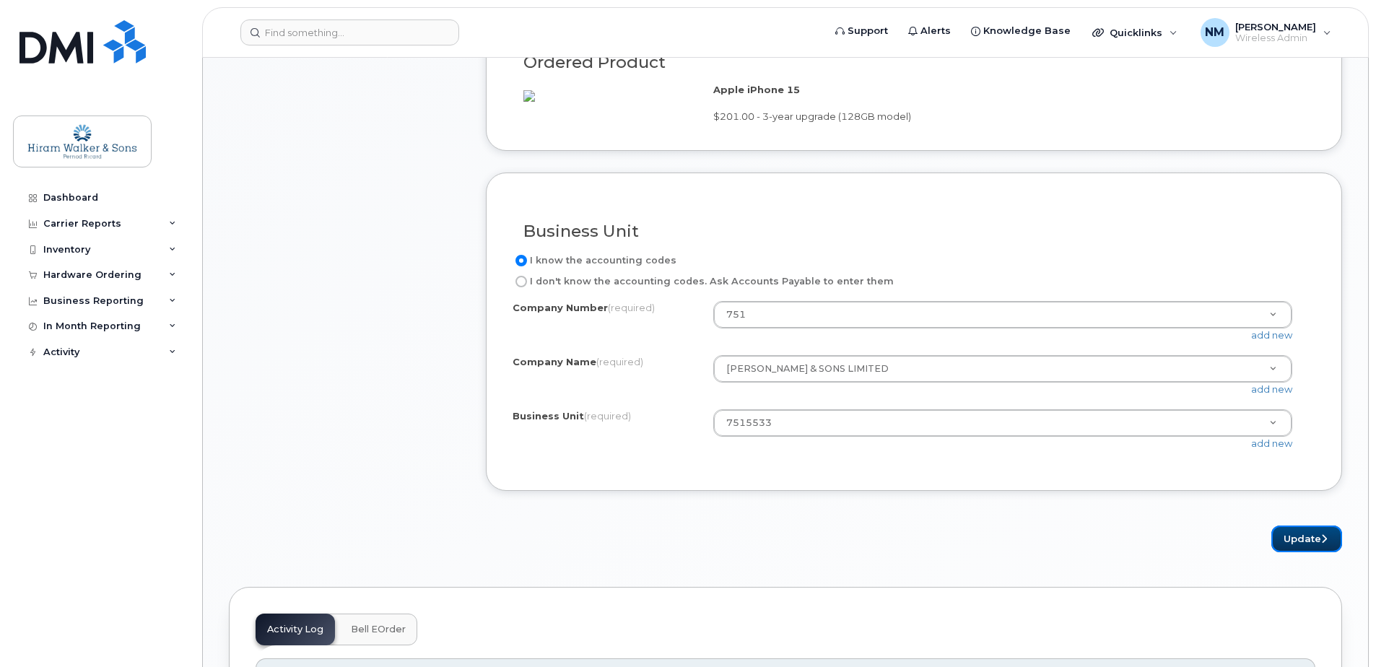
drag, startPoint x: 1291, startPoint y: 571, endPoint x: 1263, endPoint y: 565, distance: 28.9
click at [1292, 552] on button "Update" at bounding box center [1306, 539] width 71 height 27
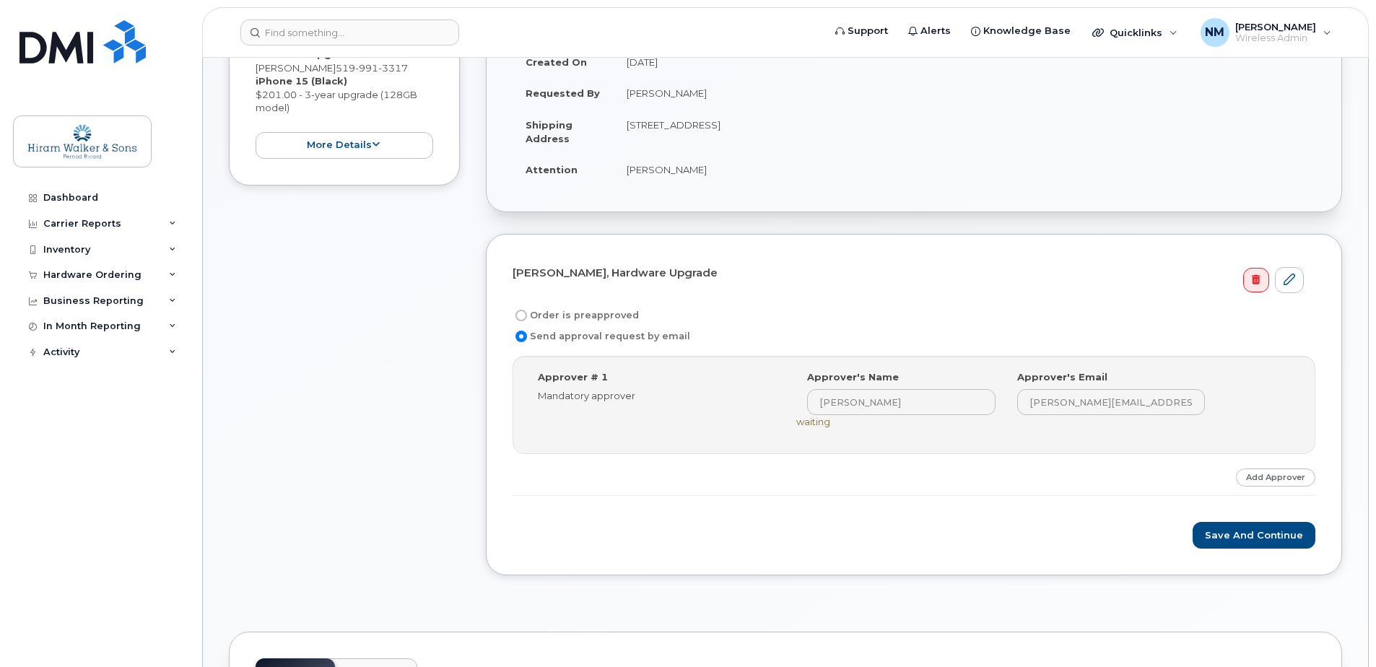
scroll to position [361, 0]
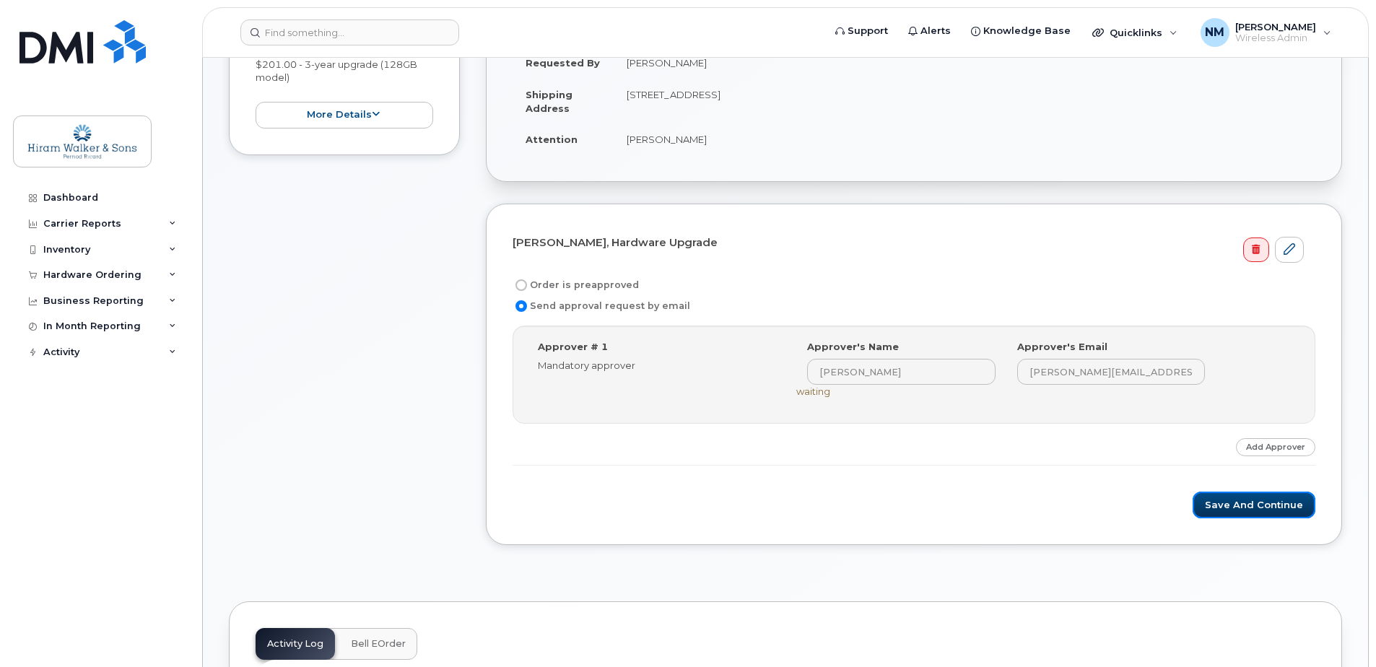
click at [1239, 511] on button "Save and Continue" at bounding box center [1254, 505] width 123 height 27
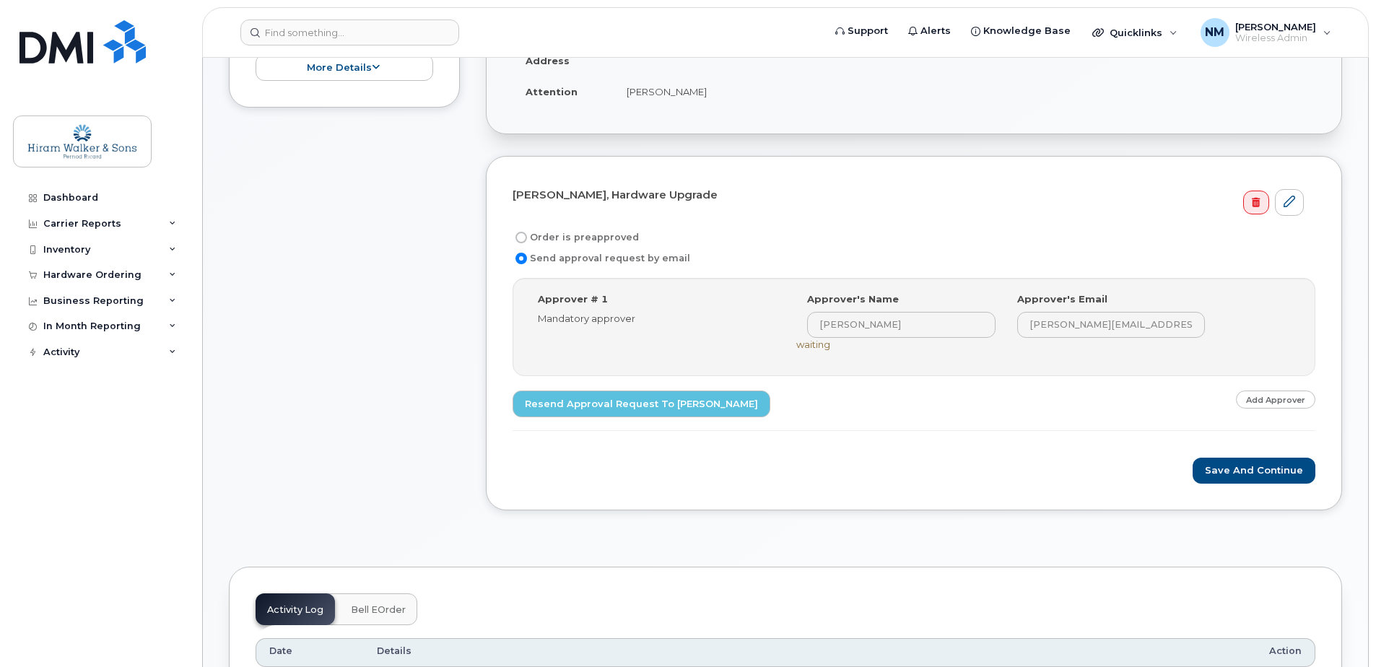
scroll to position [361, 0]
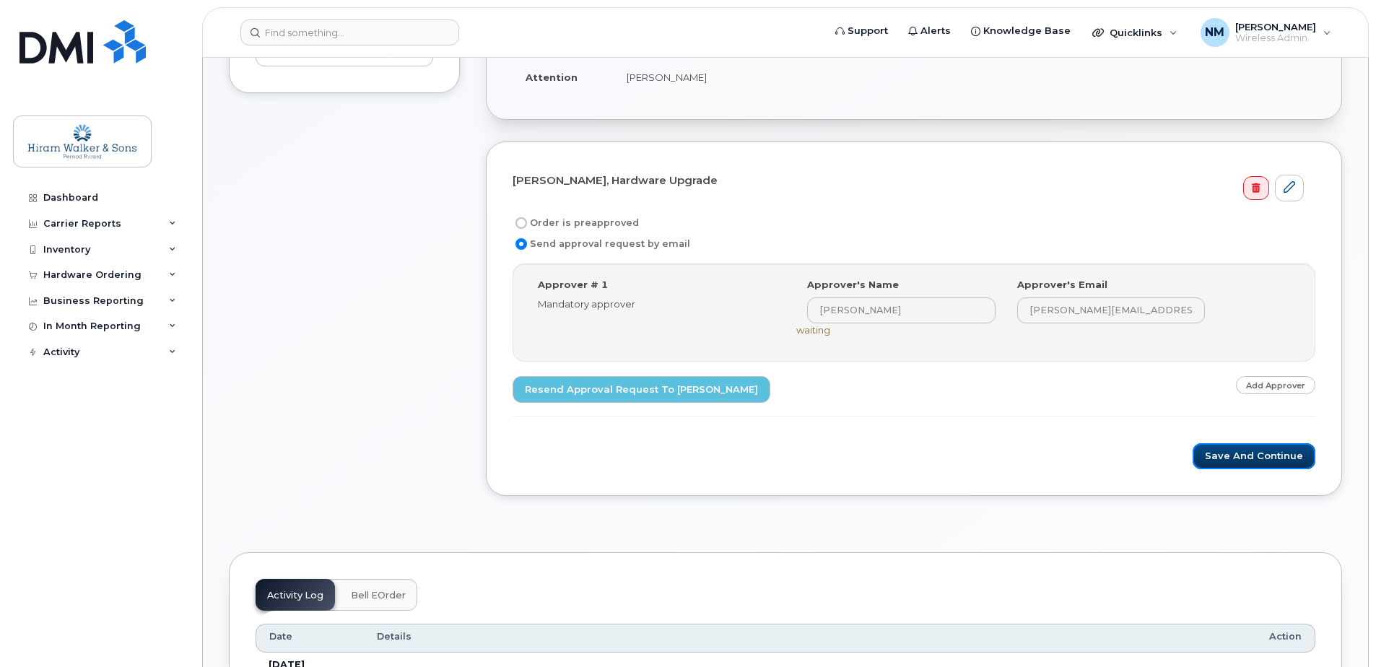
click at [1253, 451] on button "Save and Continue" at bounding box center [1254, 456] width 123 height 27
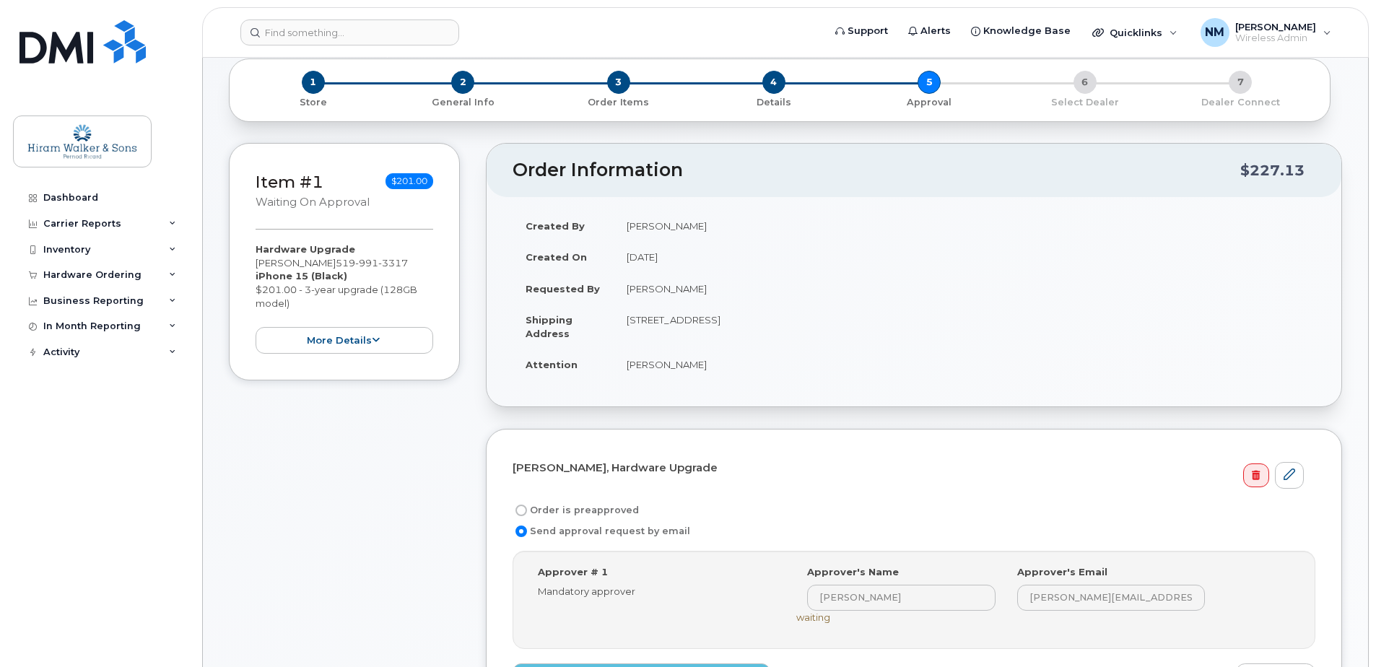
scroll to position [72, 0]
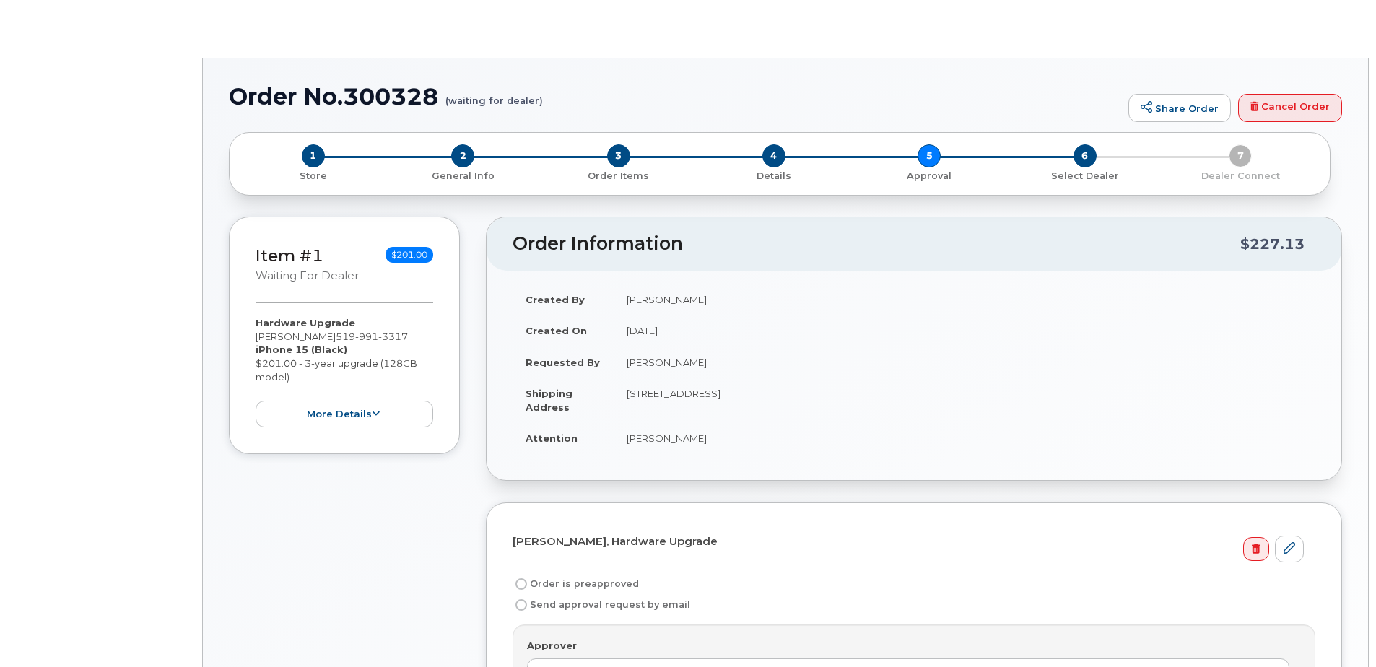
radio input "true"
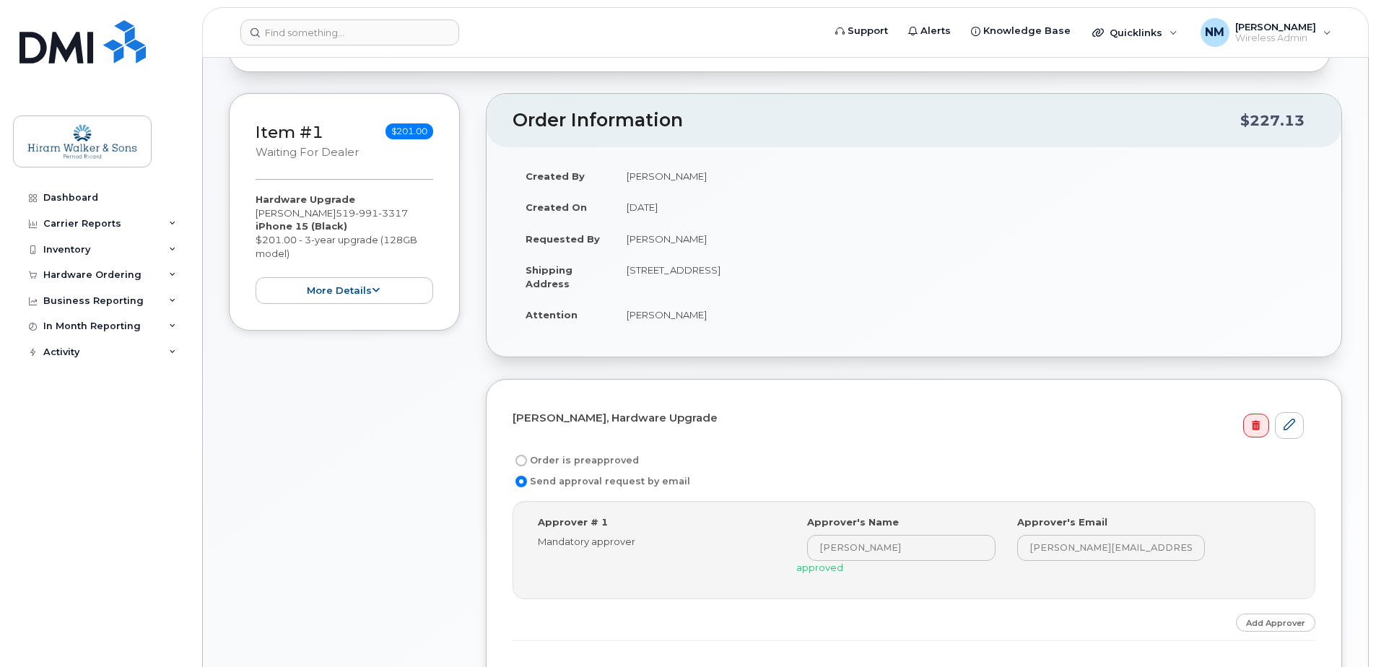
scroll to position [433, 0]
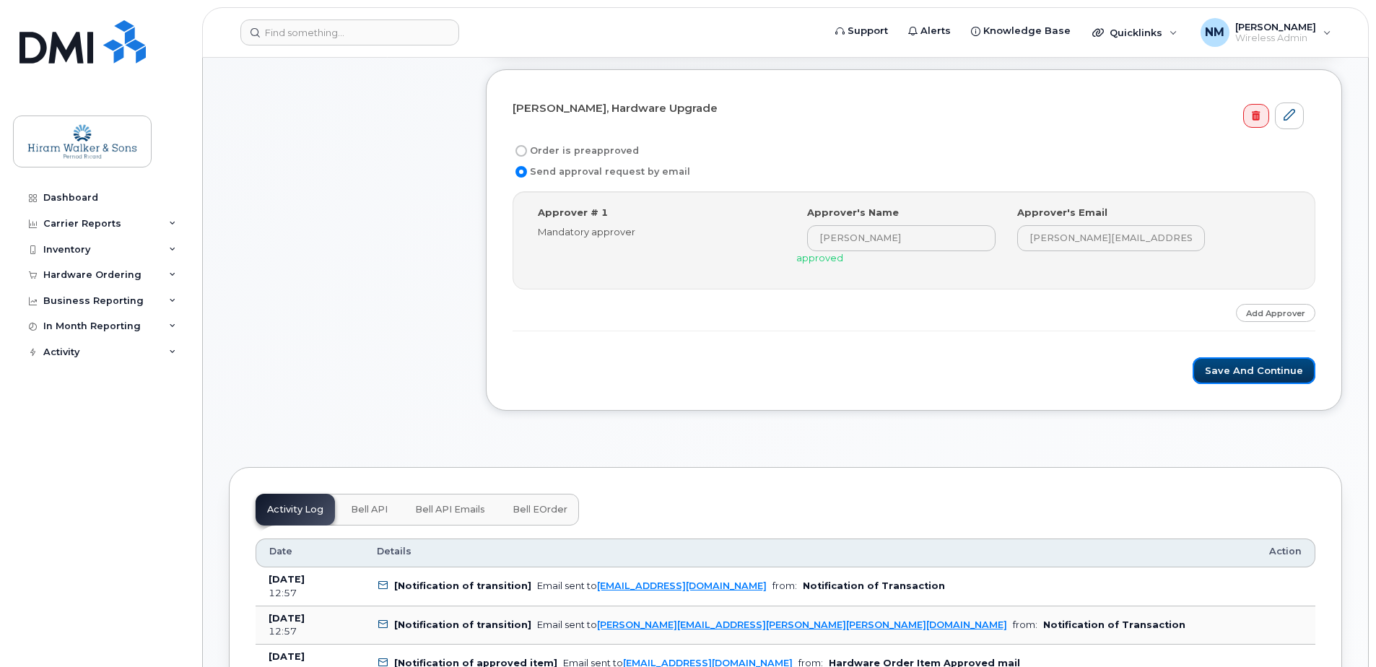
click at [1295, 378] on button "Save and Continue" at bounding box center [1254, 370] width 123 height 27
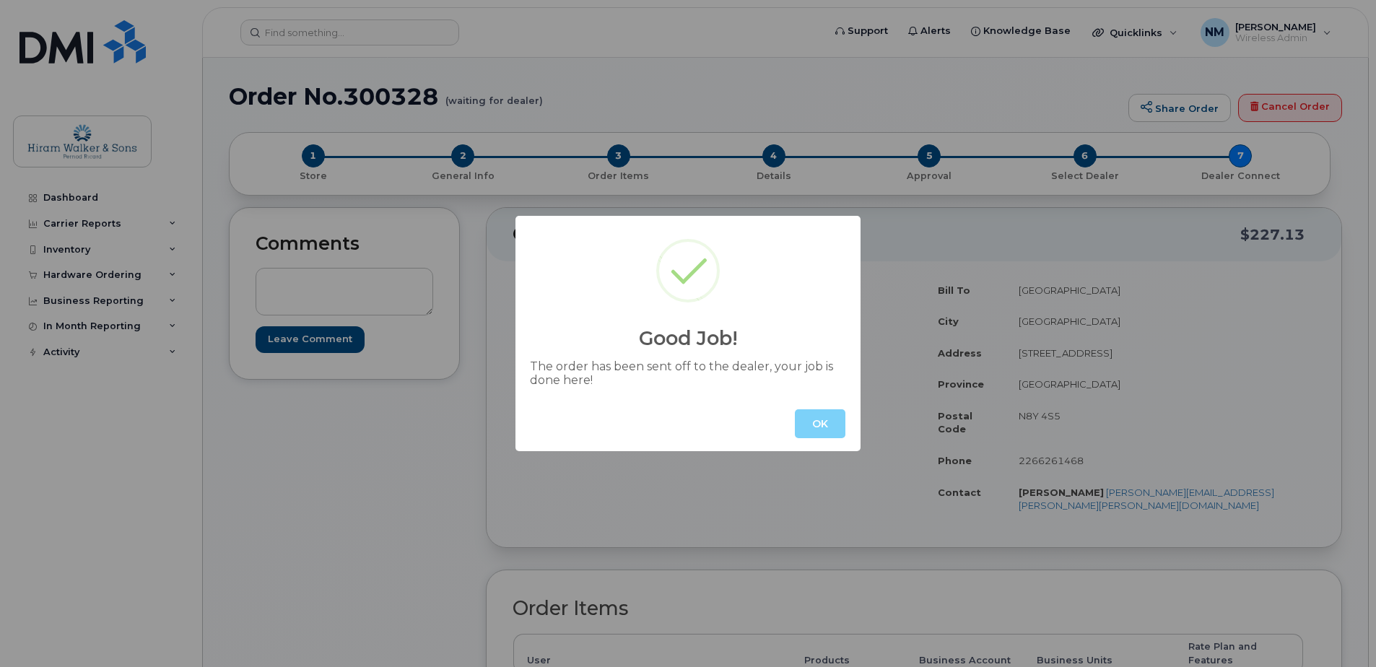
click at [816, 427] on button "OK" at bounding box center [820, 423] width 51 height 29
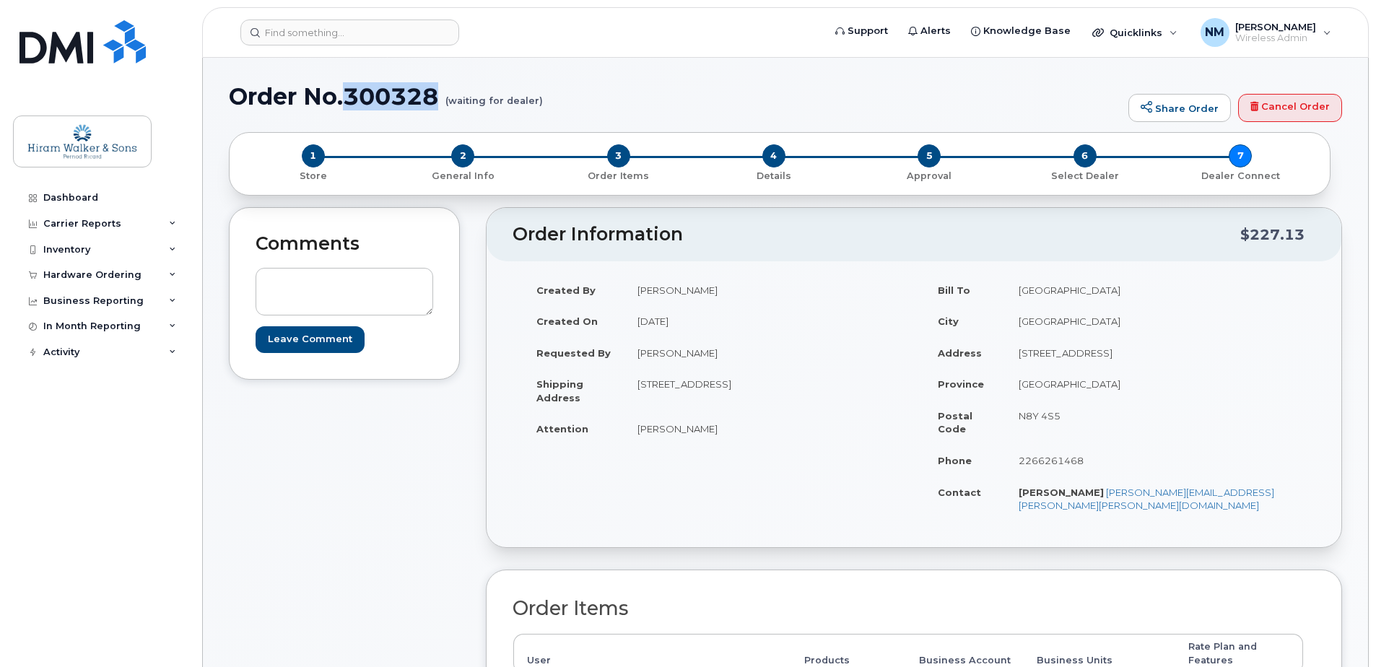
drag, startPoint x: 347, startPoint y: 95, endPoint x: 459, endPoint y: 74, distance: 114.4
copy h1 "300328"
click at [850, 91] on h1 "Order No.300328 (waiting for dealer)" at bounding box center [675, 96] width 892 height 25
click at [810, 103] on h1 "Order No.300328 (waiting for dealer)" at bounding box center [675, 96] width 892 height 25
